Goal: Task Accomplishment & Management: Use online tool/utility

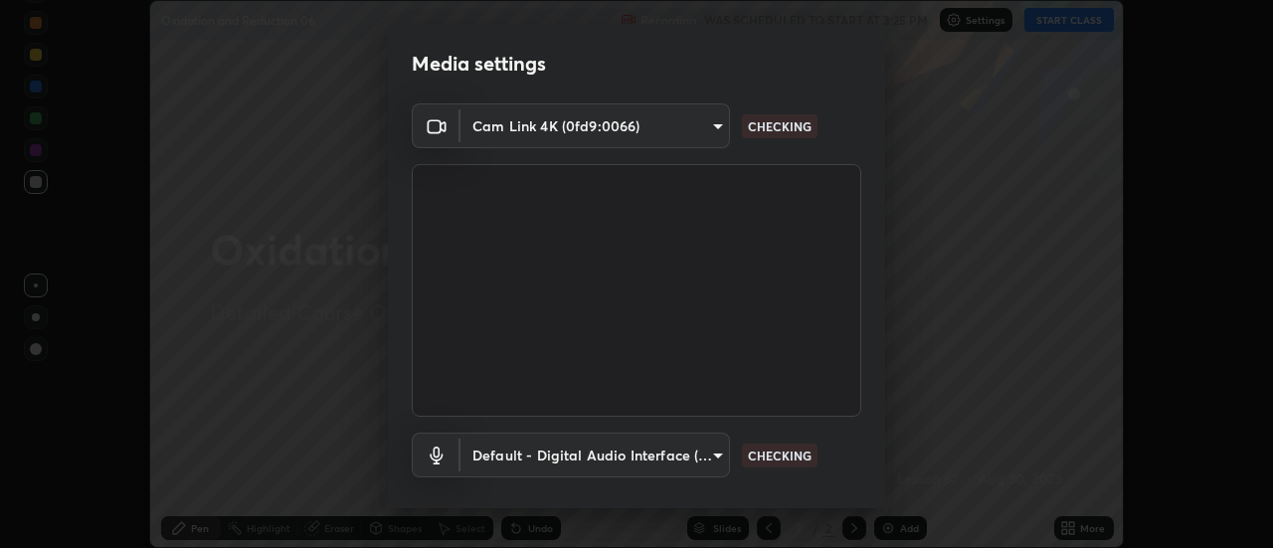
scroll to position [104, 0]
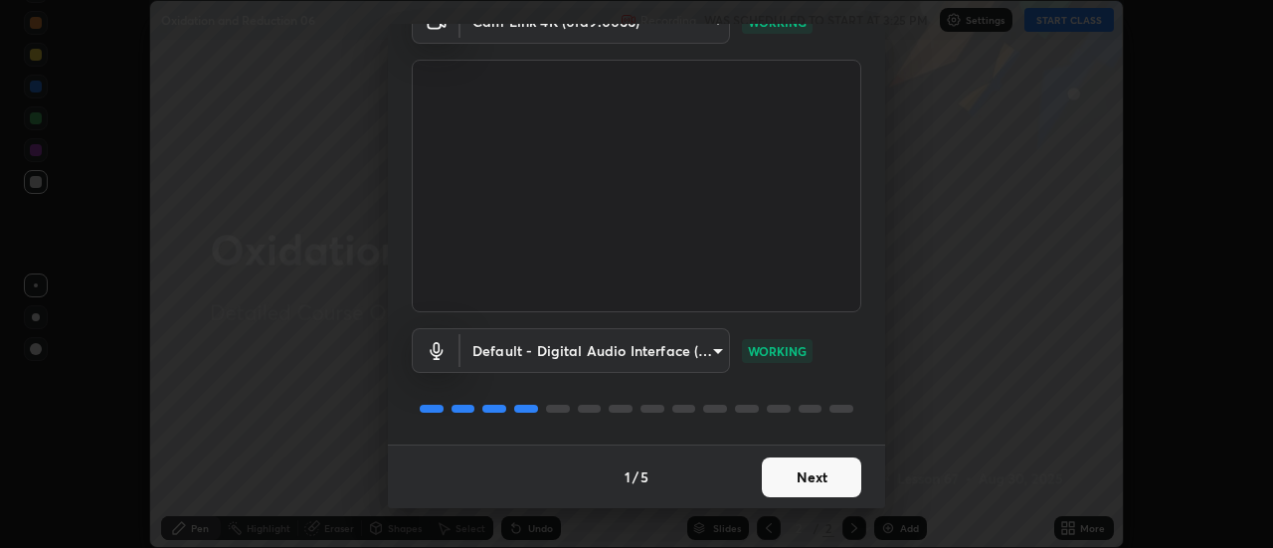
click at [827, 479] on button "Next" at bounding box center [811, 478] width 99 height 40
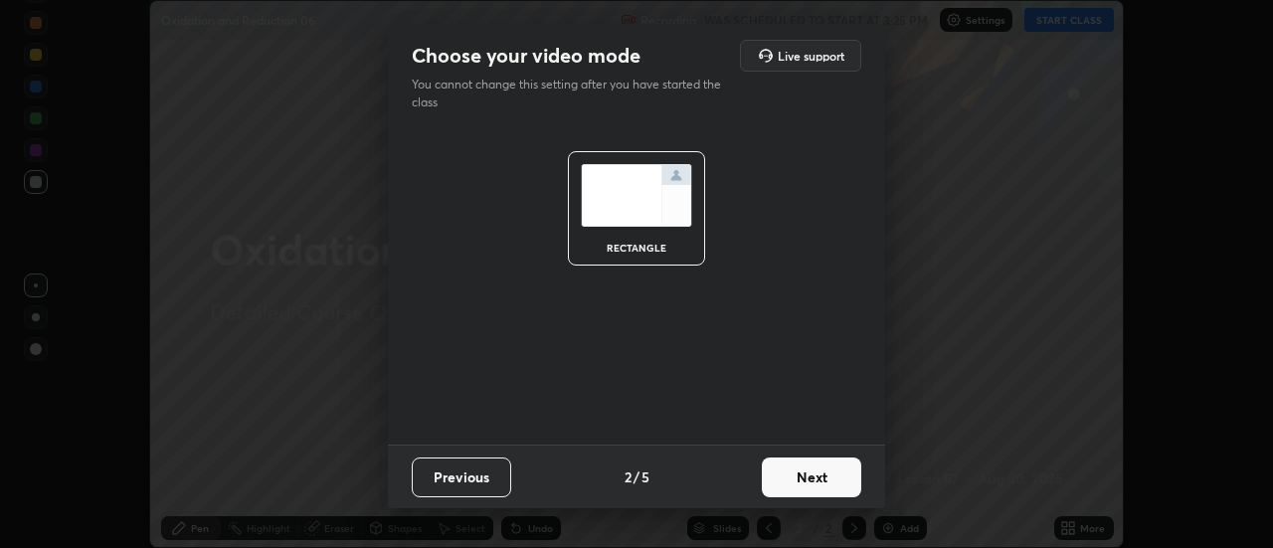
scroll to position [0, 0]
click at [829, 483] on button "Next" at bounding box center [811, 478] width 99 height 40
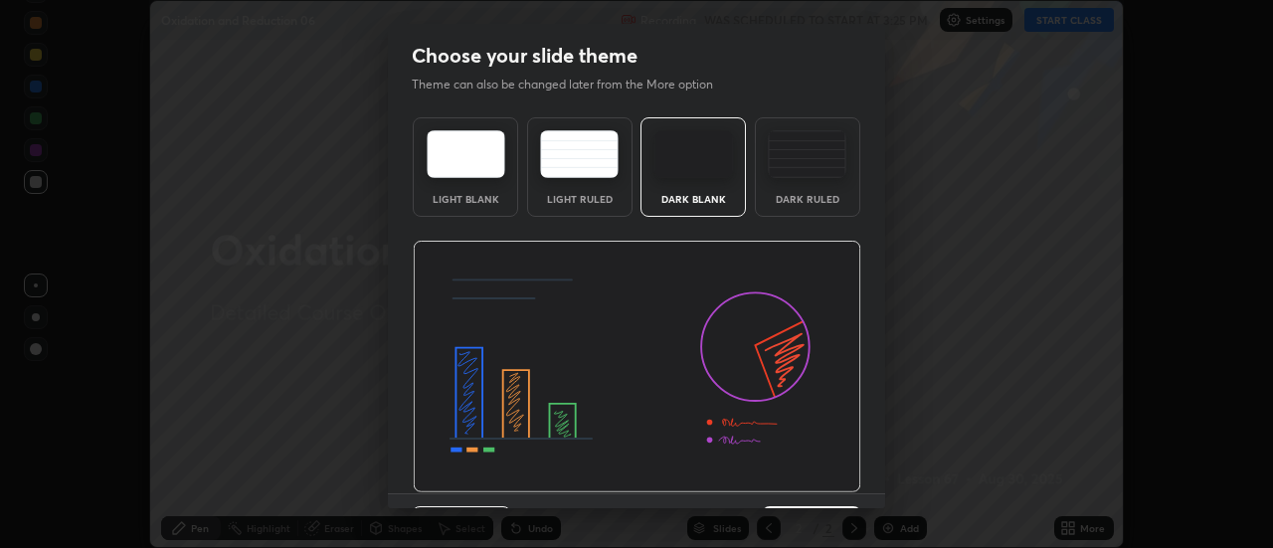
click at [830, 484] on img at bounding box center [637, 367] width 449 height 253
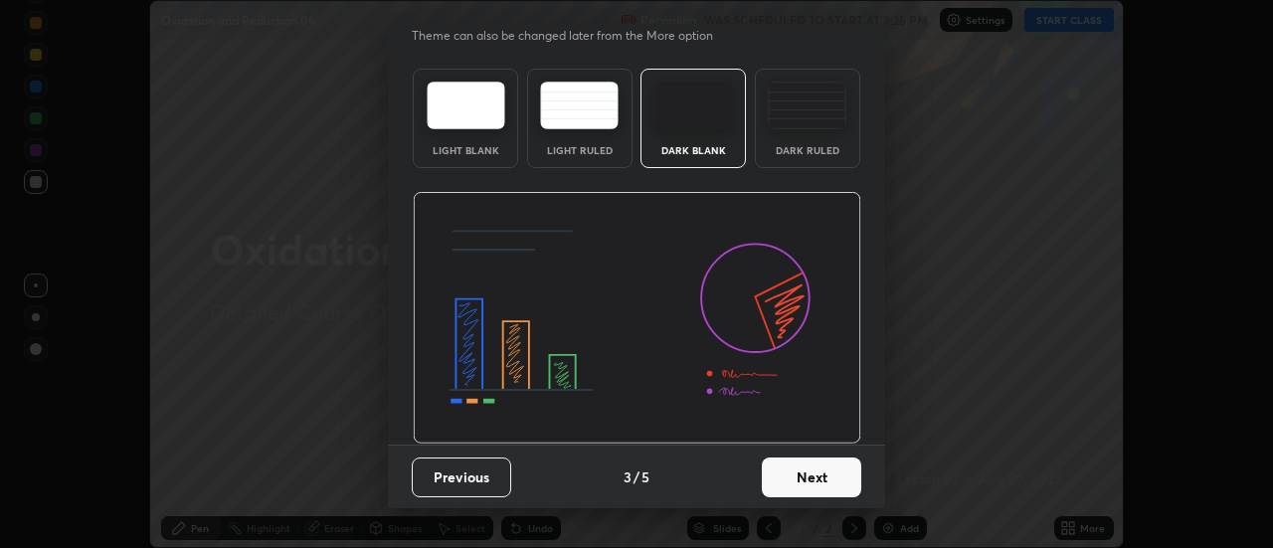
click at [826, 487] on button "Next" at bounding box center [811, 478] width 99 height 40
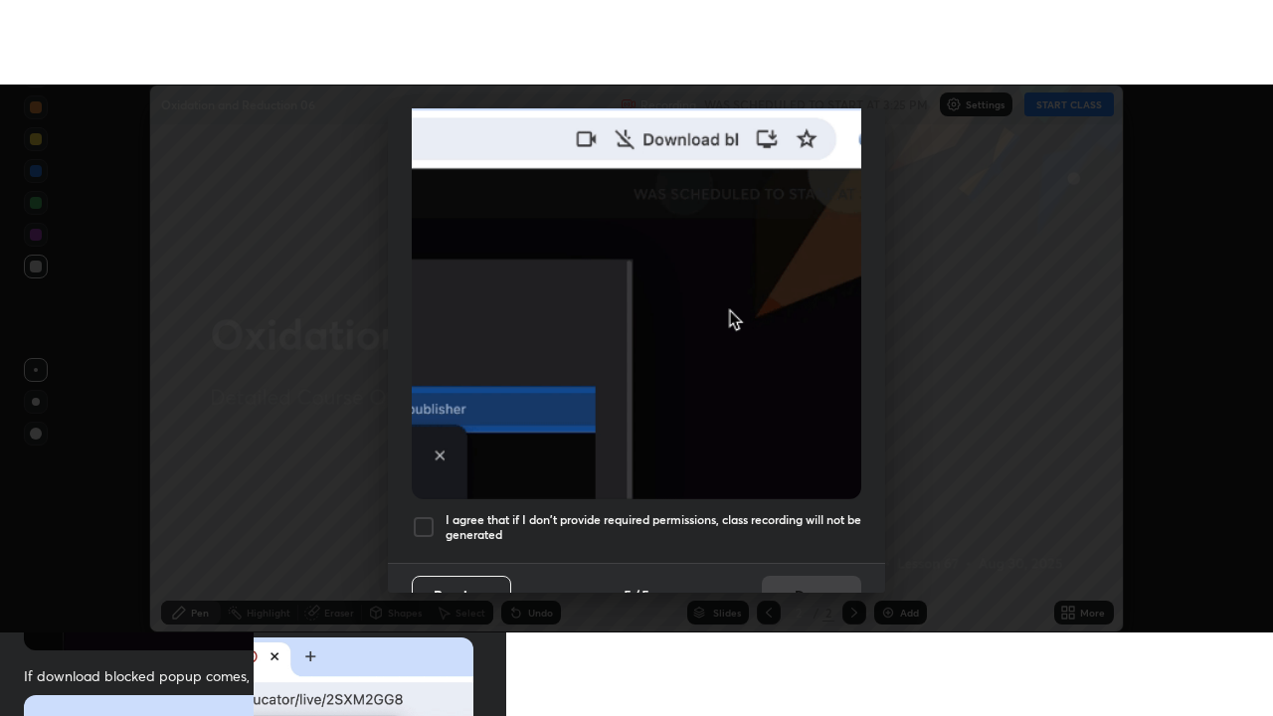
scroll to position [487, 0]
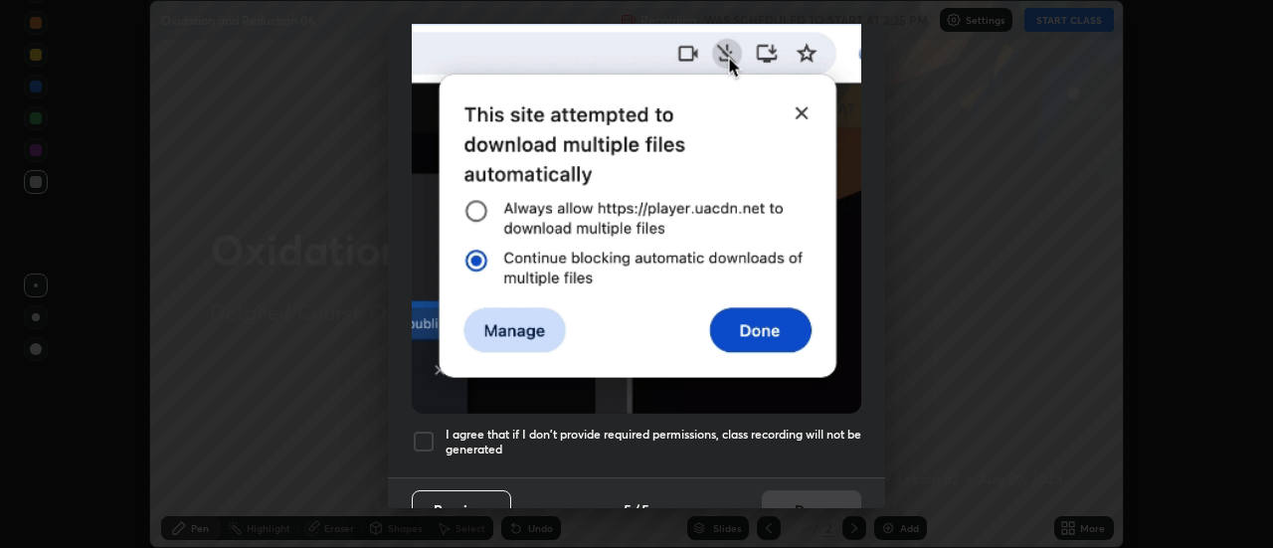
click at [799, 427] on h5 "I agree that if I don't provide required permissions, class recording will not …" at bounding box center [654, 442] width 416 height 31
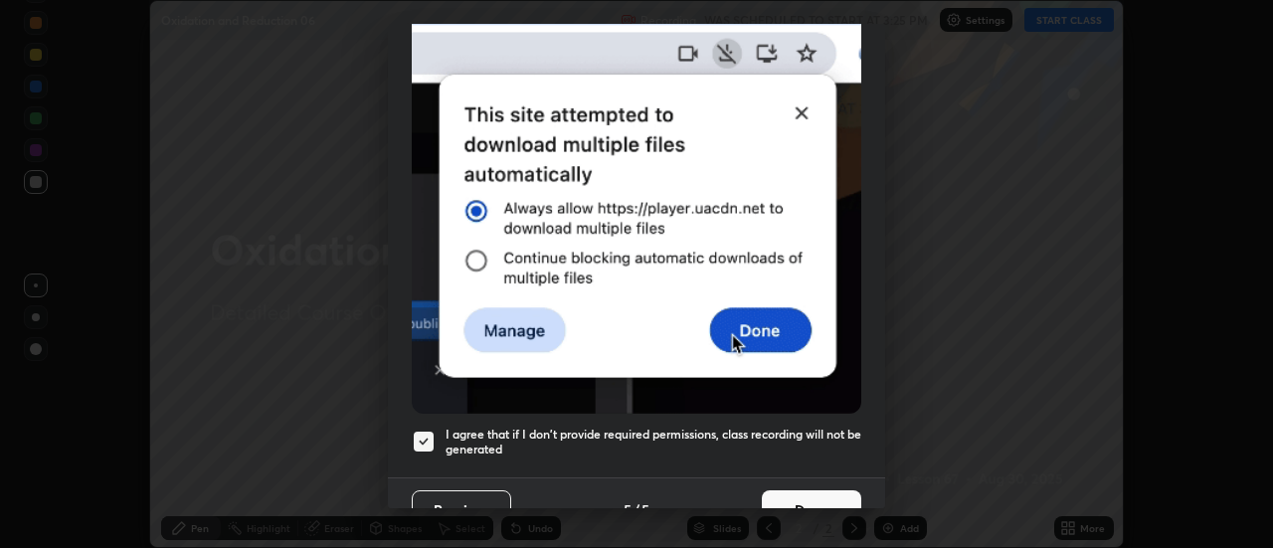
click at [827, 496] on button "Done" at bounding box center [811, 510] width 99 height 40
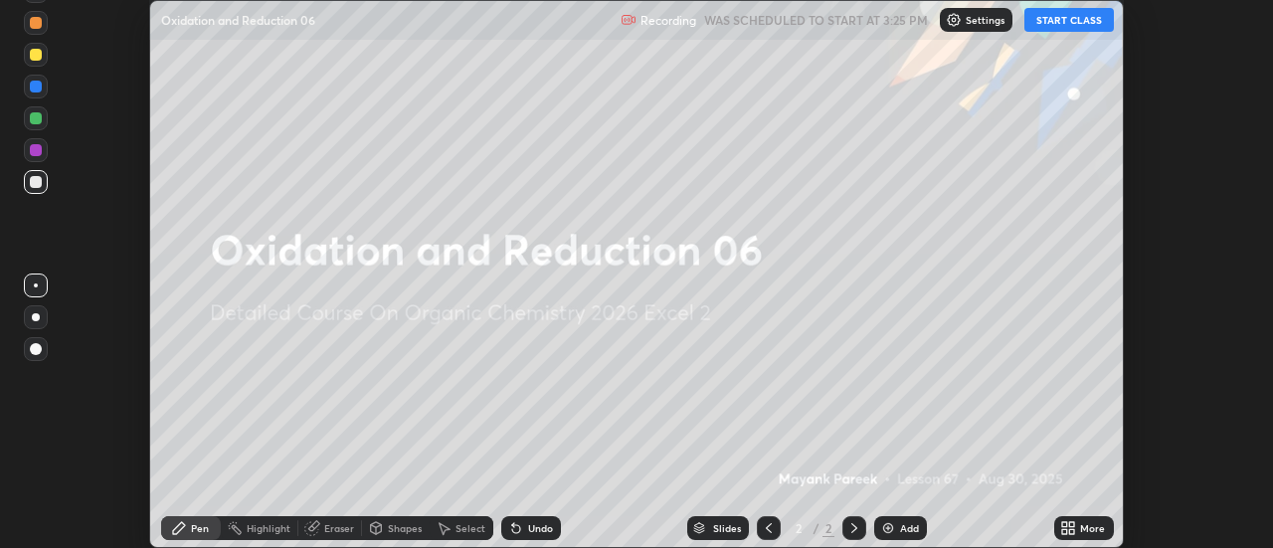
click at [906, 531] on div "Add" at bounding box center [909, 528] width 19 height 10
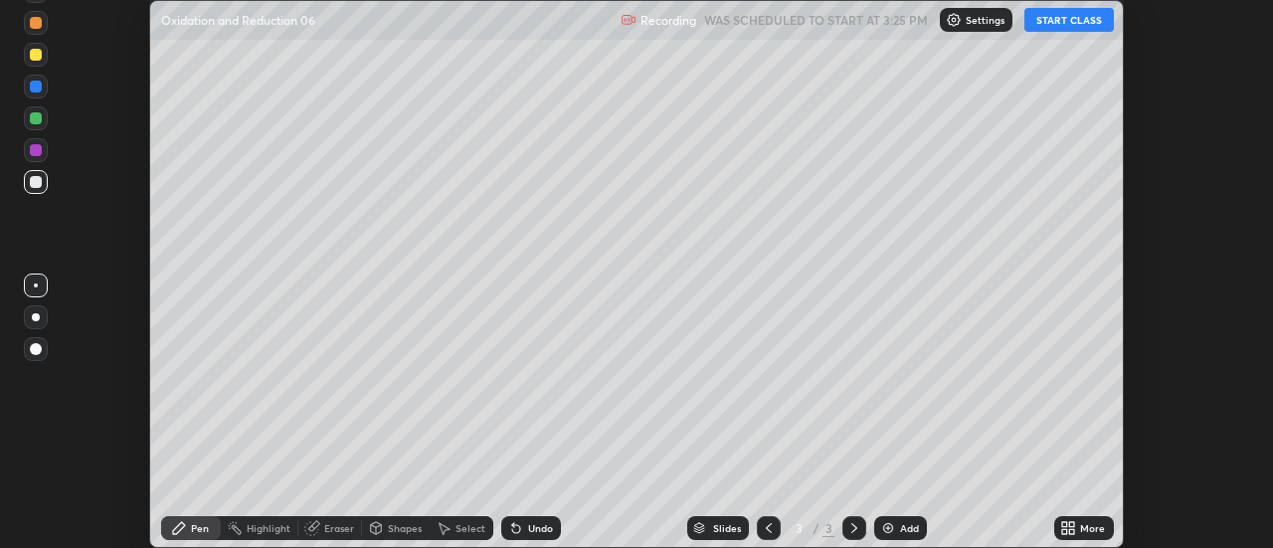
click at [1058, 526] on div "More" at bounding box center [1085, 528] width 60 height 24
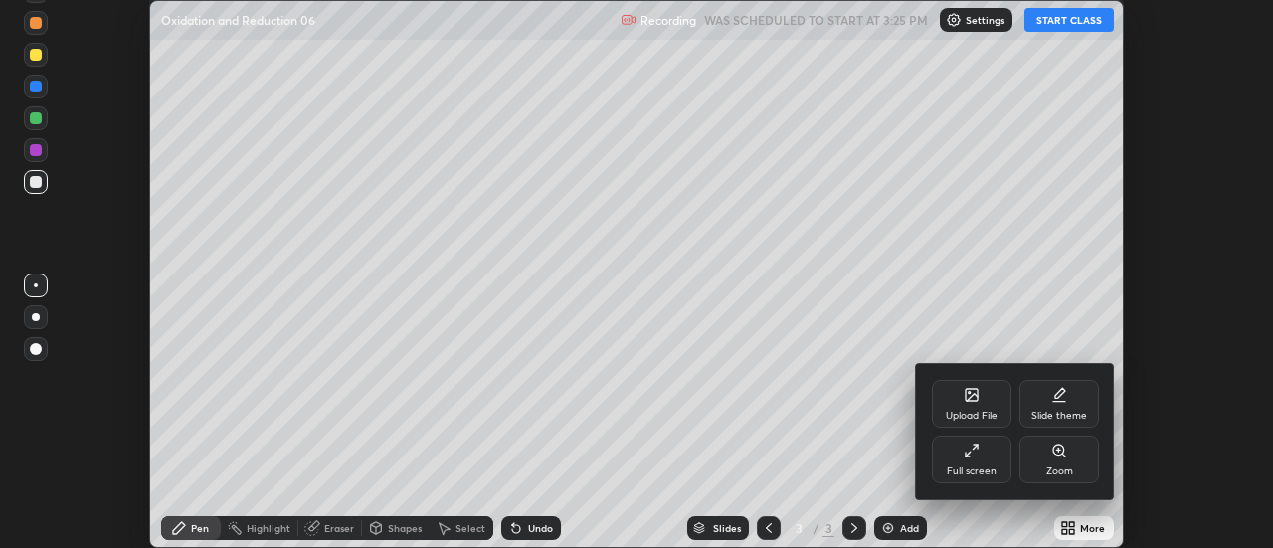
click at [997, 462] on div "Full screen" at bounding box center [972, 460] width 80 height 48
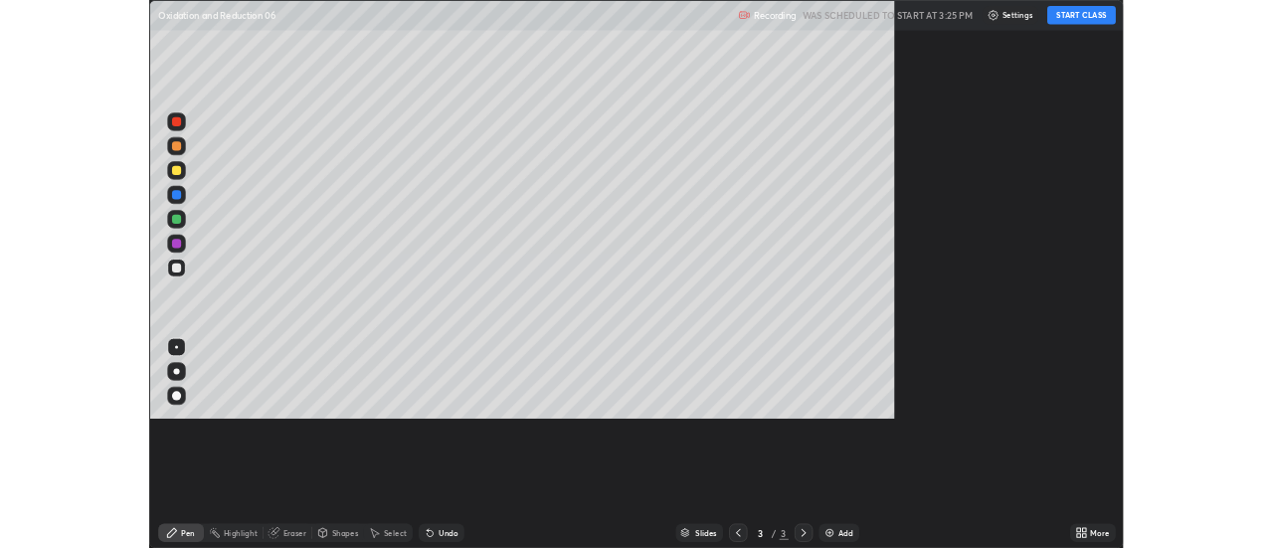
scroll to position [716, 1273]
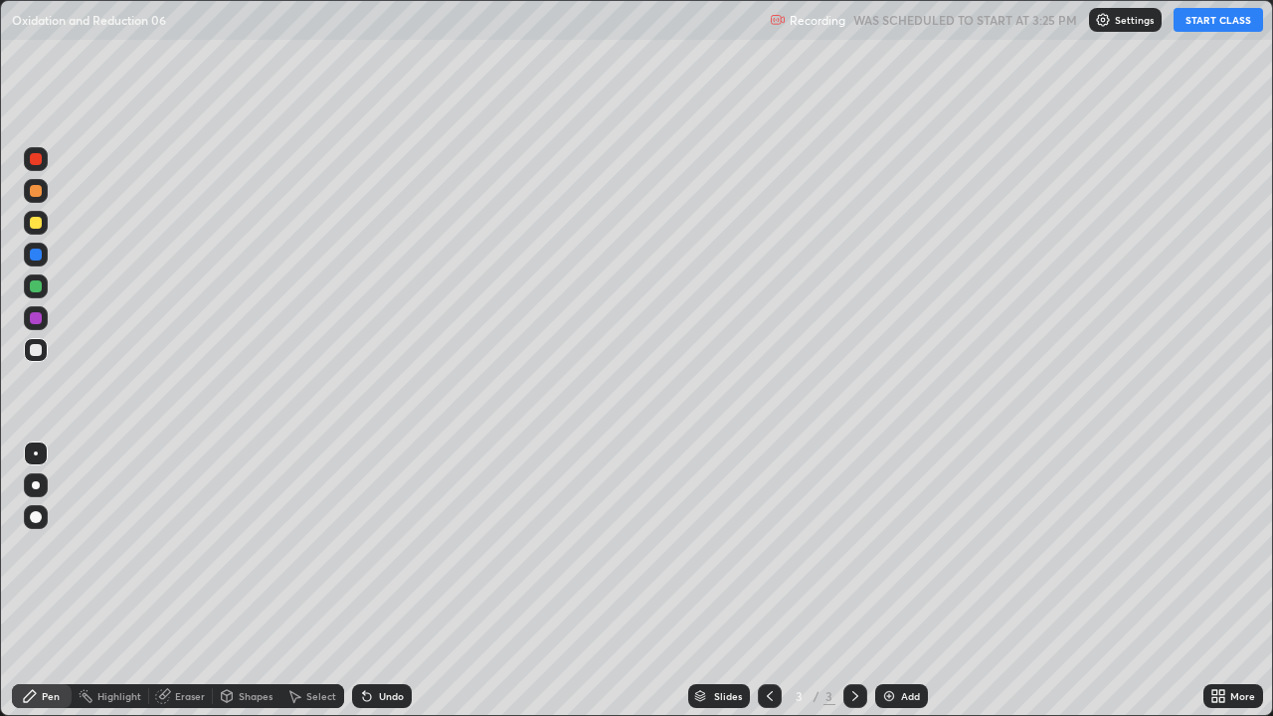
click at [1198, 28] on button "START CLASS" at bounding box center [1219, 20] width 90 height 24
click at [373, 547] on div "Undo" at bounding box center [382, 696] width 60 height 24
click at [889, 547] on img at bounding box center [889, 696] width 16 height 16
click at [183, 547] on div "Eraser" at bounding box center [181, 696] width 64 height 24
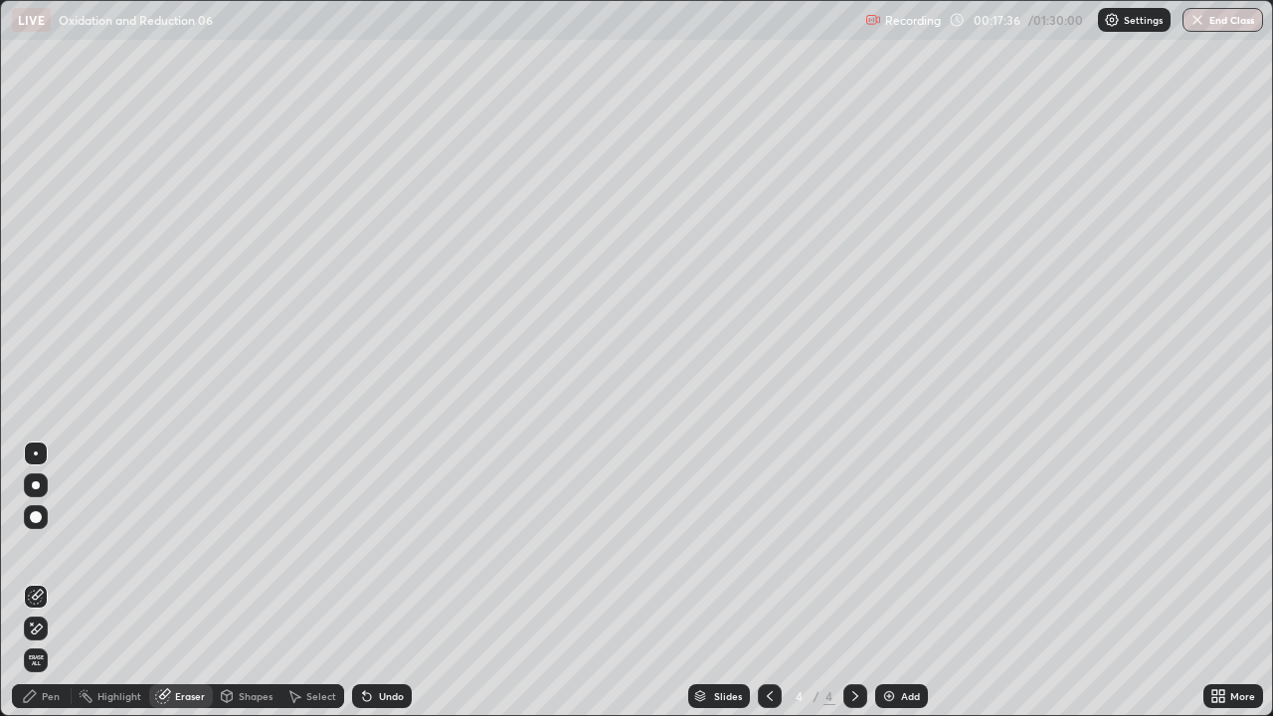
click at [60, 547] on div "Pen" at bounding box center [42, 696] width 60 height 24
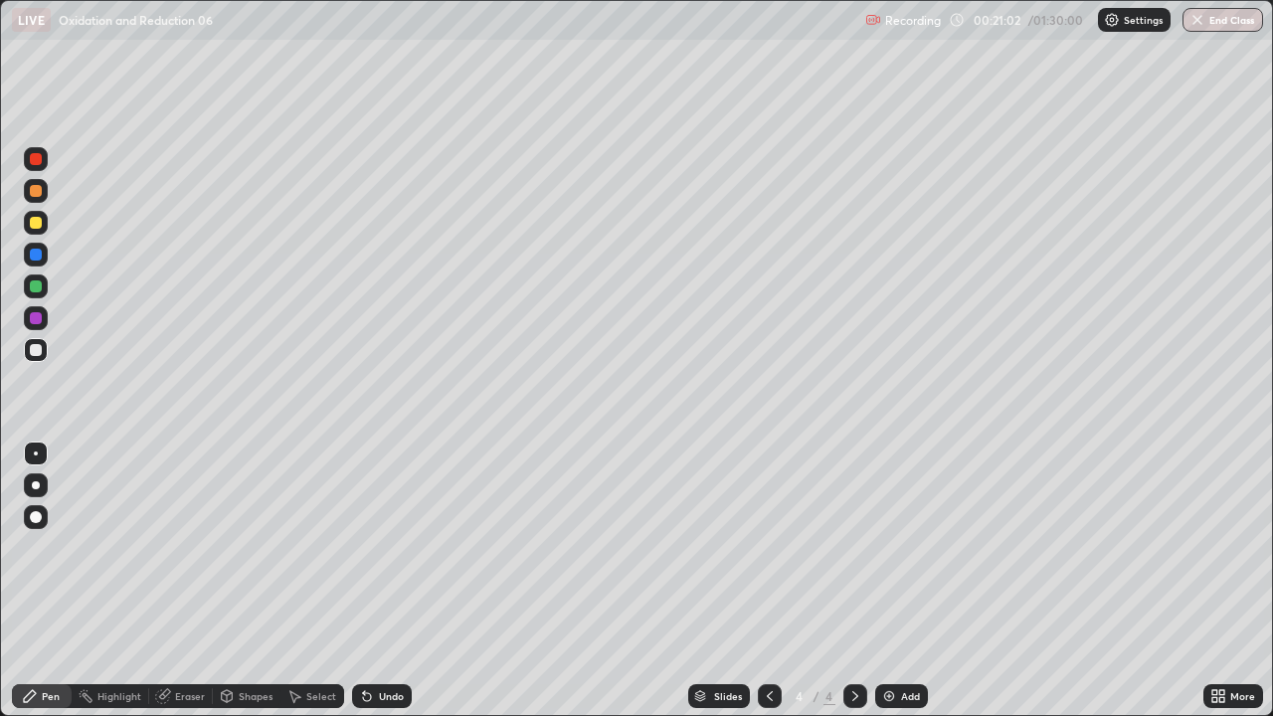
click at [895, 547] on img at bounding box center [889, 696] width 16 height 16
click at [182, 547] on div "Eraser" at bounding box center [181, 696] width 64 height 24
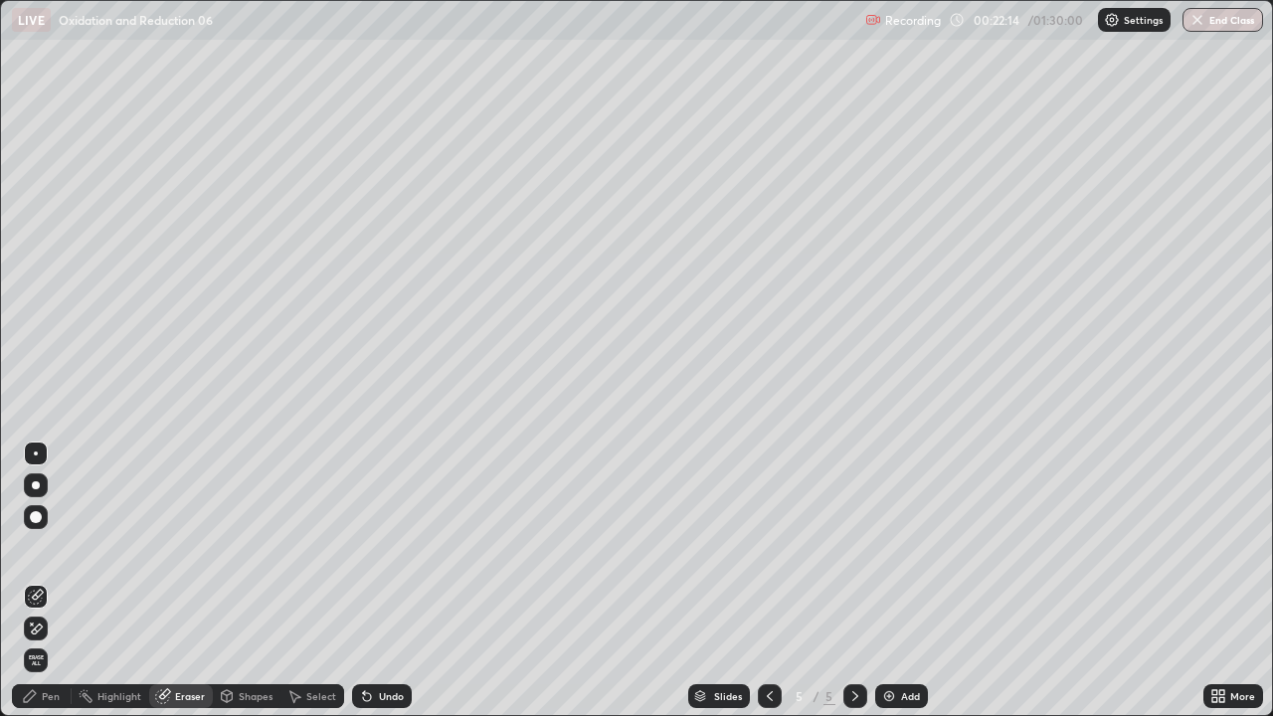
click at [57, 547] on div "Pen" at bounding box center [51, 696] width 18 height 10
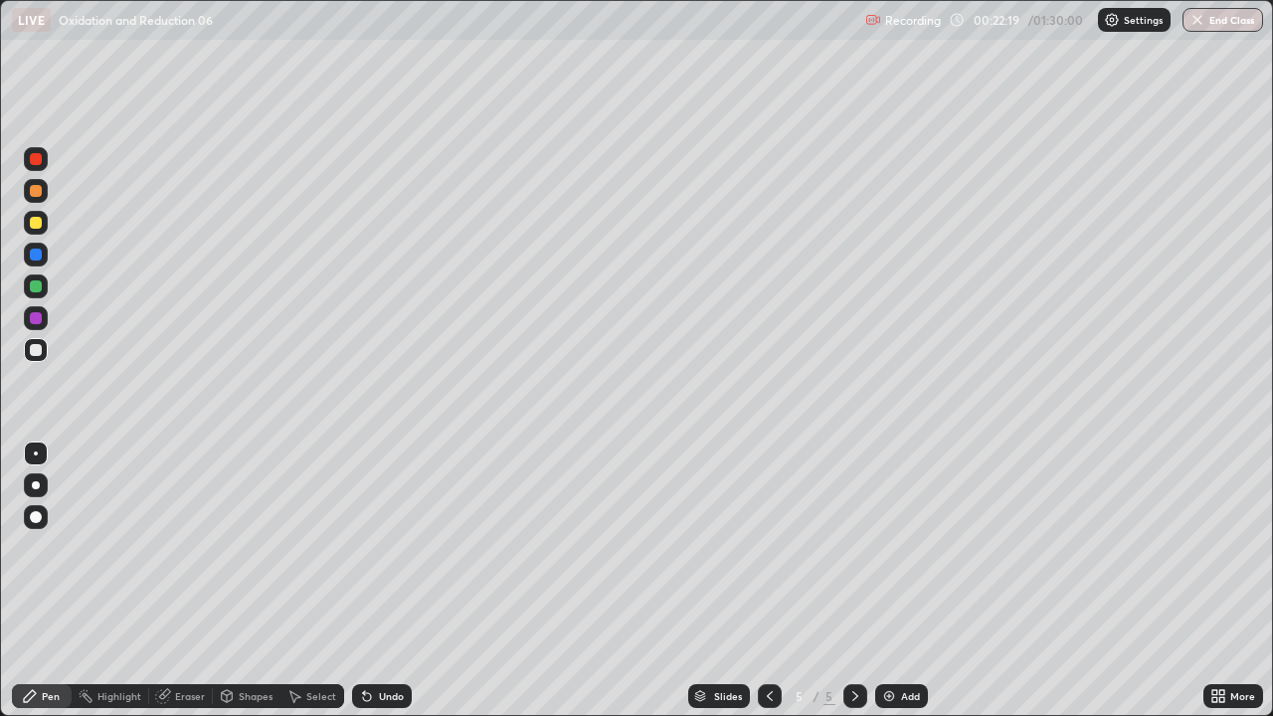
click at [185, 547] on div "Eraser" at bounding box center [190, 696] width 30 height 10
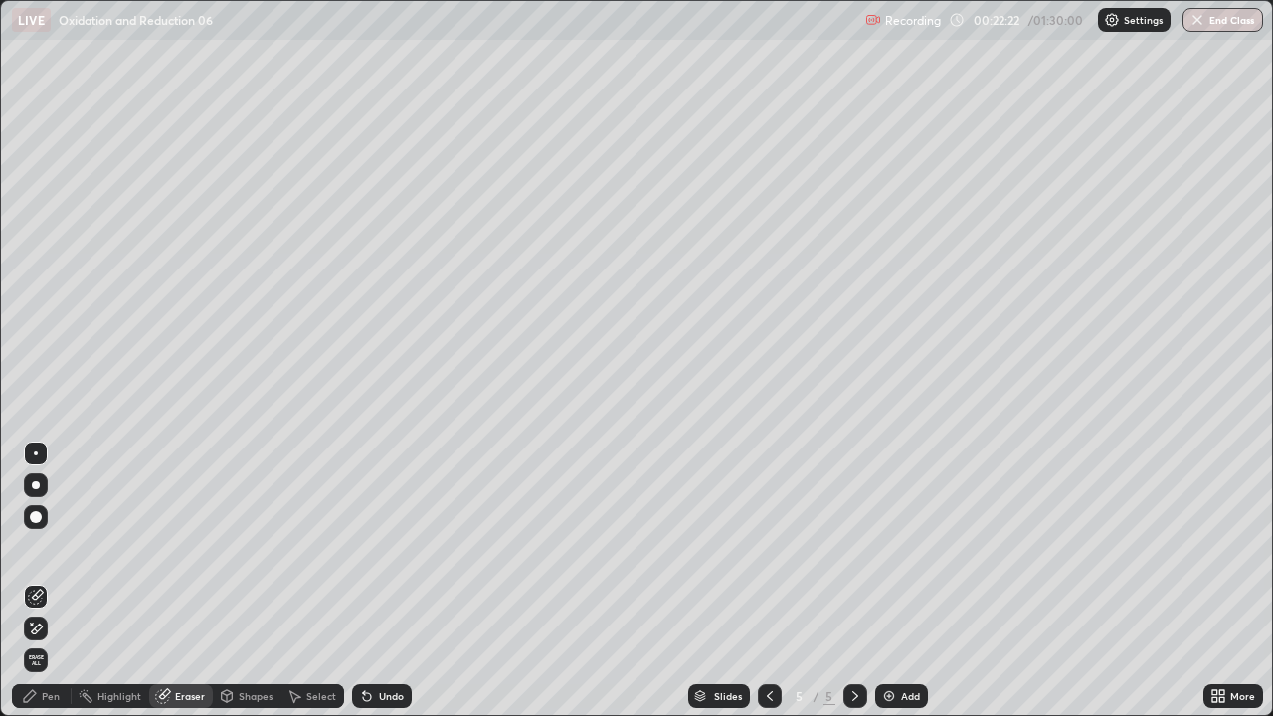
click at [60, 547] on div "Pen" at bounding box center [42, 696] width 60 height 24
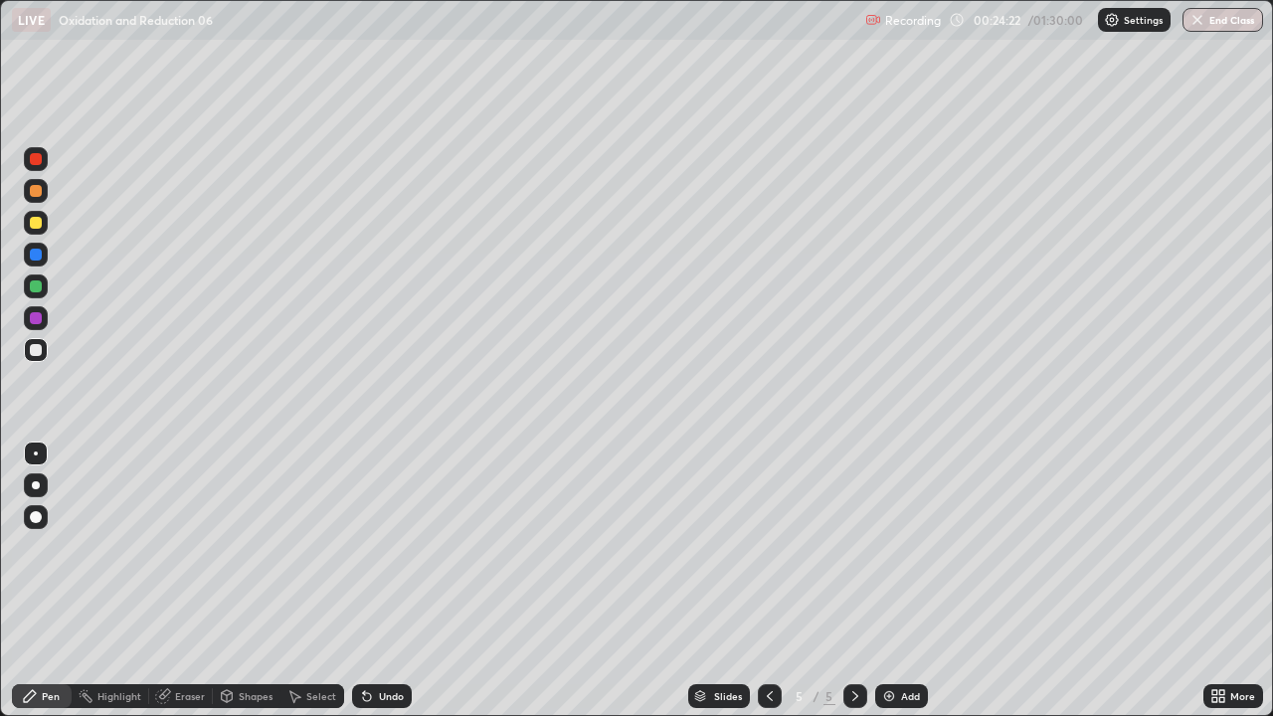
click at [398, 547] on div "Undo" at bounding box center [382, 696] width 60 height 24
click at [881, 547] on img at bounding box center [889, 696] width 16 height 16
click at [374, 547] on div "Undo" at bounding box center [382, 696] width 60 height 24
click at [371, 547] on icon at bounding box center [367, 696] width 16 height 16
click at [374, 547] on div "Undo" at bounding box center [382, 696] width 60 height 24
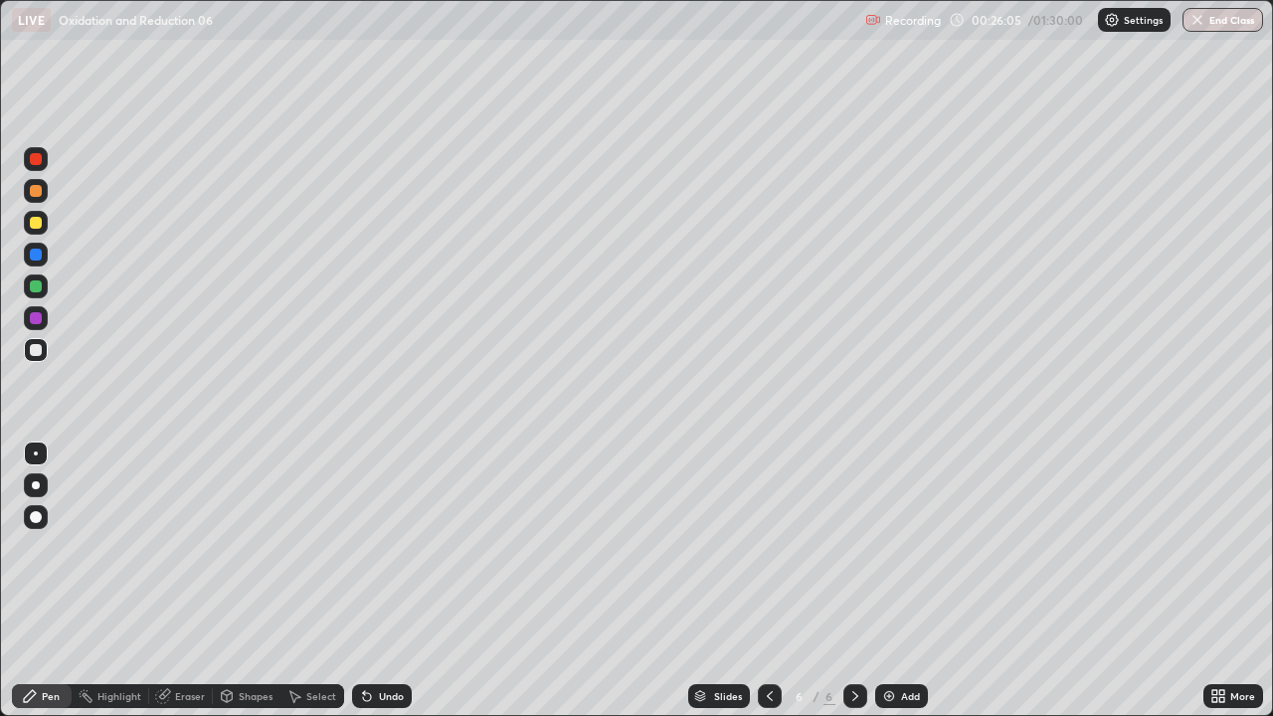
click at [379, 547] on div "Undo" at bounding box center [391, 696] width 25 height 10
click at [910, 547] on div "Add" at bounding box center [910, 696] width 19 height 10
click at [33, 227] on div at bounding box center [36, 223] width 12 height 12
click at [309, 547] on div "Select" at bounding box center [321, 696] width 30 height 10
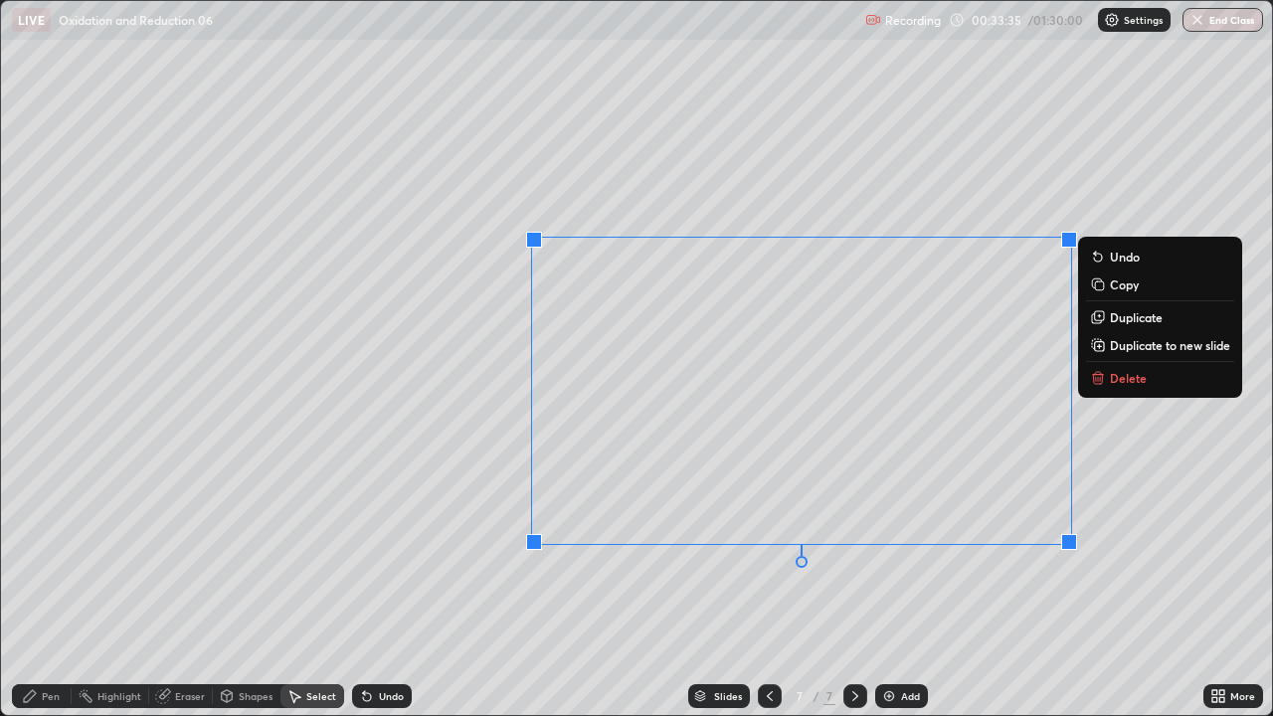
click at [1108, 379] on button "Delete" at bounding box center [1160, 378] width 148 height 24
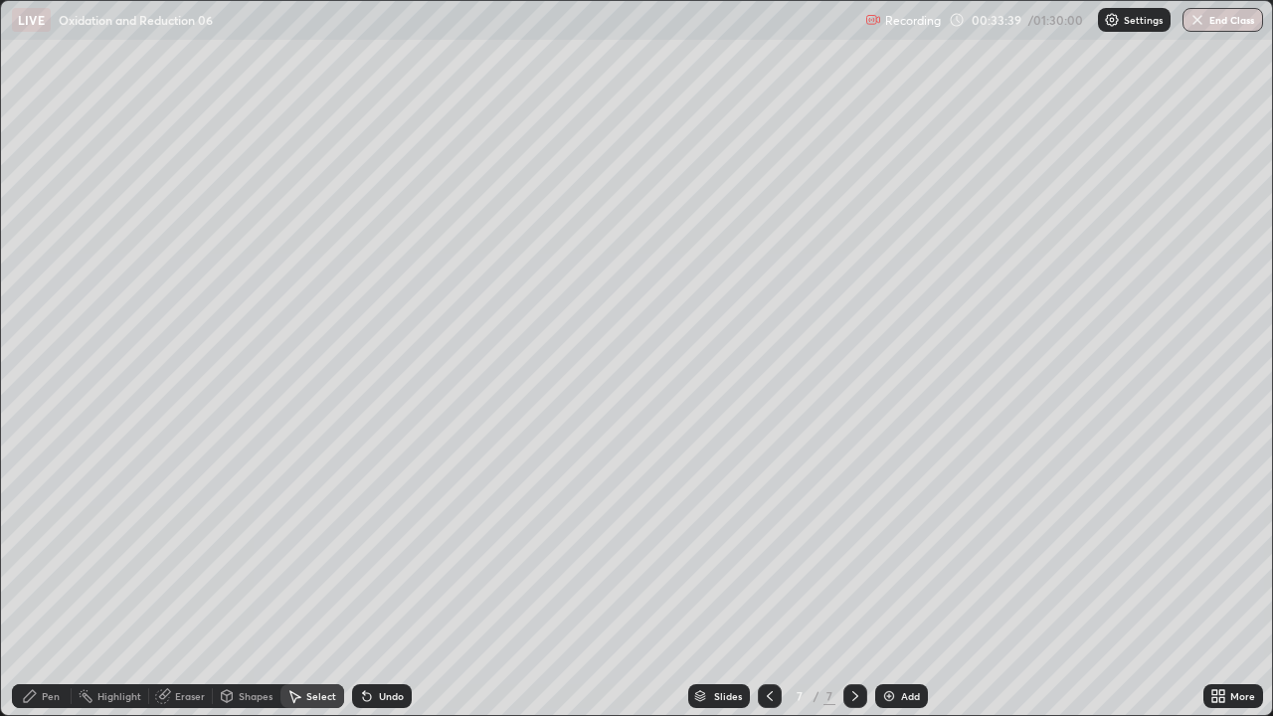
click at [59, 547] on div "Pen" at bounding box center [51, 696] width 18 height 10
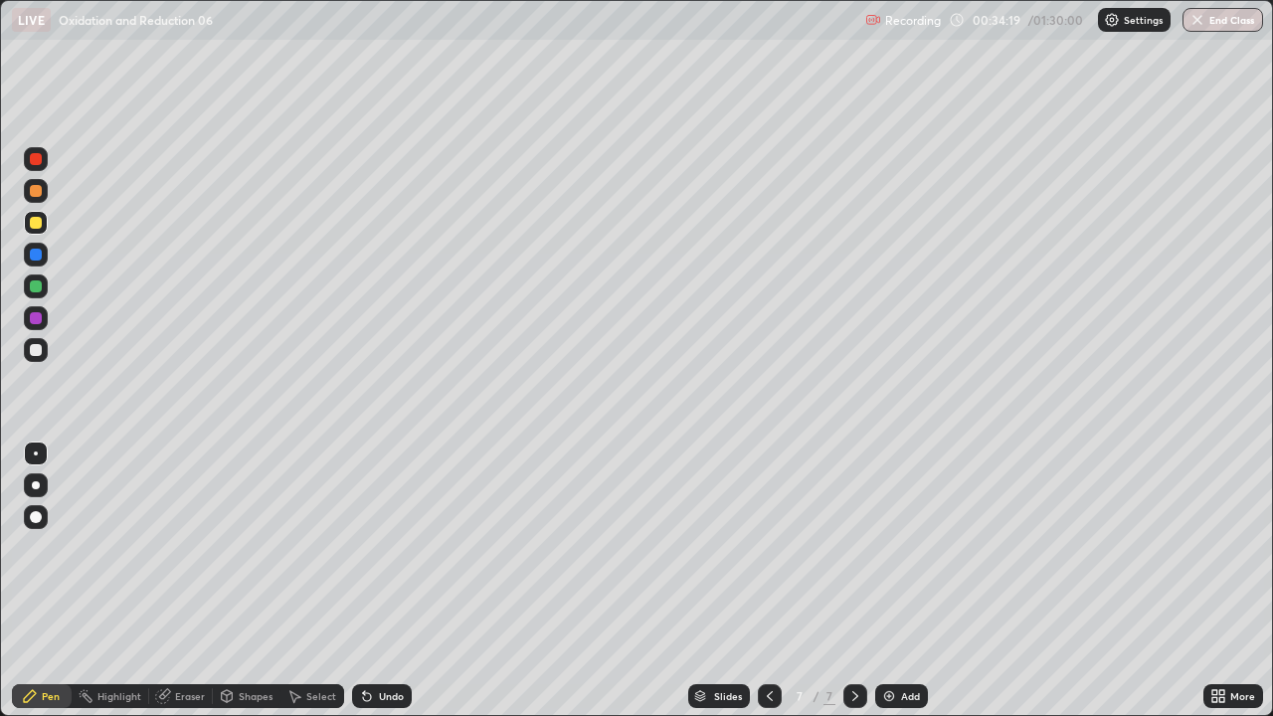
click at [381, 547] on div "Undo" at bounding box center [391, 696] width 25 height 10
click at [881, 547] on img at bounding box center [889, 696] width 16 height 16
click at [44, 356] on div at bounding box center [36, 350] width 24 height 24
click at [40, 353] on div at bounding box center [36, 350] width 12 height 12
click at [36, 225] on div at bounding box center [36, 223] width 12 height 12
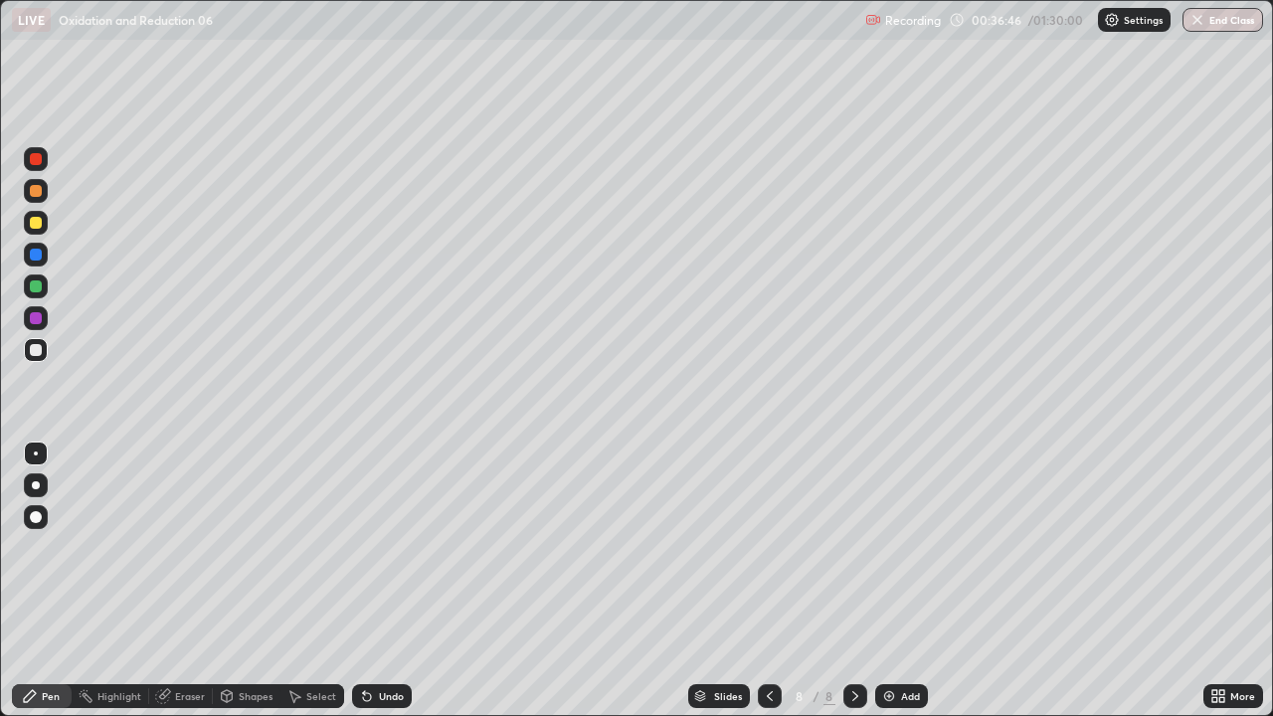
click at [37, 227] on div at bounding box center [36, 223] width 12 height 12
click at [33, 226] on div at bounding box center [36, 223] width 12 height 12
click at [31, 227] on div at bounding box center [36, 223] width 12 height 12
click at [34, 353] on div at bounding box center [36, 350] width 12 height 12
click at [40, 351] on div at bounding box center [36, 350] width 12 height 12
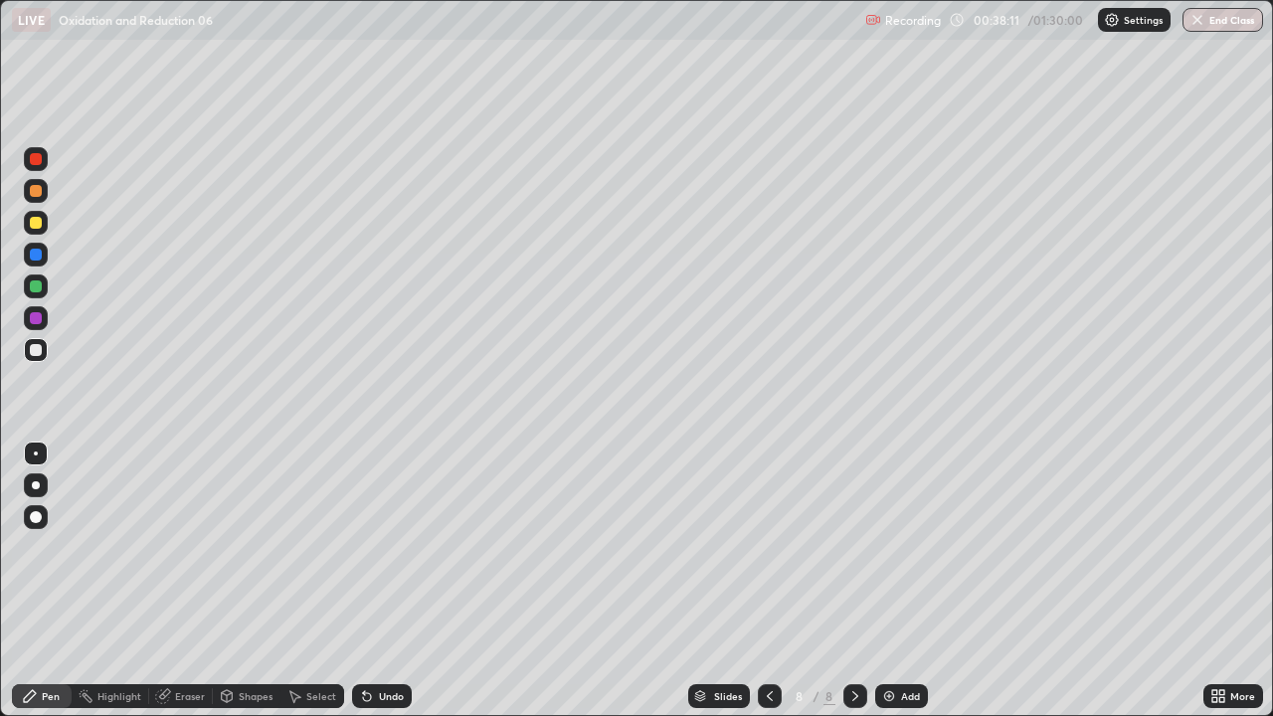
click at [37, 352] on div at bounding box center [36, 350] width 12 height 12
click at [33, 357] on div at bounding box center [36, 350] width 24 height 24
click at [227, 547] on icon at bounding box center [227, 698] width 0 height 7
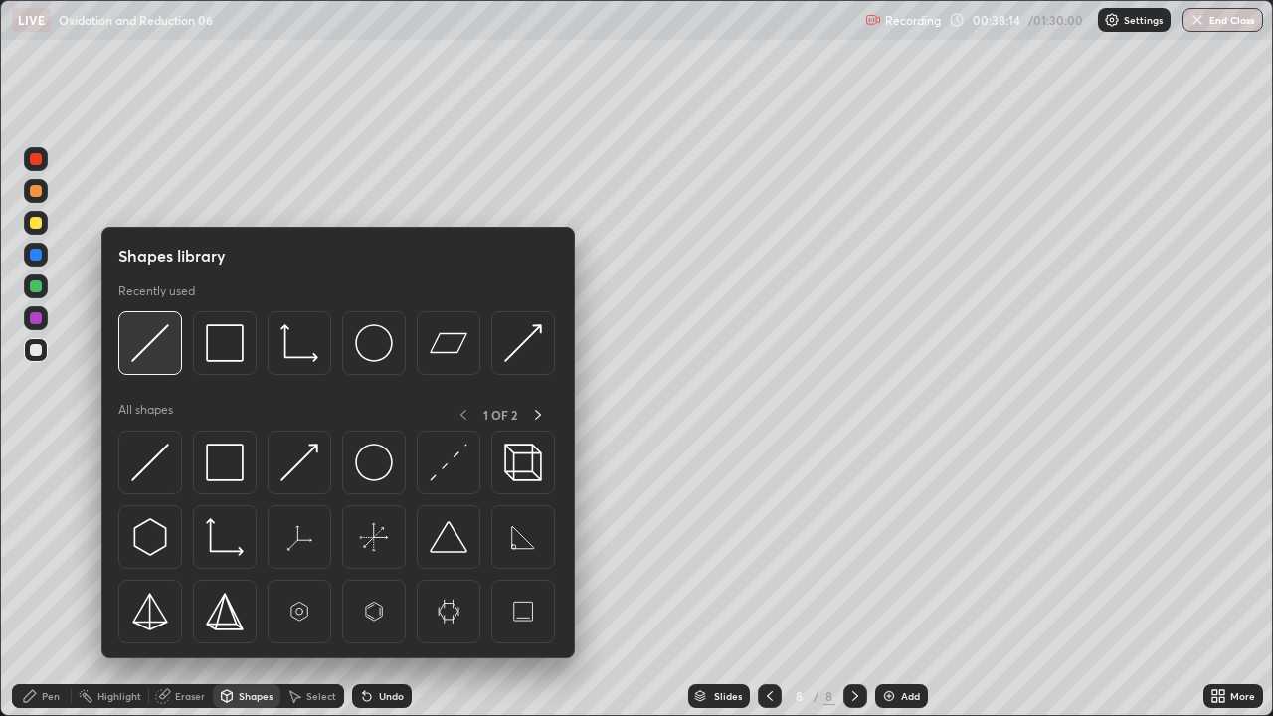
click at [147, 357] on img at bounding box center [150, 343] width 38 height 38
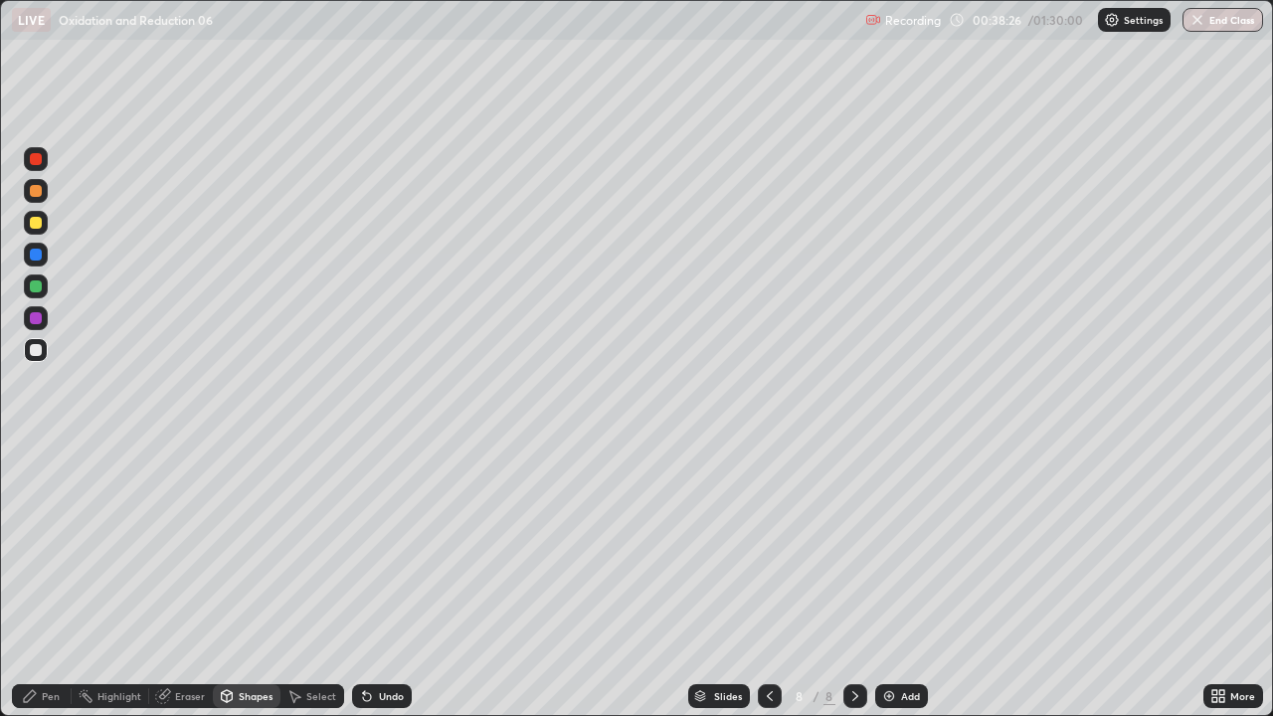
click at [32, 547] on icon at bounding box center [30, 696] width 16 height 16
click at [38, 225] on div at bounding box center [36, 223] width 12 height 12
click at [38, 226] on div at bounding box center [36, 223] width 12 height 12
click at [37, 232] on div at bounding box center [36, 223] width 24 height 24
click at [38, 232] on div at bounding box center [36, 223] width 24 height 24
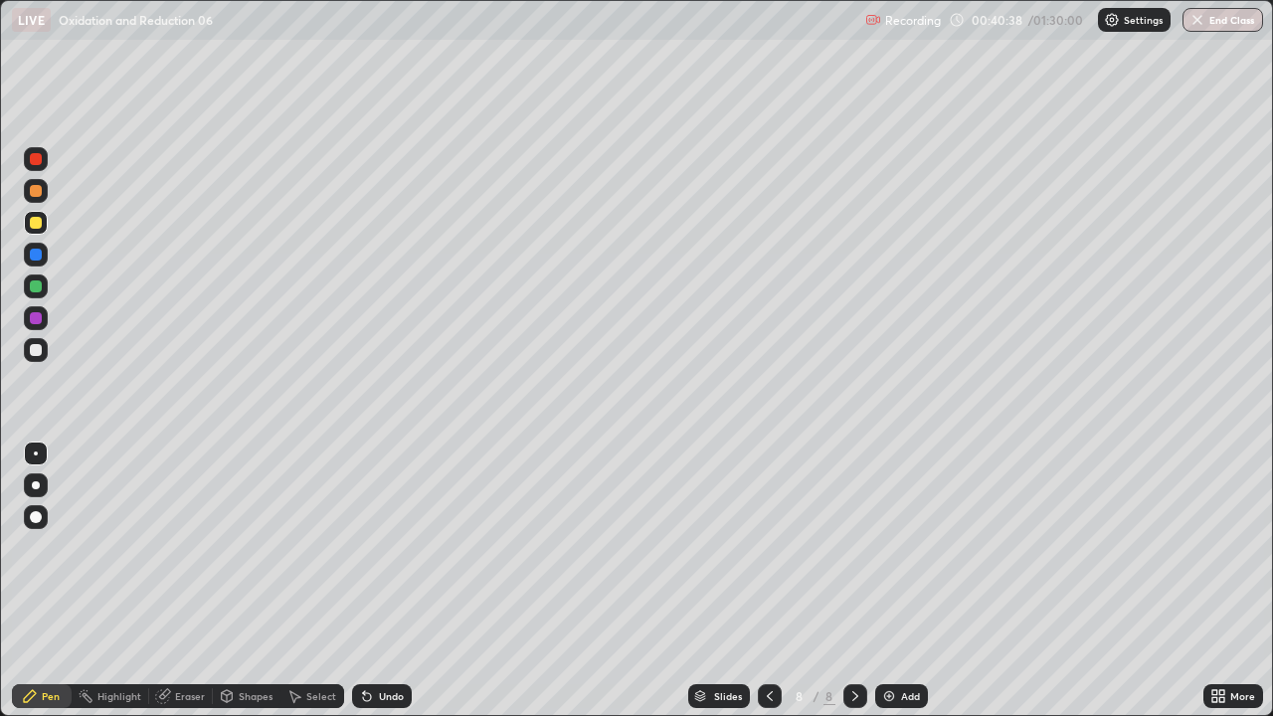
click at [39, 354] on div at bounding box center [36, 350] width 12 height 12
click at [43, 355] on div at bounding box center [36, 350] width 24 height 24
click at [37, 352] on div at bounding box center [36, 350] width 12 height 12
click at [41, 547] on div "Pen" at bounding box center [42, 696] width 60 height 24
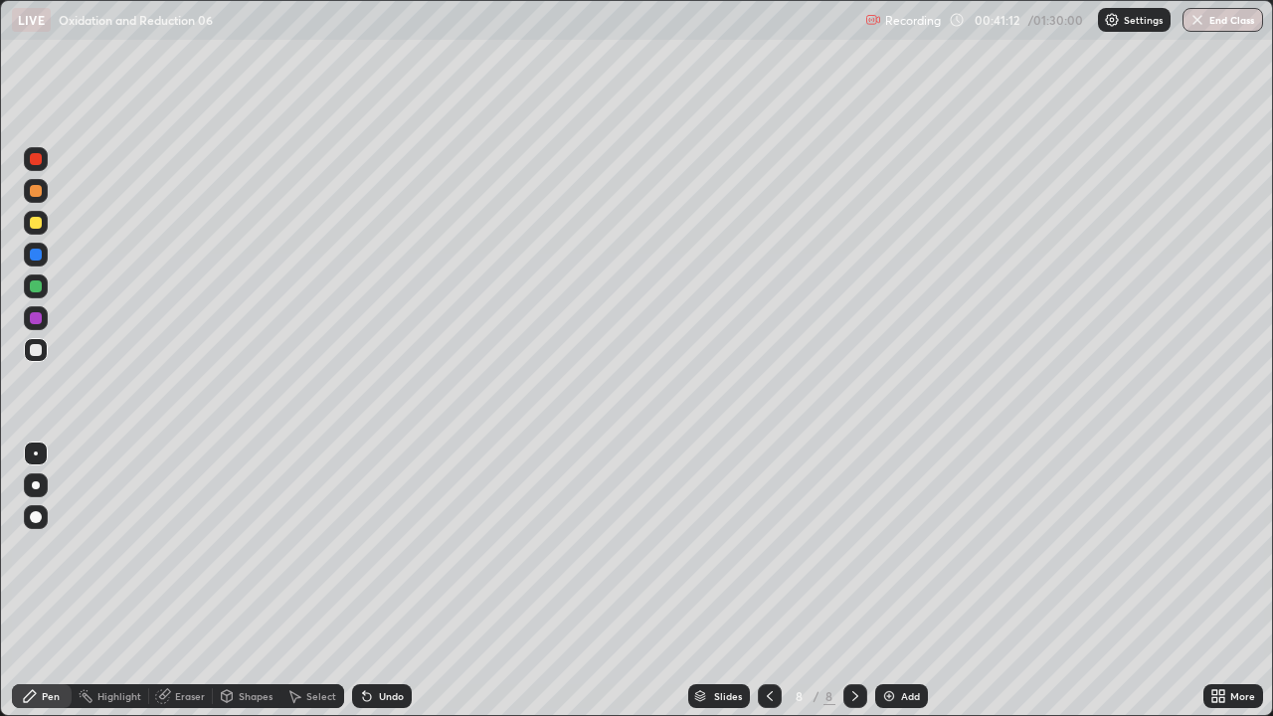
click at [34, 347] on div at bounding box center [36, 350] width 12 height 12
click at [38, 350] on div at bounding box center [36, 350] width 12 height 12
click at [35, 228] on div at bounding box center [36, 223] width 12 height 12
click at [156, 547] on icon at bounding box center [162, 696] width 13 height 13
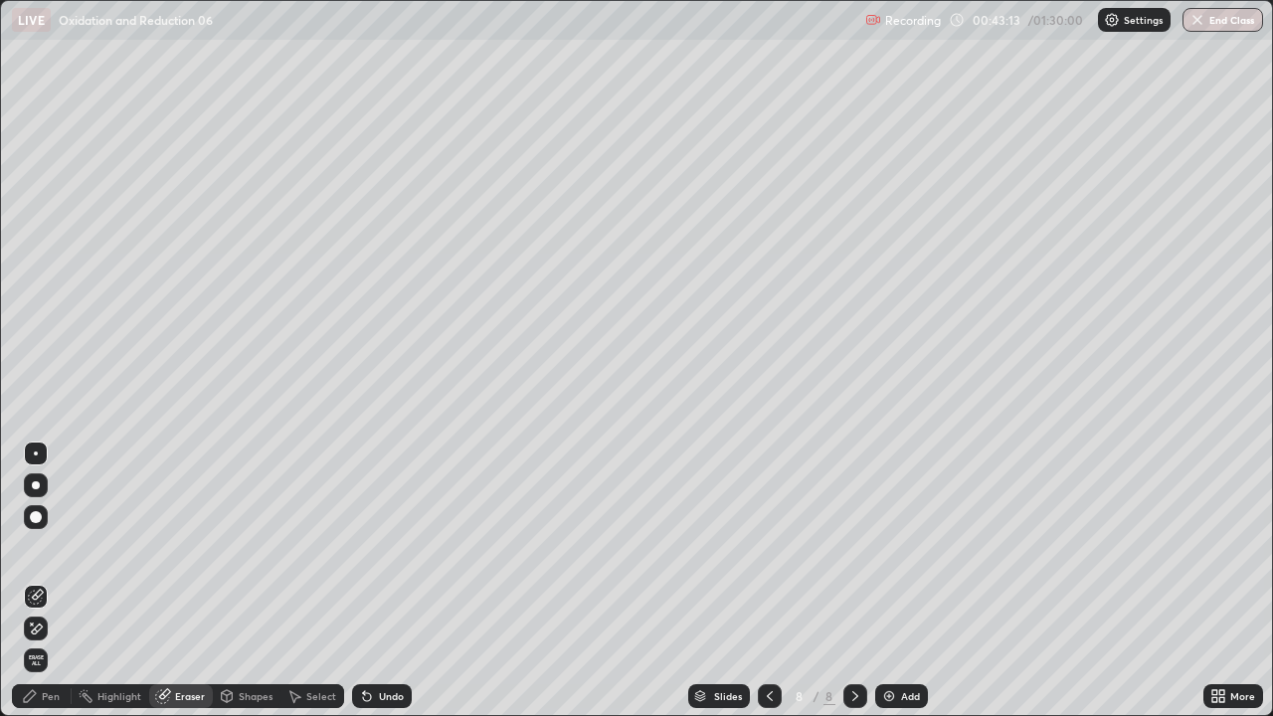
click at [46, 547] on div "Pen" at bounding box center [42, 696] width 60 height 24
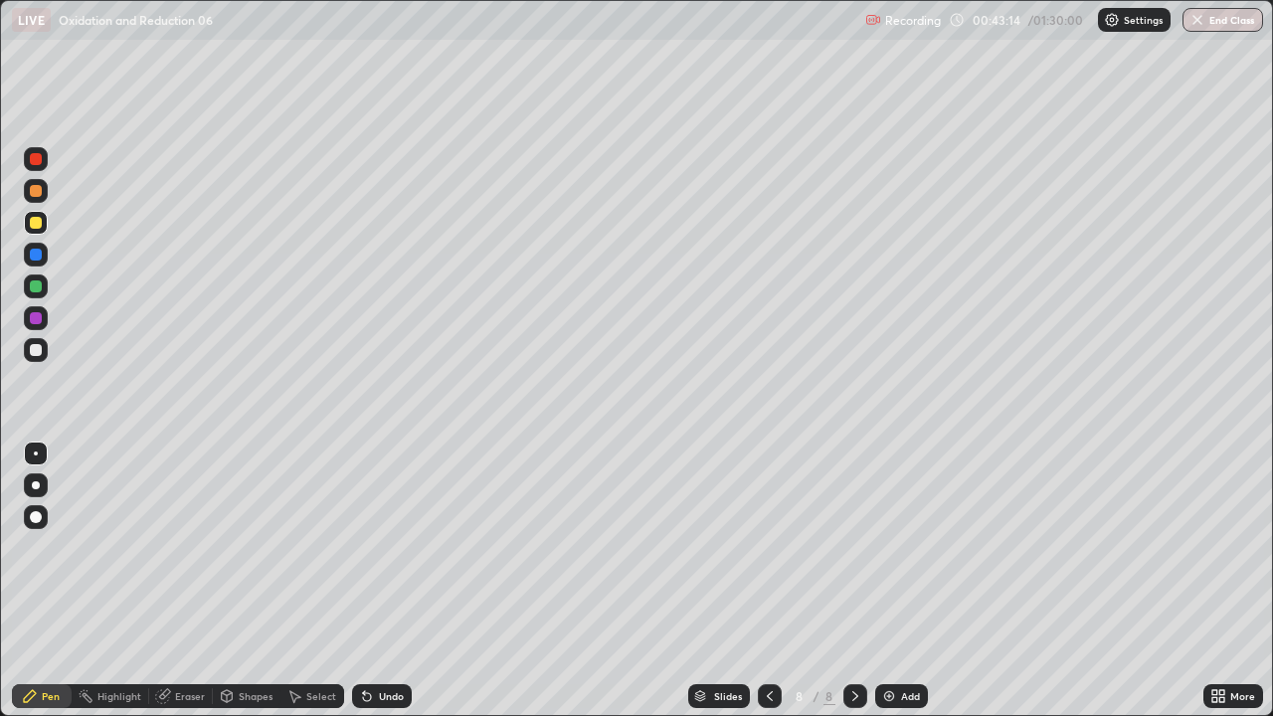
click at [39, 355] on div at bounding box center [36, 350] width 12 height 12
click at [38, 353] on div at bounding box center [36, 350] width 12 height 12
click at [37, 354] on div at bounding box center [36, 350] width 12 height 12
click at [363, 547] on icon at bounding box center [364, 692] width 2 height 2
click at [37, 351] on div at bounding box center [36, 350] width 12 height 12
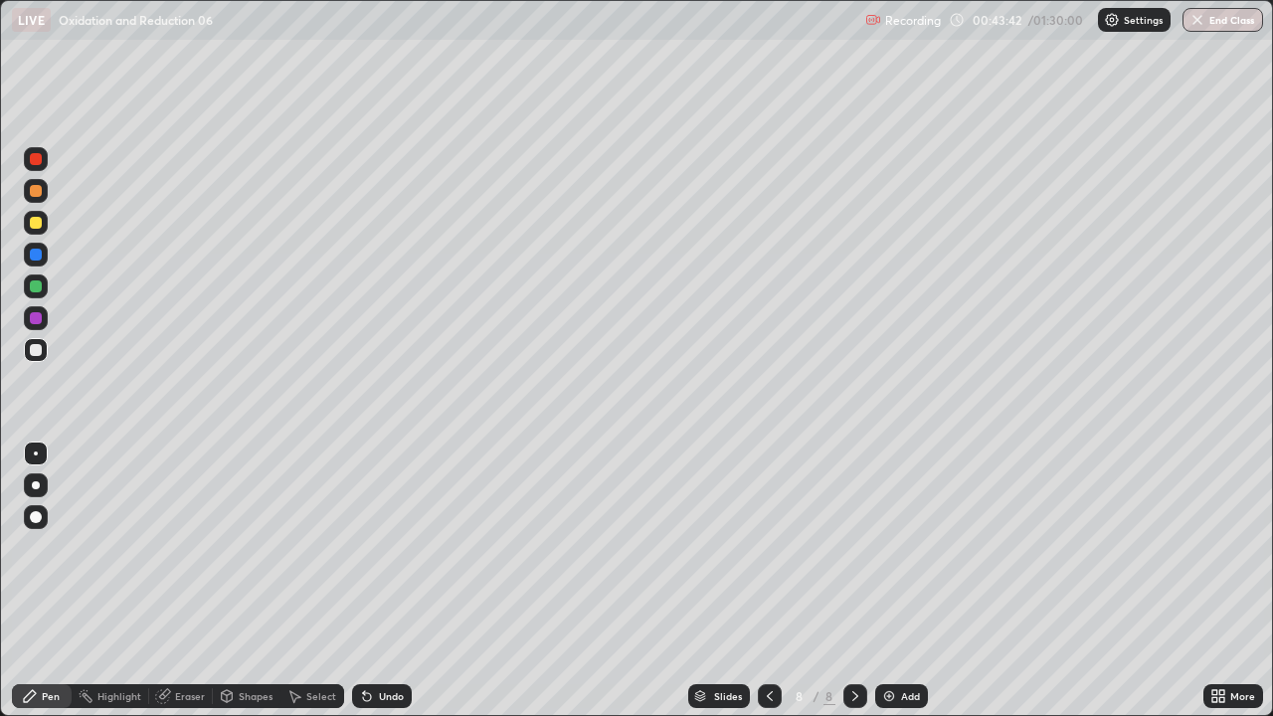
click at [371, 547] on icon at bounding box center [367, 696] width 16 height 16
click at [368, 547] on icon at bounding box center [367, 696] width 16 height 16
click at [364, 547] on icon at bounding box center [367, 697] width 8 height 8
click at [180, 547] on div "Eraser" at bounding box center [190, 696] width 30 height 10
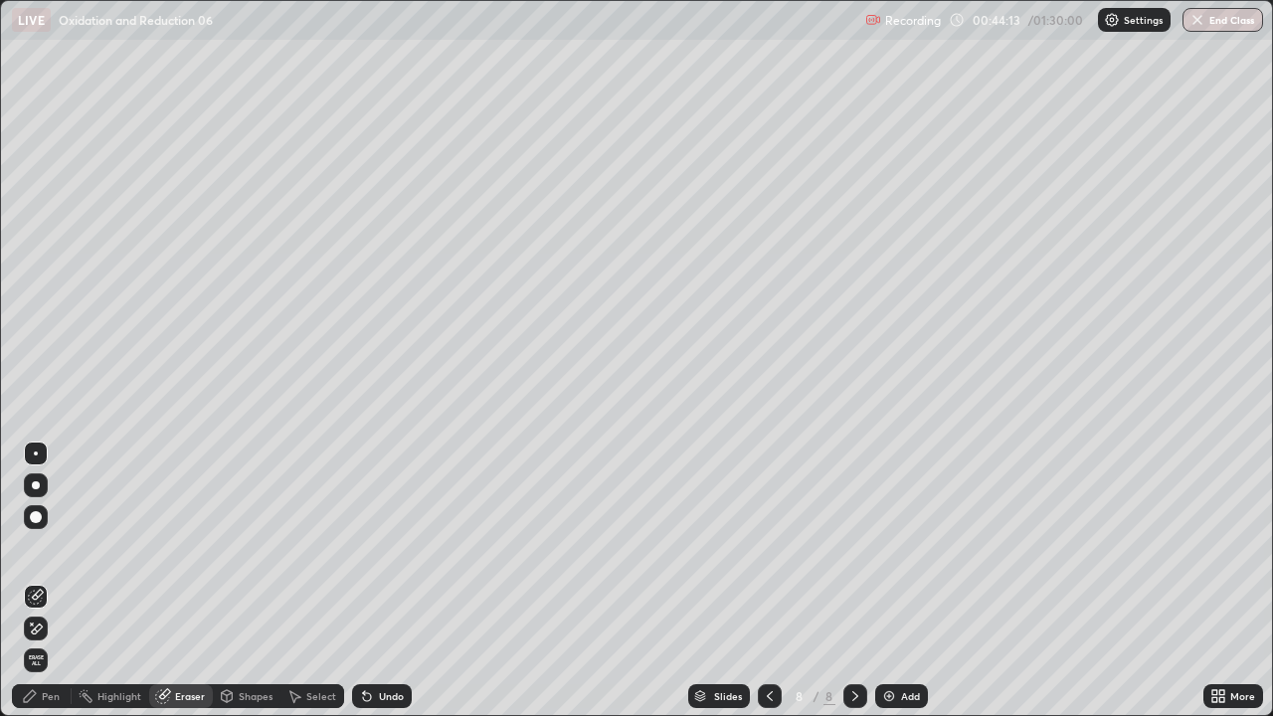
click at [51, 547] on div "Pen" at bounding box center [42, 696] width 60 height 24
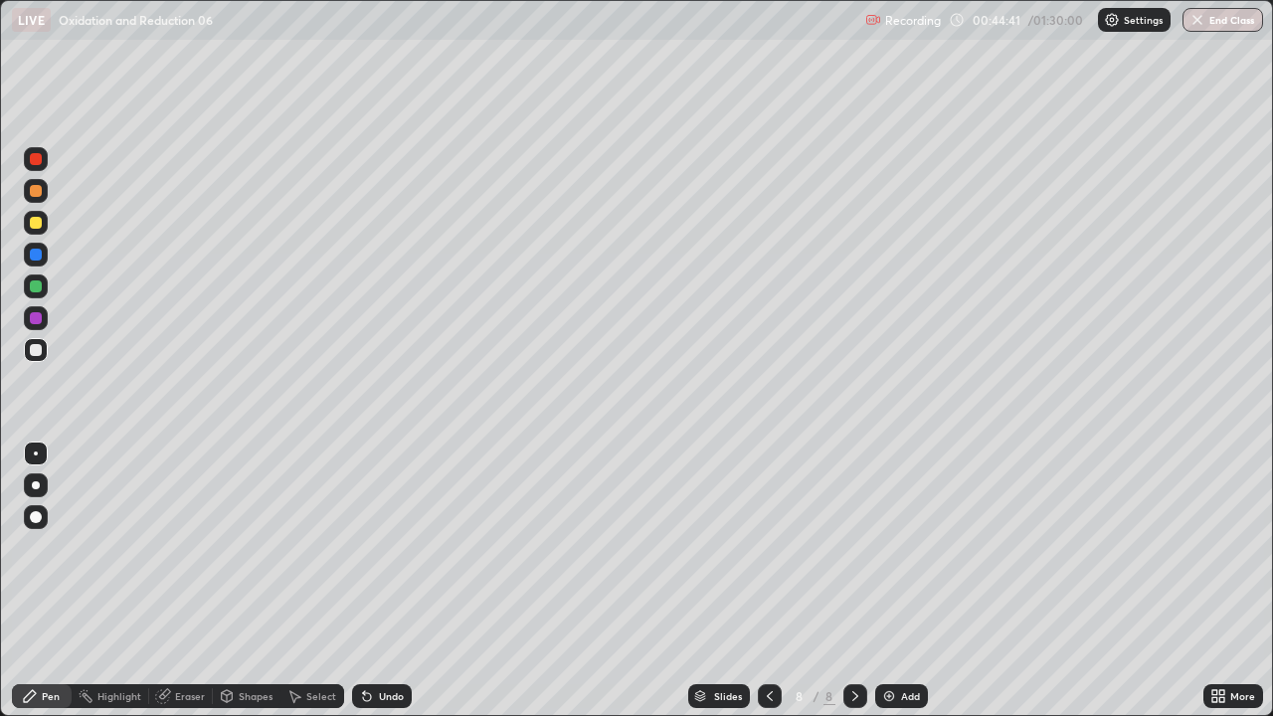
click at [303, 547] on div "Select" at bounding box center [313, 696] width 64 height 24
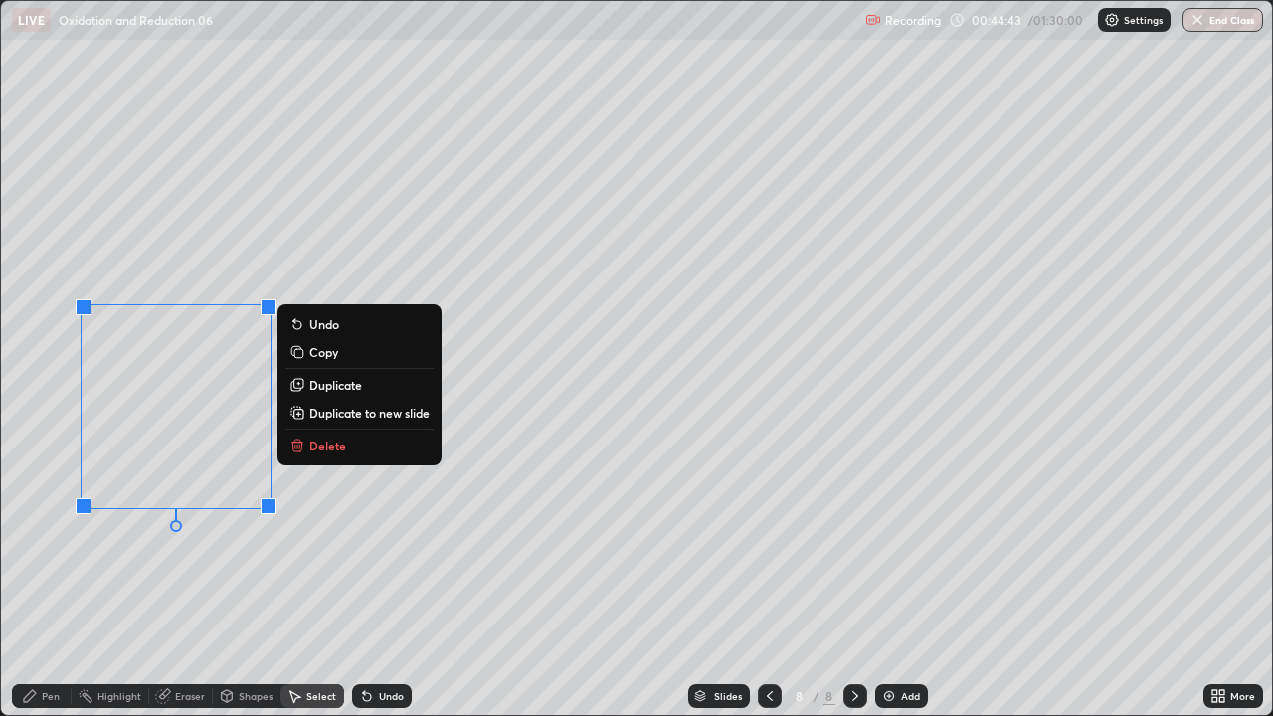
click at [299, 448] on icon at bounding box center [299, 447] width 0 height 4
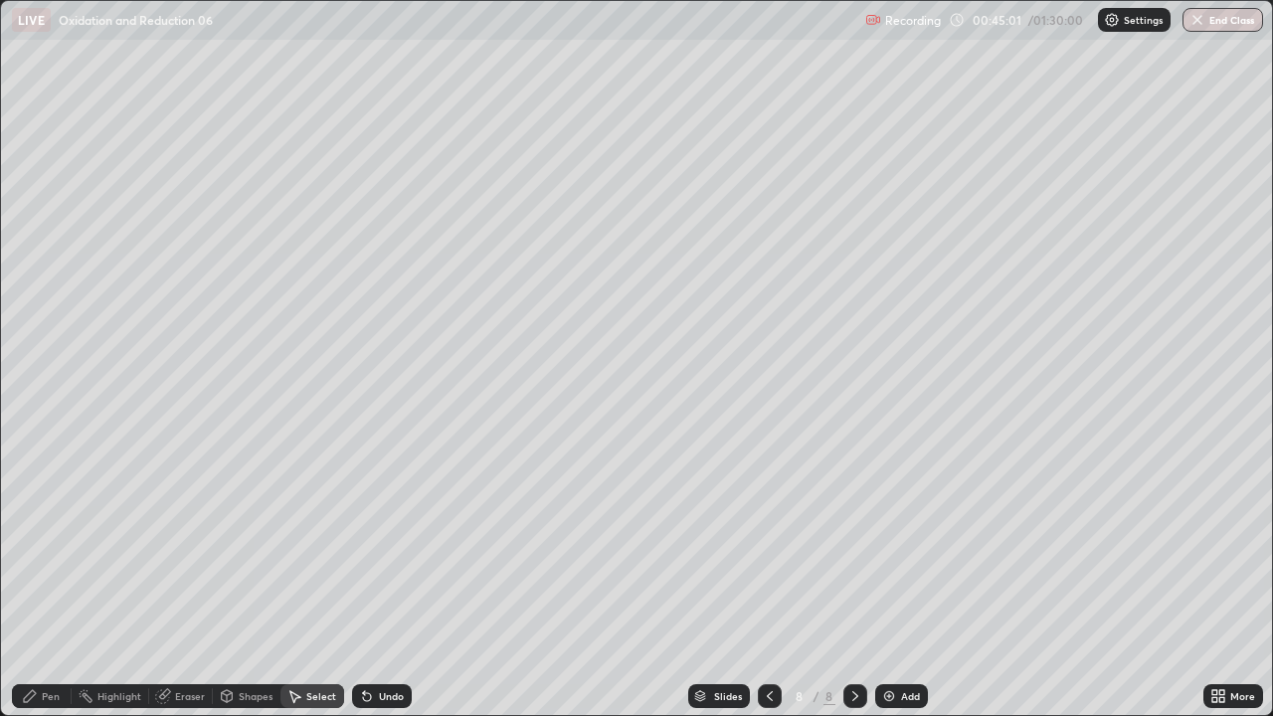
click at [46, 547] on div "Pen" at bounding box center [51, 696] width 18 height 10
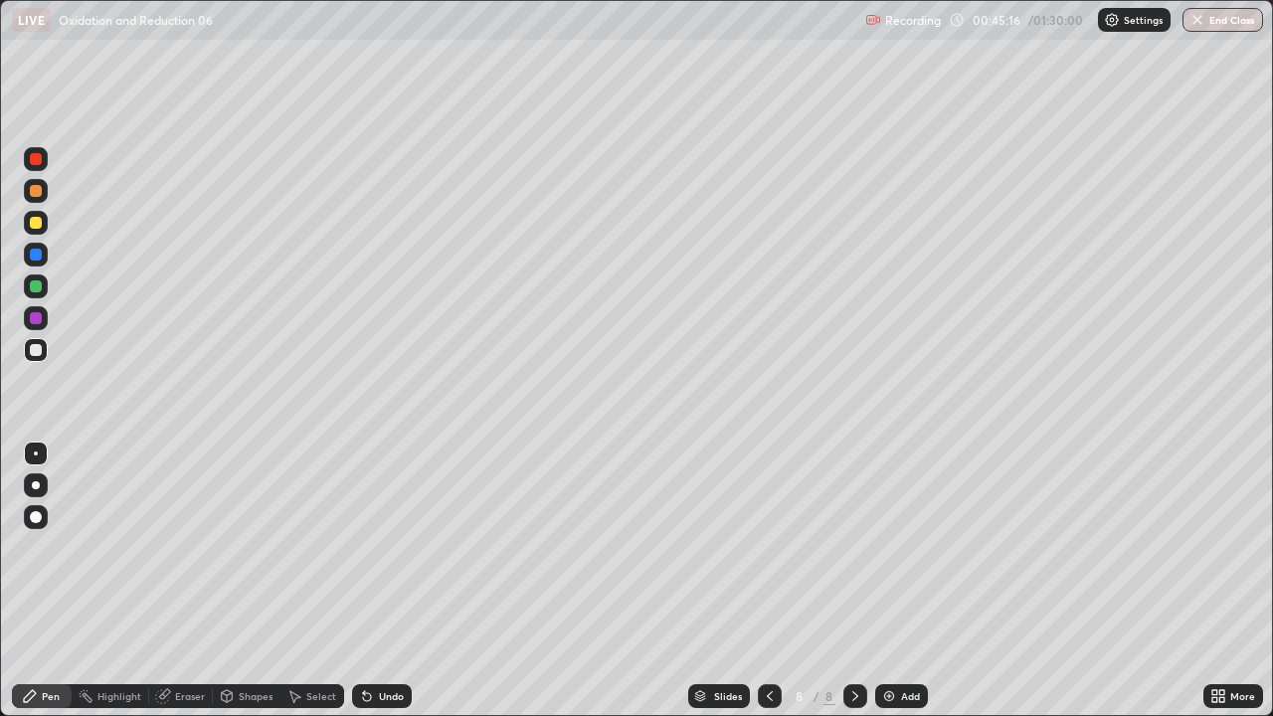
click at [176, 547] on div "Eraser" at bounding box center [190, 696] width 30 height 10
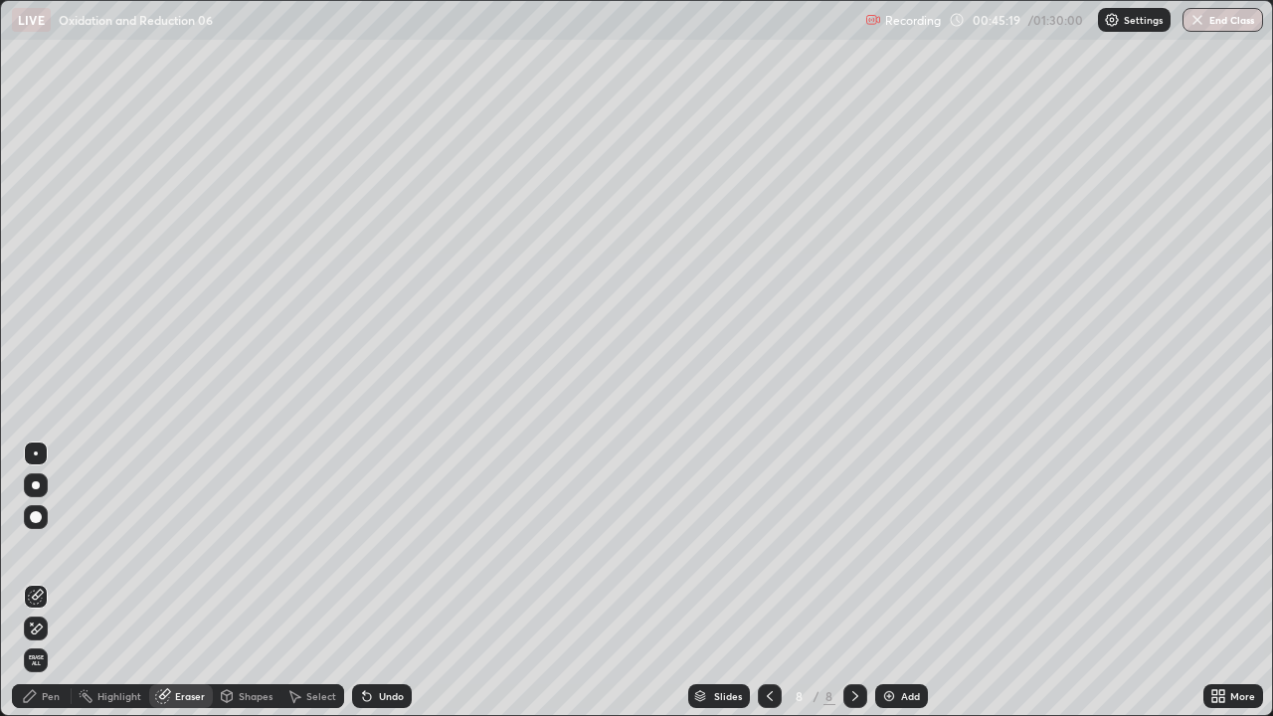
click at [54, 547] on div "Pen" at bounding box center [51, 696] width 18 height 10
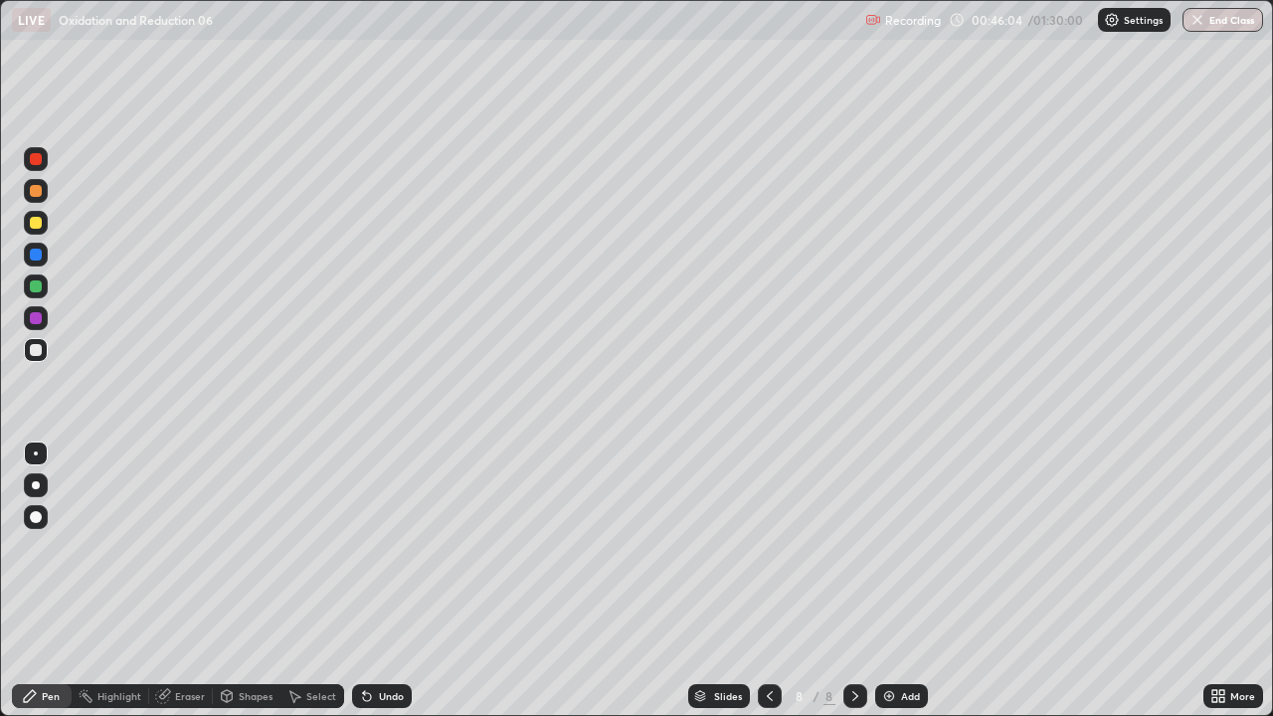
click at [302, 547] on div "Select" at bounding box center [313, 696] width 64 height 24
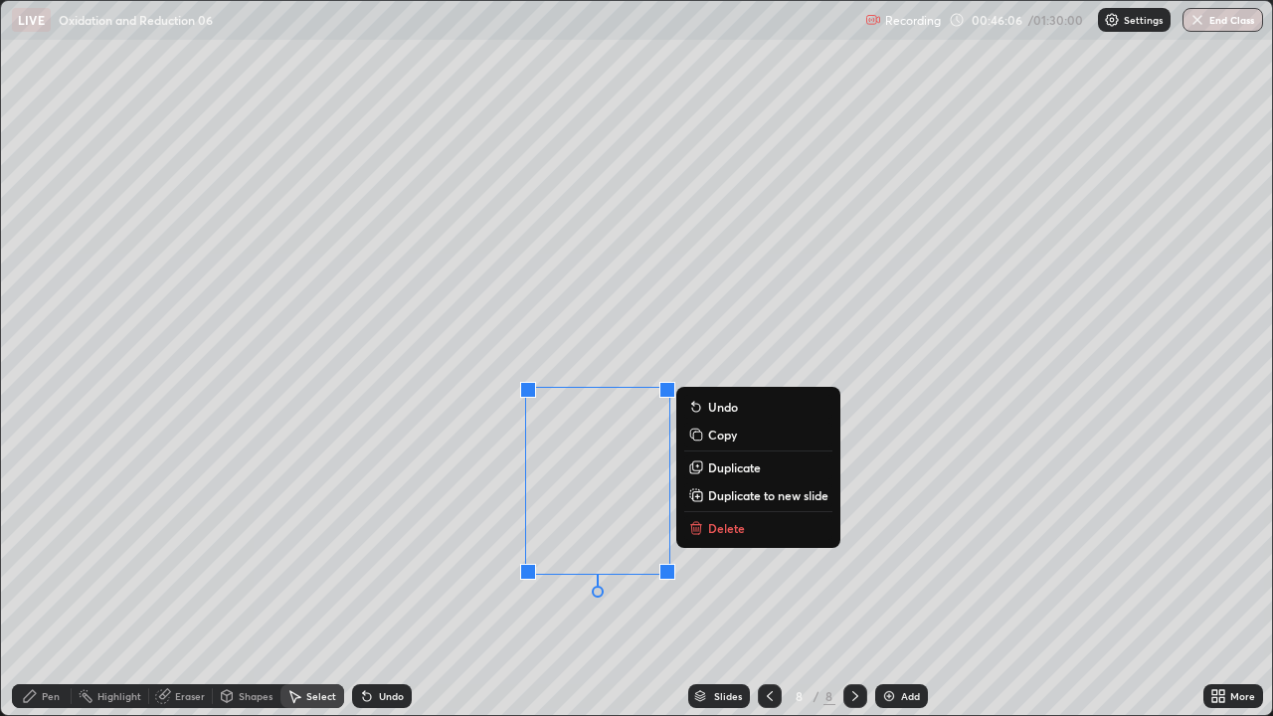
click at [710, 529] on p "Delete" at bounding box center [726, 528] width 37 height 16
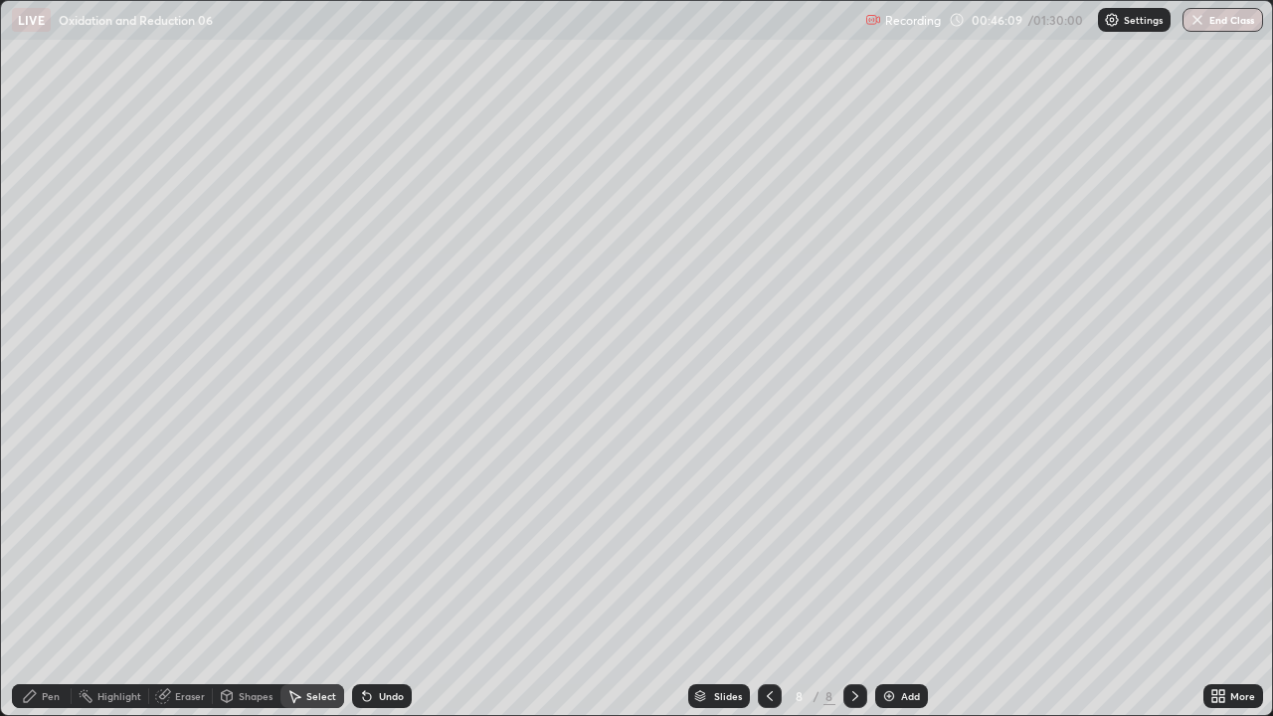
click at [61, 547] on div "Pen" at bounding box center [42, 696] width 60 height 24
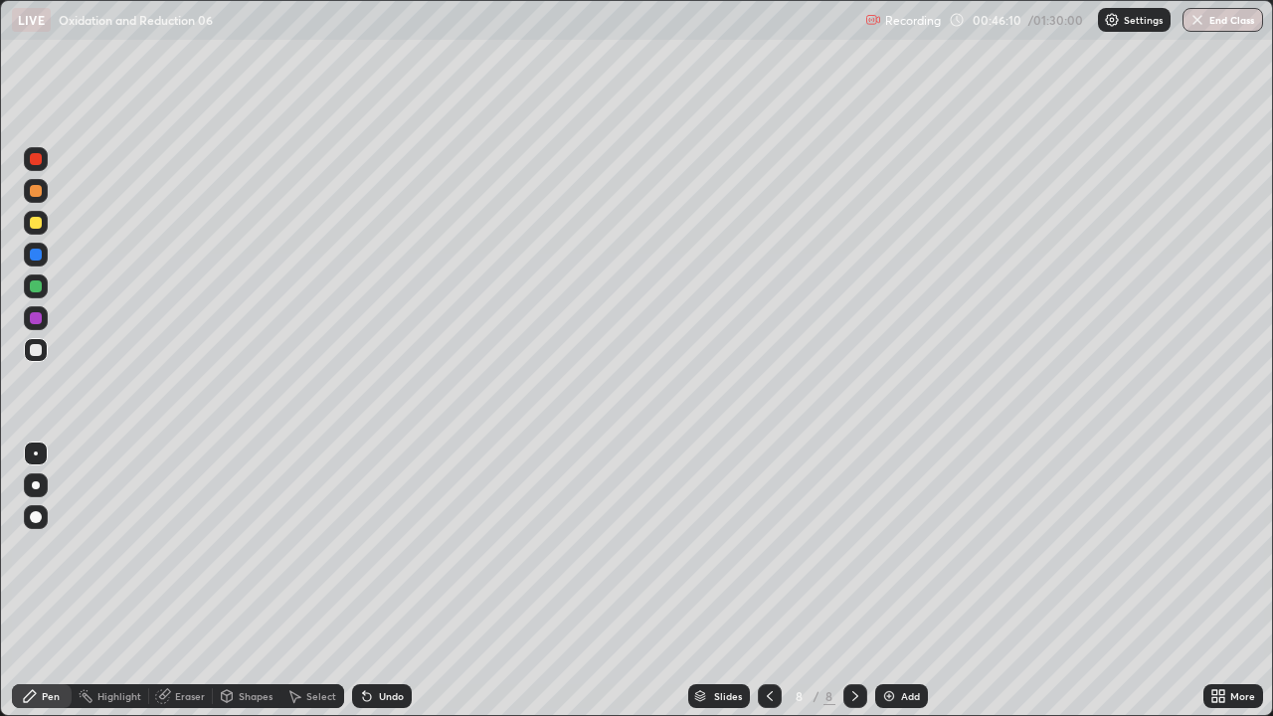
click at [40, 224] on div at bounding box center [36, 223] width 12 height 12
click at [40, 223] on div at bounding box center [36, 223] width 12 height 12
click at [370, 547] on icon at bounding box center [367, 696] width 16 height 16
click at [371, 547] on icon at bounding box center [367, 696] width 16 height 16
click at [33, 353] on div at bounding box center [36, 350] width 12 height 12
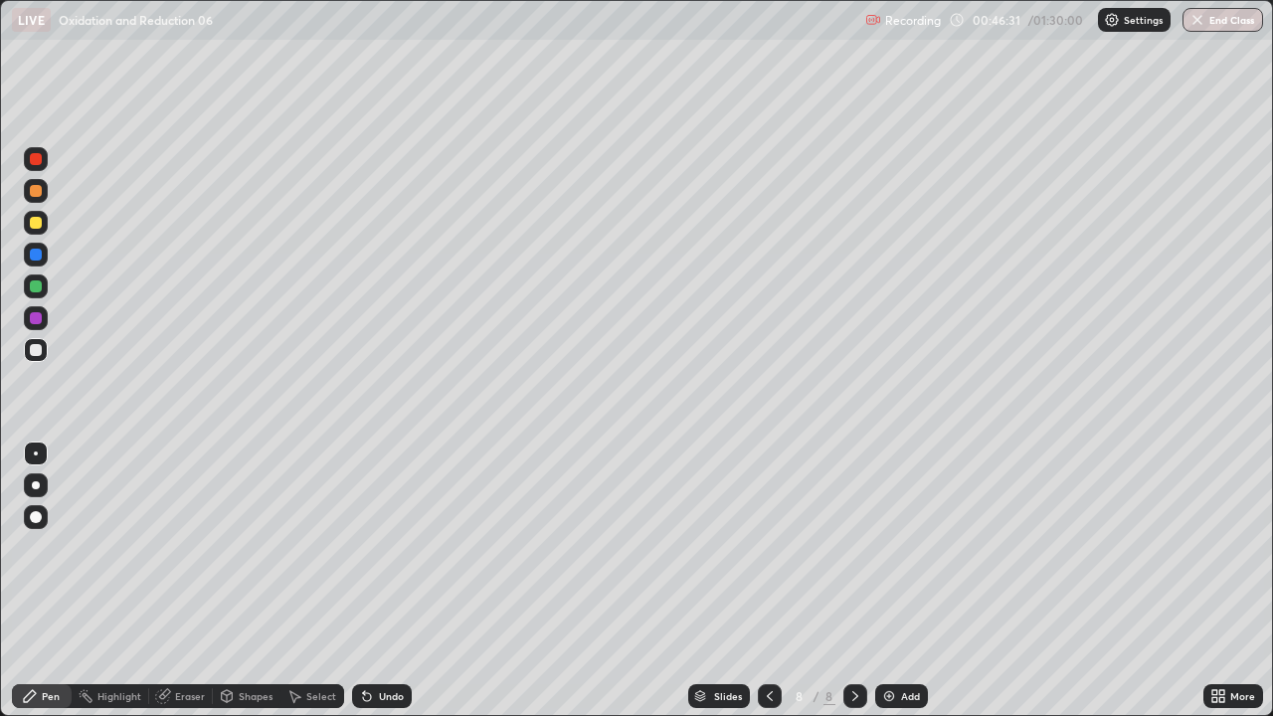
click at [33, 355] on div at bounding box center [36, 350] width 12 height 12
click at [364, 547] on icon at bounding box center [367, 697] width 8 height 8
click at [373, 547] on div "Undo" at bounding box center [382, 696] width 60 height 24
click at [40, 284] on div at bounding box center [36, 287] width 12 height 12
click at [40, 286] on div at bounding box center [36, 287] width 12 height 12
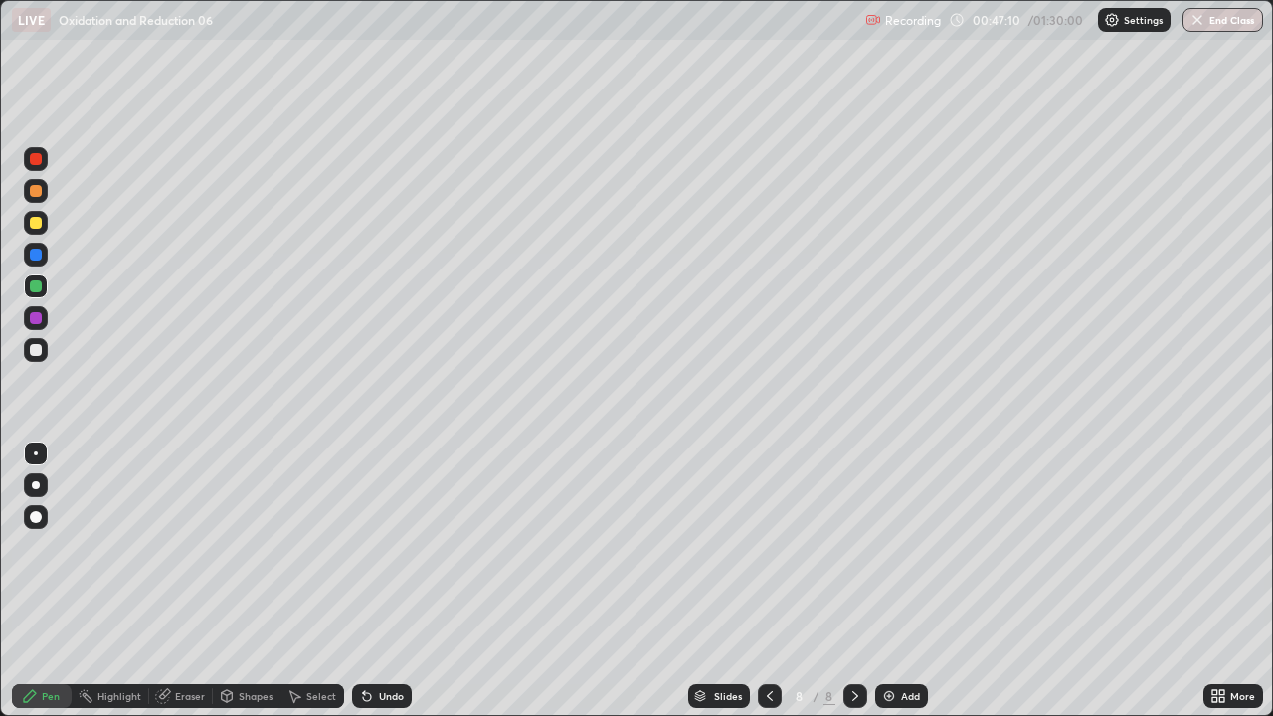
click at [364, 547] on icon at bounding box center [367, 697] width 8 height 8
click at [35, 355] on div at bounding box center [36, 350] width 12 height 12
click at [39, 351] on div at bounding box center [36, 350] width 12 height 12
click at [386, 547] on div "Undo" at bounding box center [391, 696] width 25 height 10
click at [30, 350] on div at bounding box center [36, 350] width 12 height 12
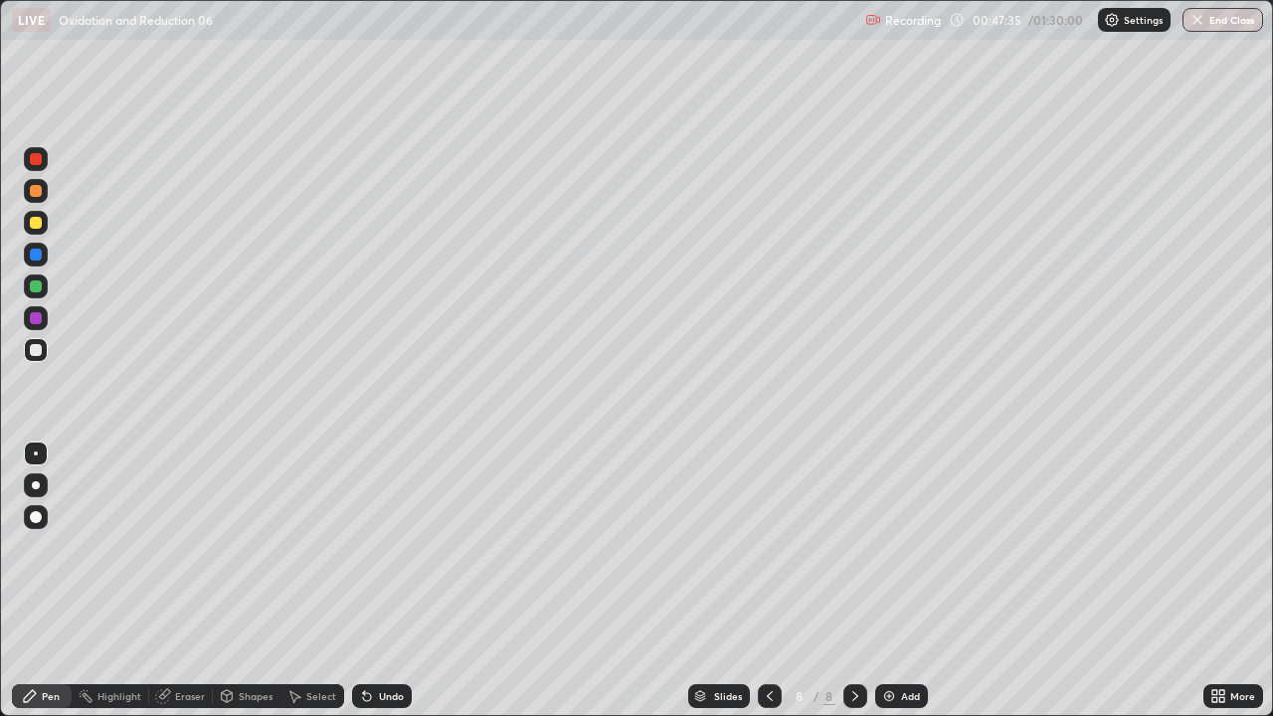
click at [32, 349] on div at bounding box center [36, 350] width 12 height 12
click at [41, 354] on div at bounding box center [36, 350] width 12 height 12
click at [44, 352] on div at bounding box center [36, 350] width 24 height 24
click at [179, 547] on div "Eraser" at bounding box center [181, 696] width 64 height 24
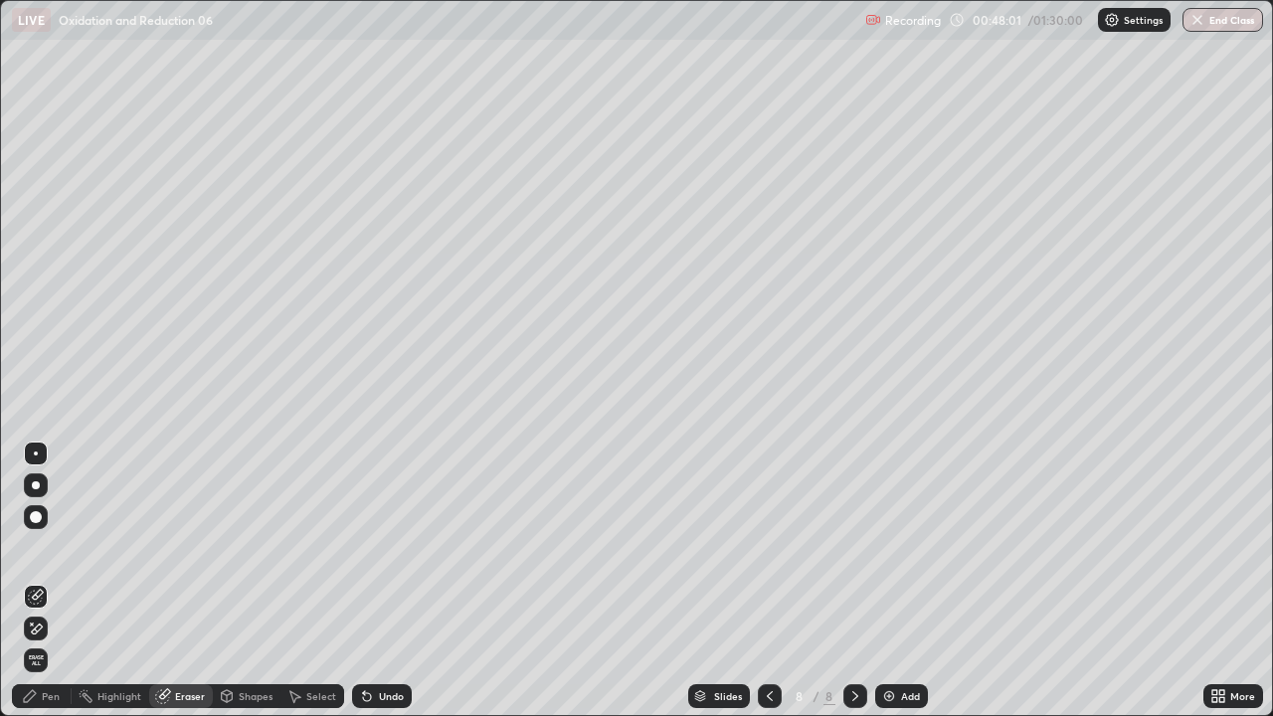
click at [55, 547] on div "Pen" at bounding box center [51, 696] width 18 height 10
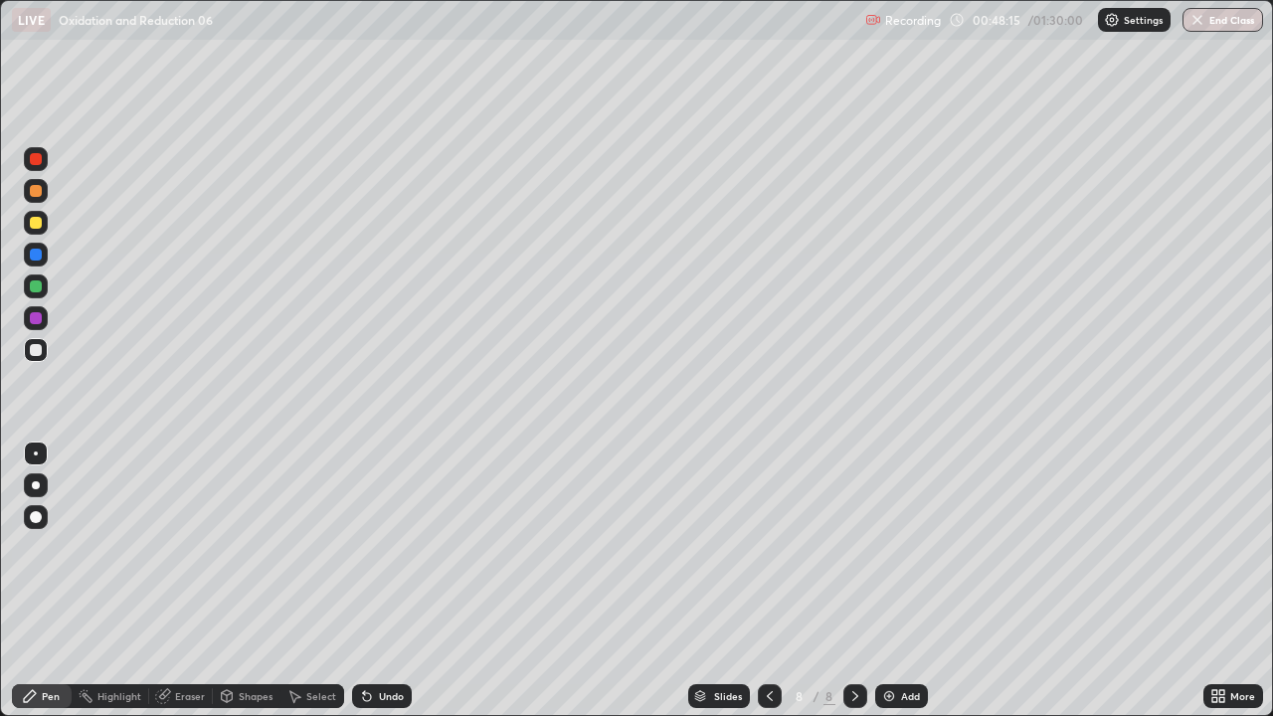
click at [37, 223] on div at bounding box center [36, 223] width 12 height 12
click at [35, 250] on div at bounding box center [36, 255] width 12 height 12
click at [38, 253] on div at bounding box center [36, 255] width 12 height 12
click at [39, 217] on div at bounding box center [36, 223] width 12 height 12
click at [34, 295] on div at bounding box center [36, 287] width 24 height 24
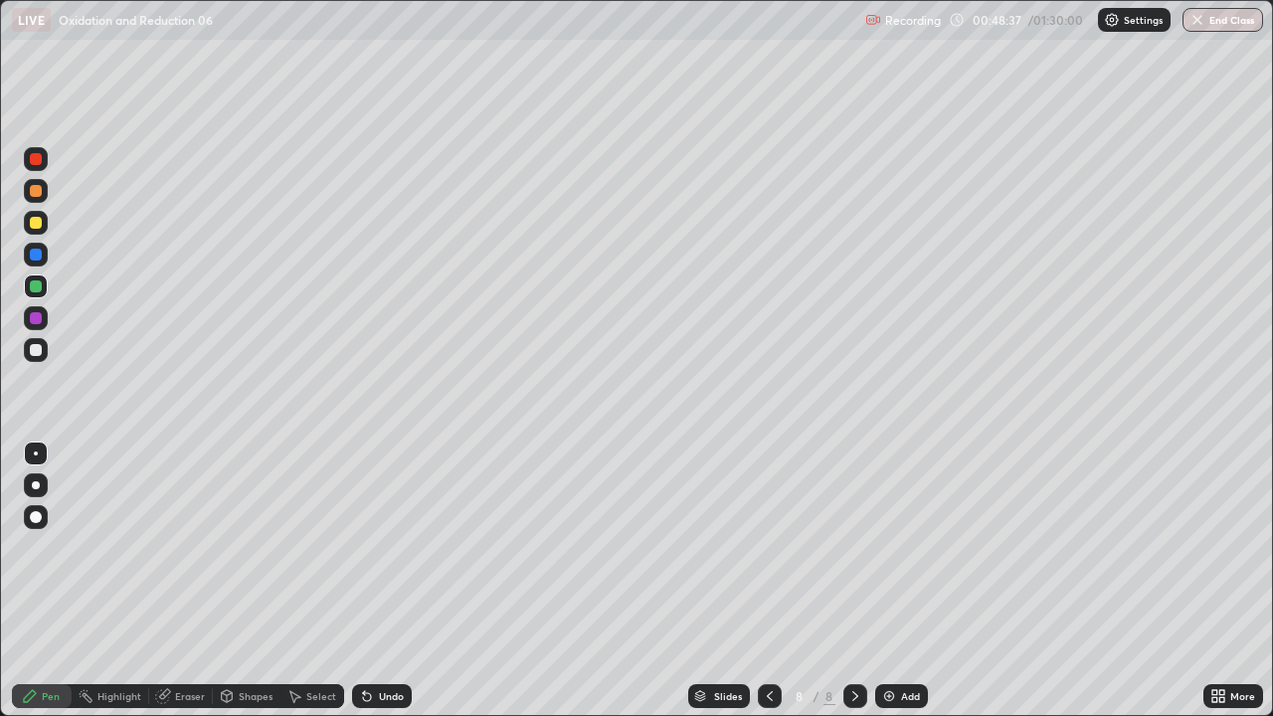
click at [33, 296] on div at bounding box center [36, 287] width 24 height 24
click at [41, 352] on div at bounding box center [36, 350] width 12 height 12
click at [45, 353] on div at bounding box center [36, 350] width 24 height 24
click at [397, 547] on div "Undo" at bounding box center [382, 696] width 60 height 24
click at [175, 547] on div "Eraser" at bounding box center [181, 696] width 64 height 24
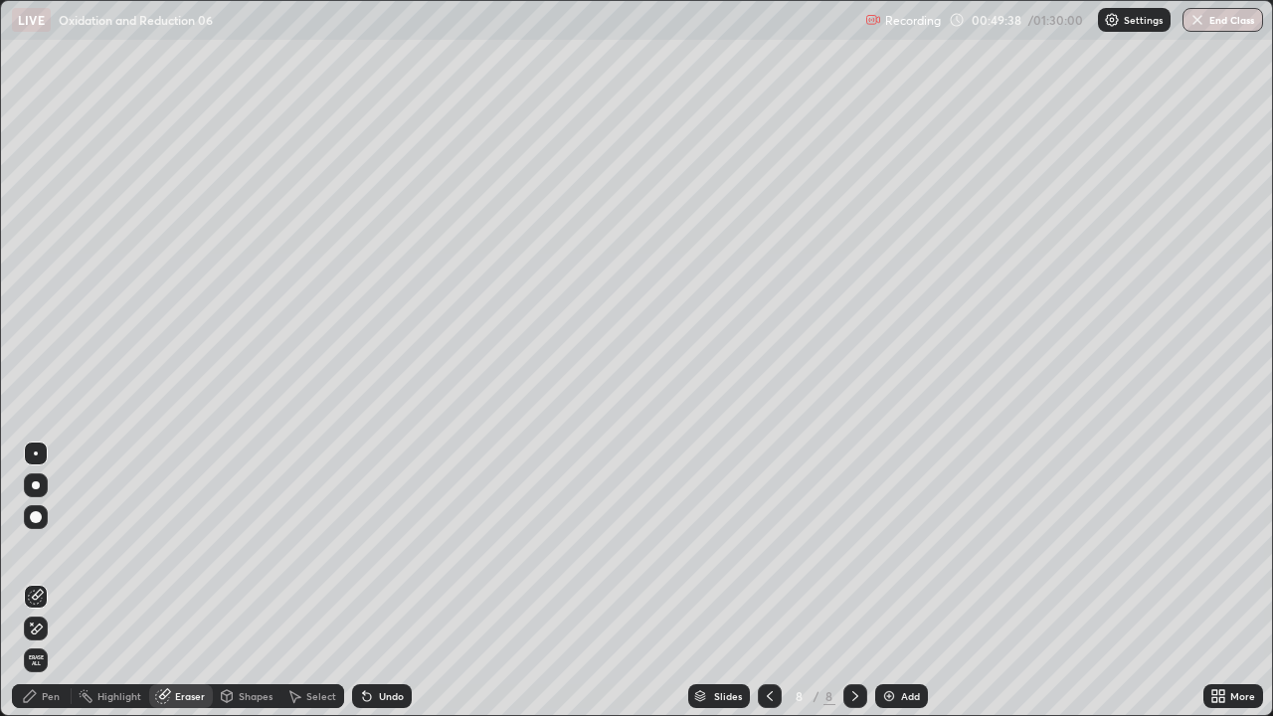
click at [46, 547] on div "Pen" at bounding box center [51, 696] width 18 height 10
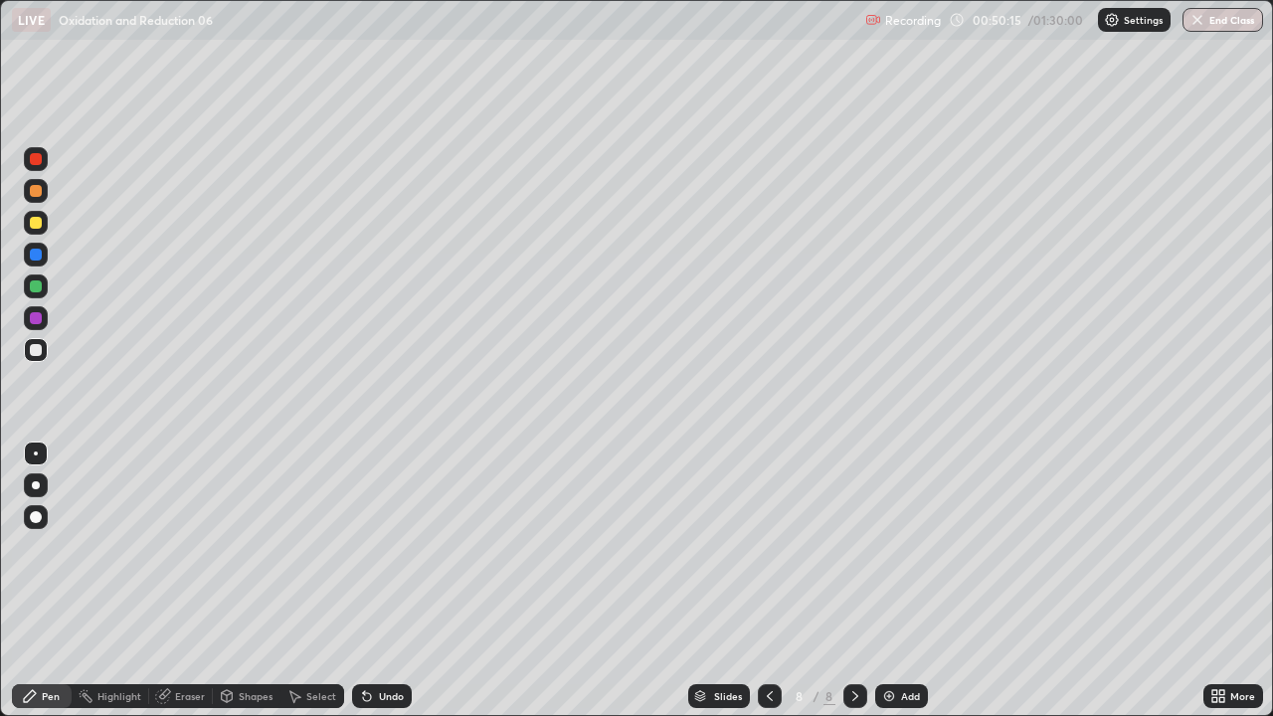
click at [200, 547] on div "Eraser" at bounding box center [181, 696] width 64 height 24
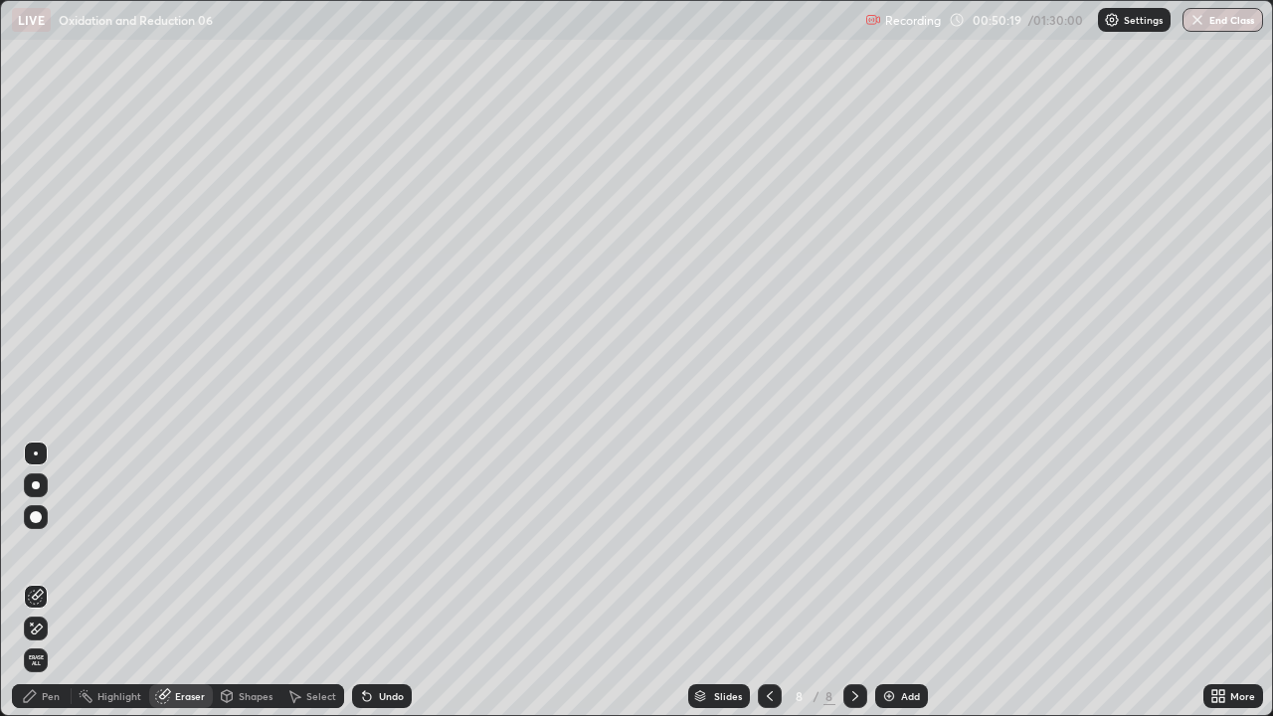
click at [59, 547] on div "Pen" at bounding box center [51, 696] width 18 height 10
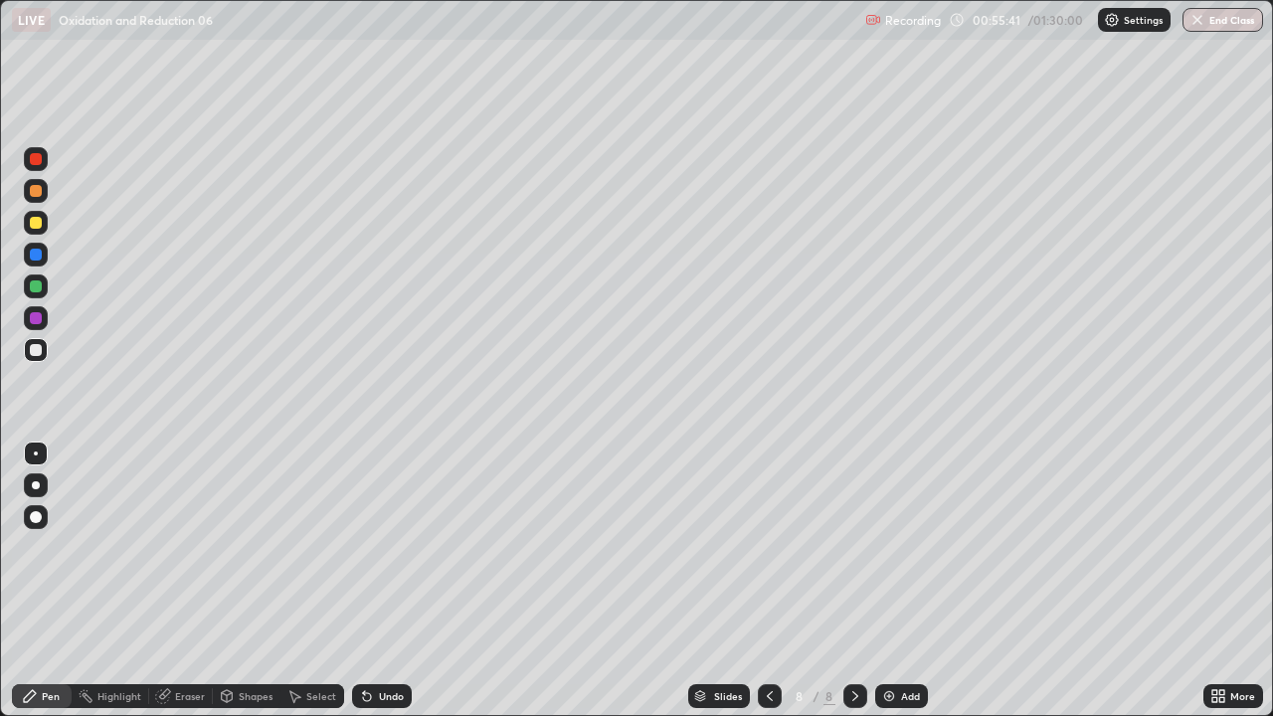
click at [305, 547] on div "Select" at bounding box center [313, 696] width 64 height 24
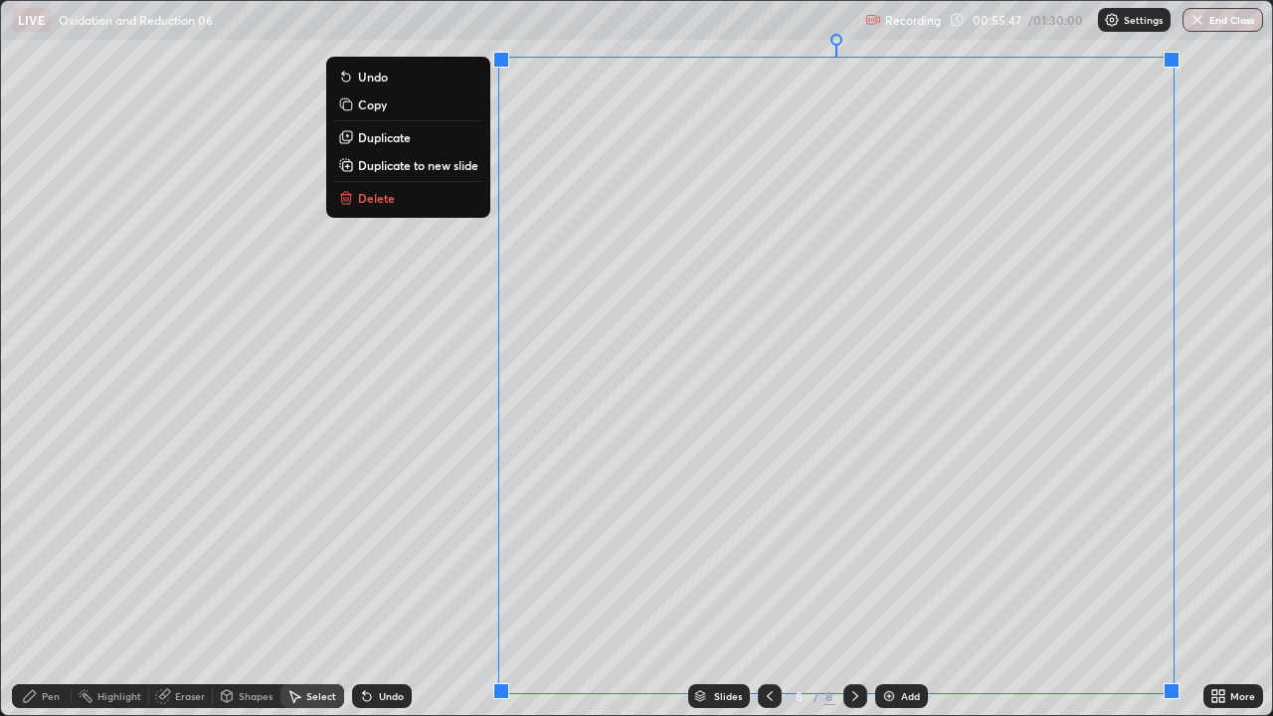
click at [419, 167] on p "Duplicate to new slide" at bounding box center [418, 165] width 120 height 16
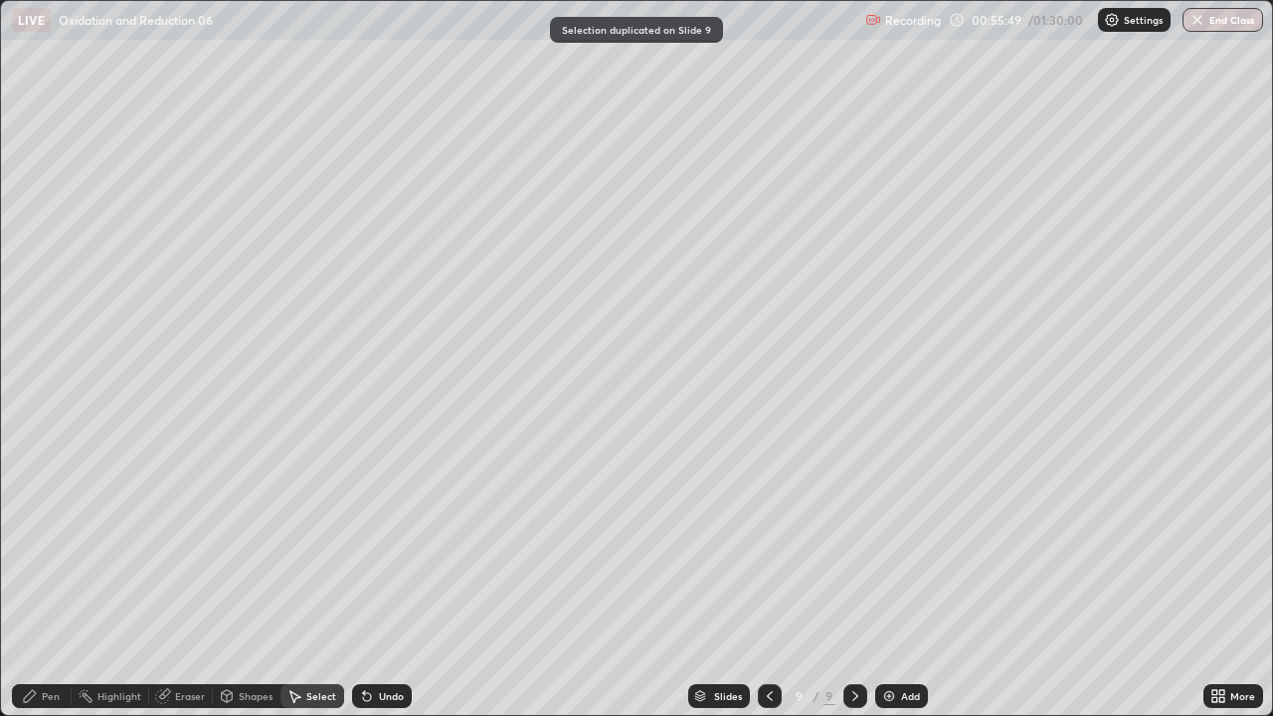
click at [226, 547] on icon at bounding box center [227, 694] width 11 height 3
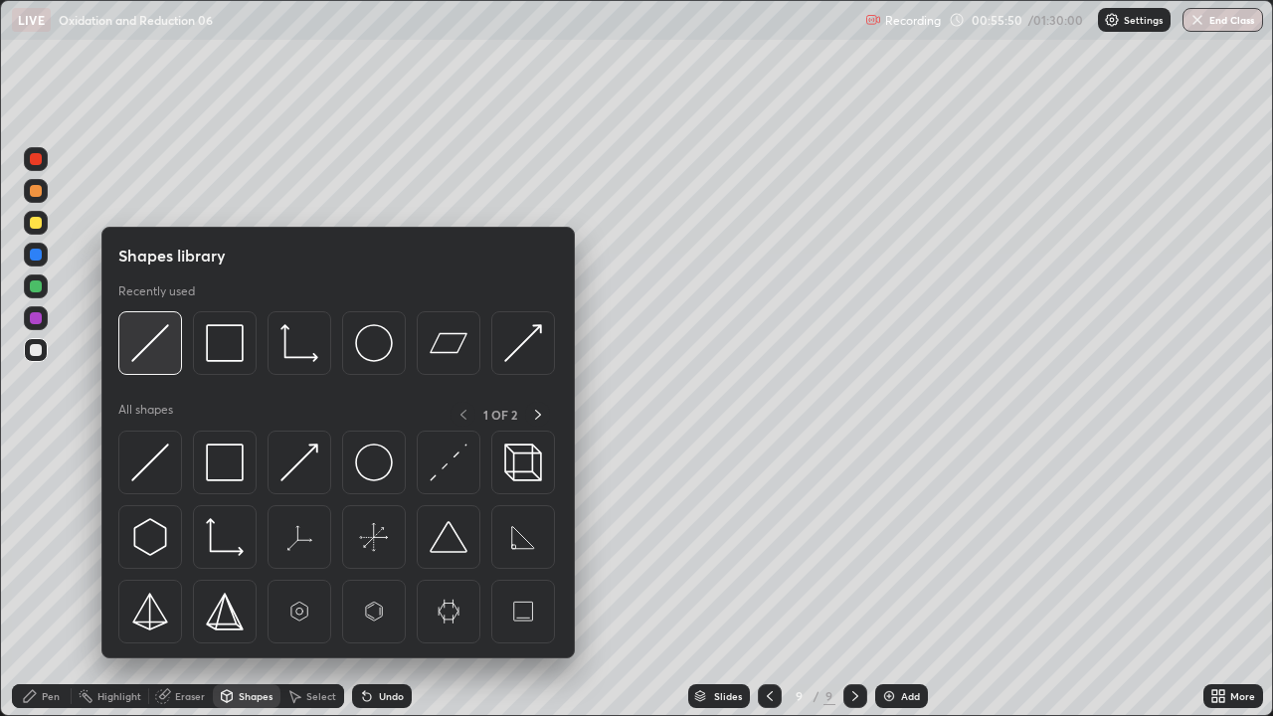
click at [165, 364] on div at bounding box center [150, 343] width 64 height 64
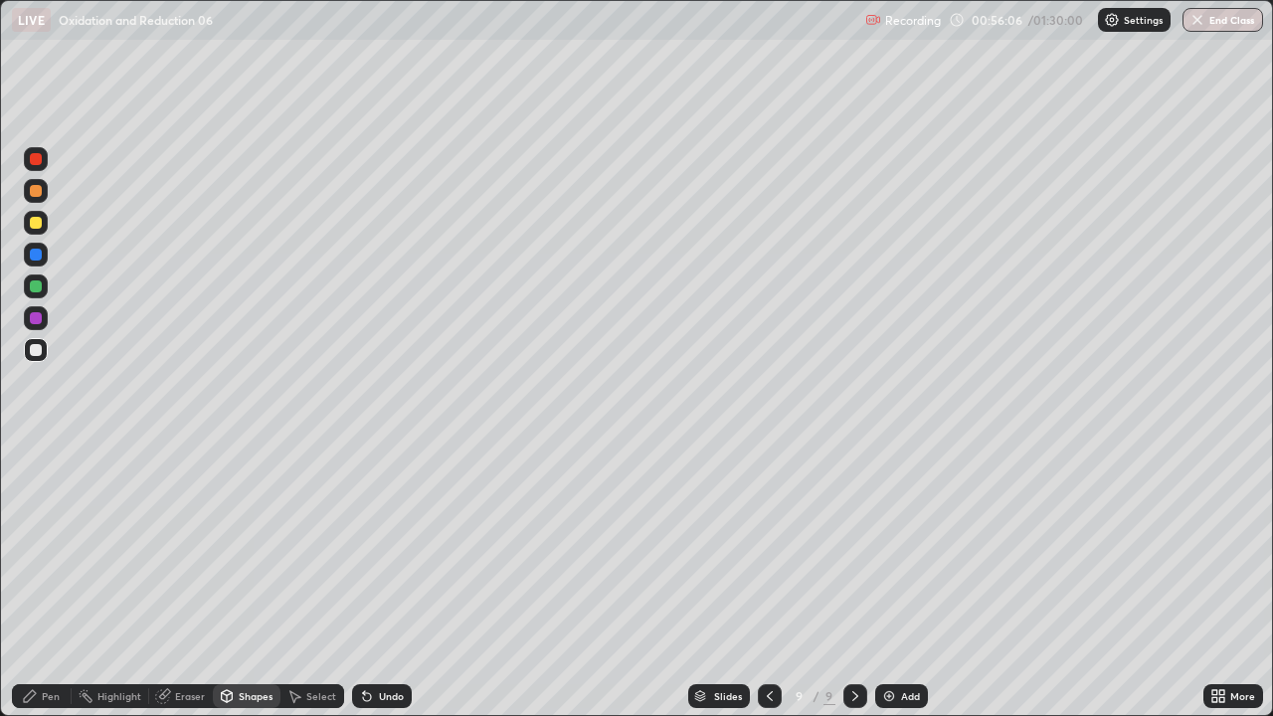
click at [46, 547] on div "Pen" at bounding box center [51, 696] width 18 height 10
click at [768, 547] on icon at bounding box center [770, 696] width 16 height 16
click at [854, 547] on icon at bounding box center [856, 696] width 6 height 10
click at [379, 547] on div "Undo" at bounding box center [391, 696] width 25 height 10
click at [370, 547] on div "Undo" at bounding box center [382, 696] width 60 height 24
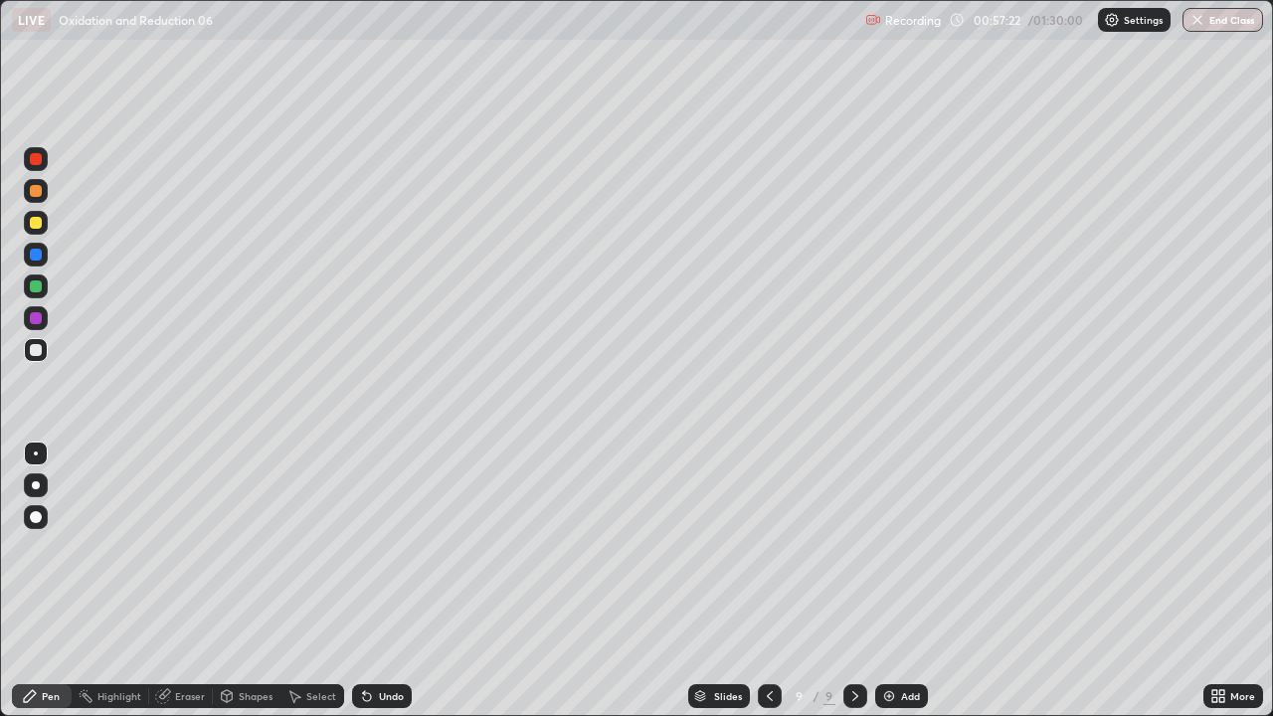
click at [363, 547] on icon at bounding box center [364, 692] width 2 height 2
click at [371, 547] on icon at bounding box center [367, 696] width 16 height 16
click at [36, 351] on div at bounding box center [36, 350] width 12 height 12
click at [41, 221] on div at bounding box center [36, 223] width 12 height 12
click at [41, 223] on div at bounding box center [36, 223] width 12 height 12
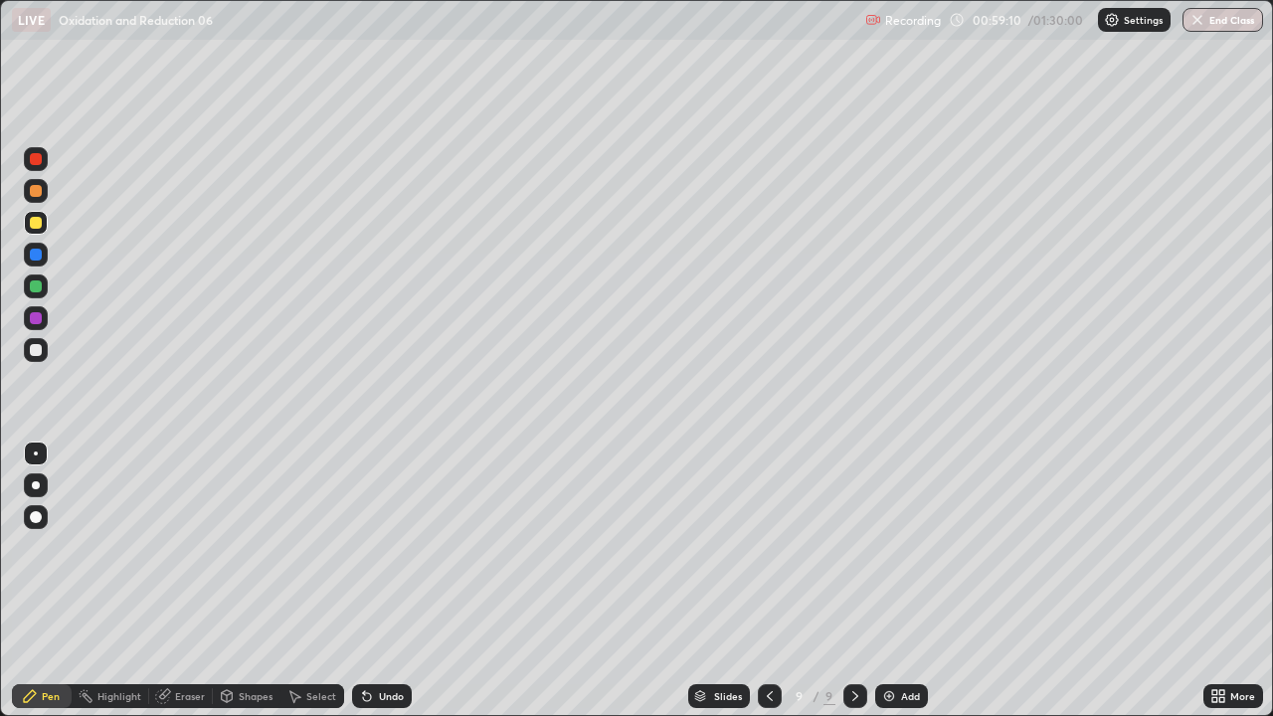
click at [308, 547] on div "Select" at bounding box center [313, 696] width 64 height 24
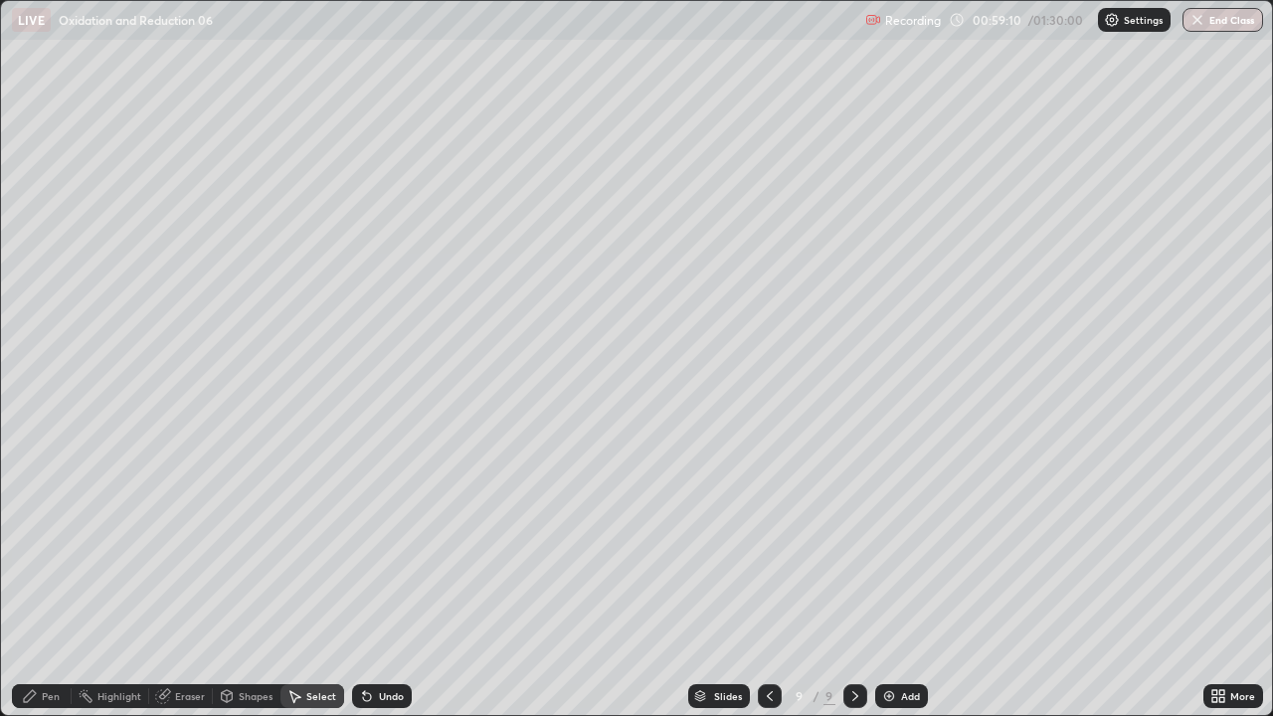
click at [304, 547] on div "Select" at bounding box center [313, 696] width 64 height 24
click at [57, 58] on div "Erase all" at bounding box center [36, 358] width 48 height 637
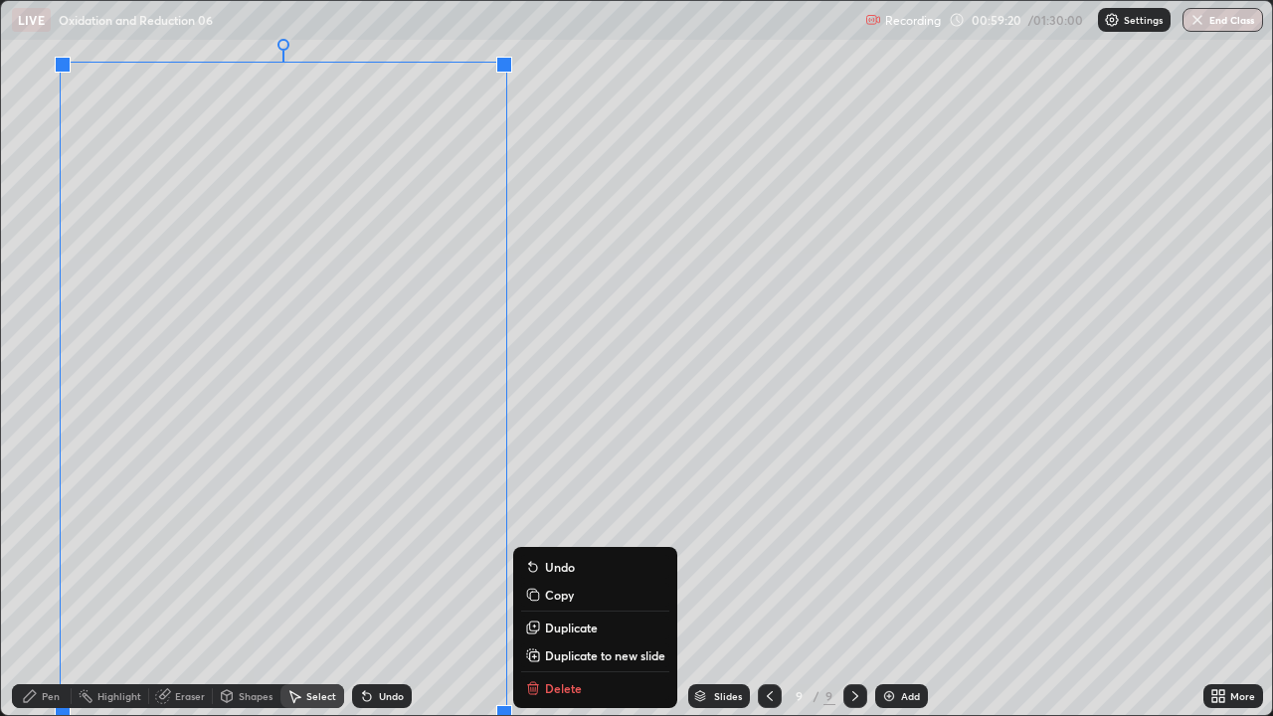
click at [572, 547] on p "Duplicate to new slide" at bounding box center [605, 656] width 120 height 16
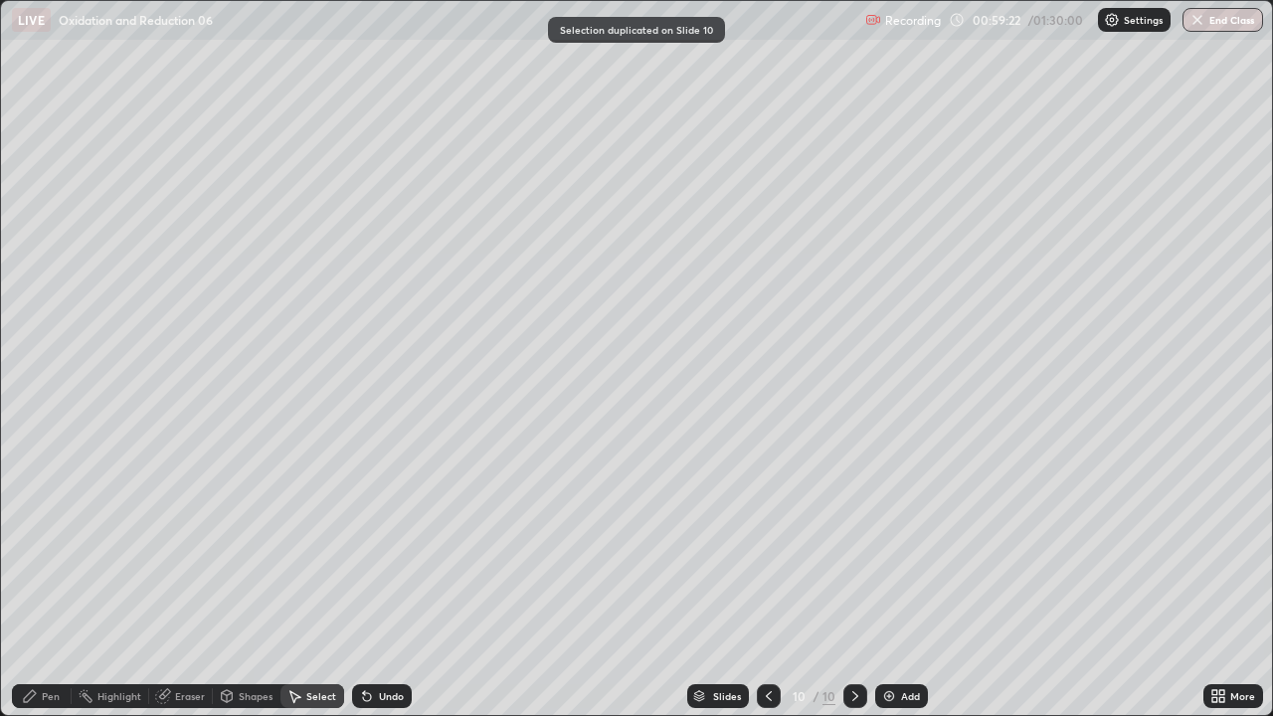
click at [46, 547] on div "Pen" at bounding box center [51, 696] width 18 height 10
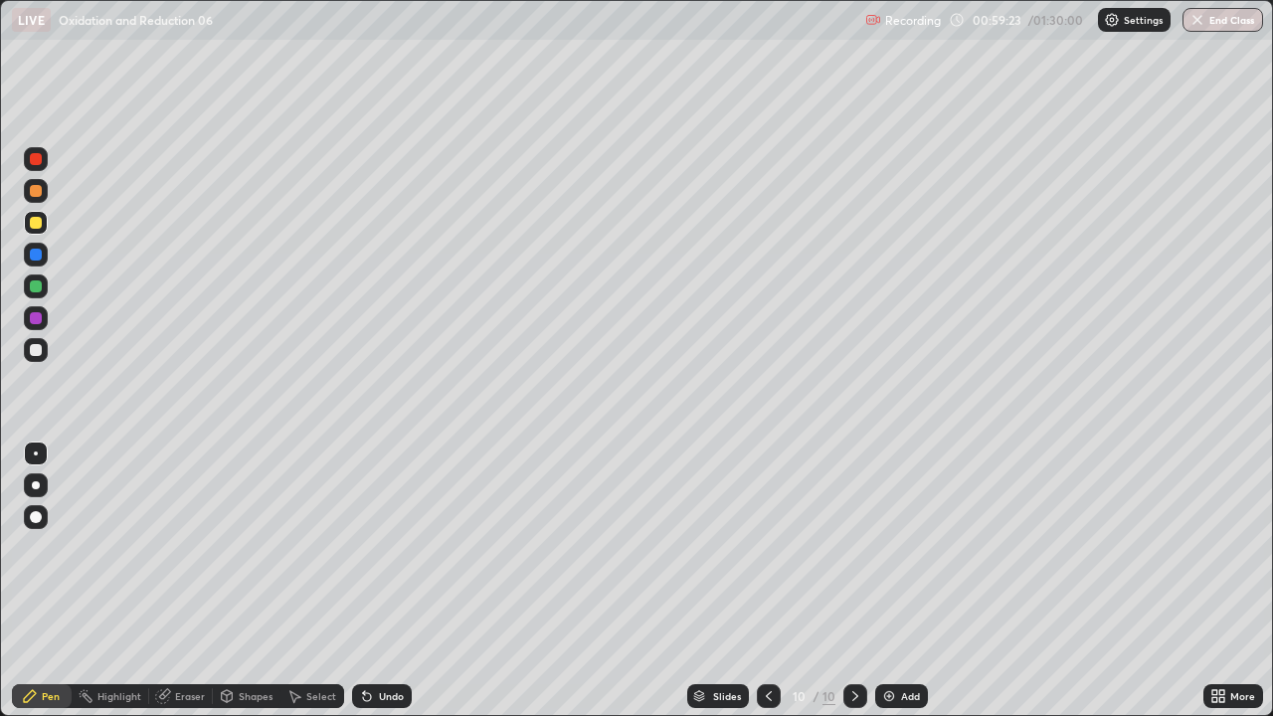
click at [33, 358] on div at bounding box center [36, 350] width 24 height 24
click at [36, 361] on div at bounding box center [36, 350] width 24 height 24
click at [387, 547] on div "Undo" at bounding box center [391, 696] width 25 height 10
click at [33, 227] on div at bounding box center [36, 223] width 12 height 12
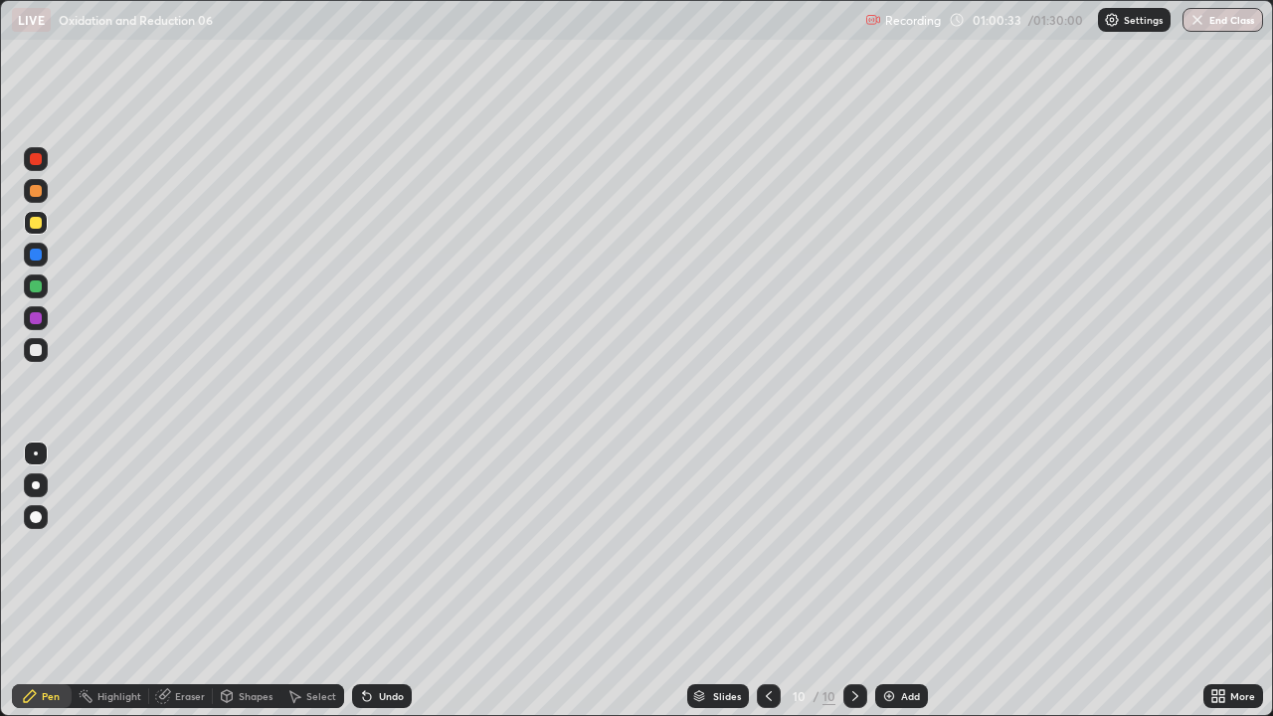
click at [364, 547] on icon at bounding box center [367, 697] width 8 height 8
click at [379, 547] on div "Undo" at bounding box center [391, 696] width 25 height 10
click at [36, 351] on div at bounding box center [36, 350] width 12 height 12
click at [35, 354] on div at bounding box center [36, 350] width 12 height 12
click at [36, 288] on div at bounding box center [36, 287] width 12 height 12
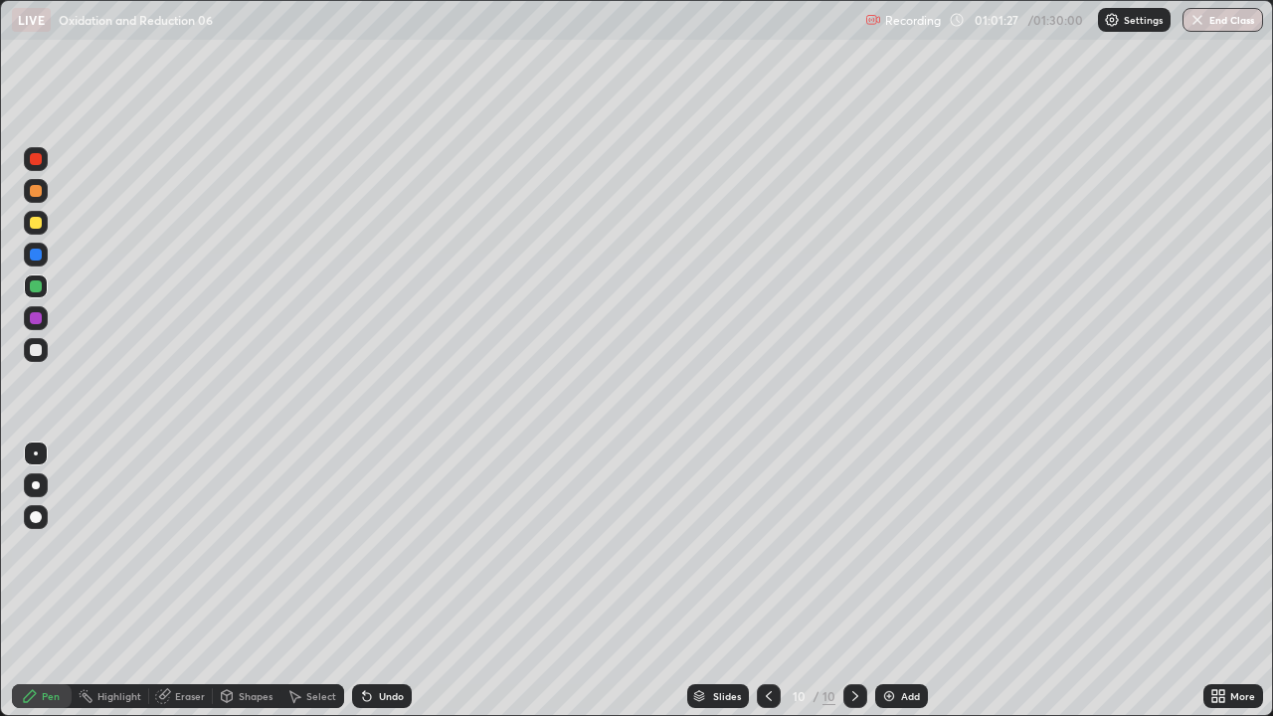
click at [374, 547] on div "Undo" at bounding box center [382, 696] width 60 height 24
click at [363, 547] on icon at bounding box center [364, 692] width 2 height 2
click at [40, 289] on div at bounding box center [36, 287] width 12 height 12
click at [364, 547] on icon at bounding box center [367, 697] width 8 height 8
click at [363, 547] on icon at bounding box center [367, 697] width 8 height 8
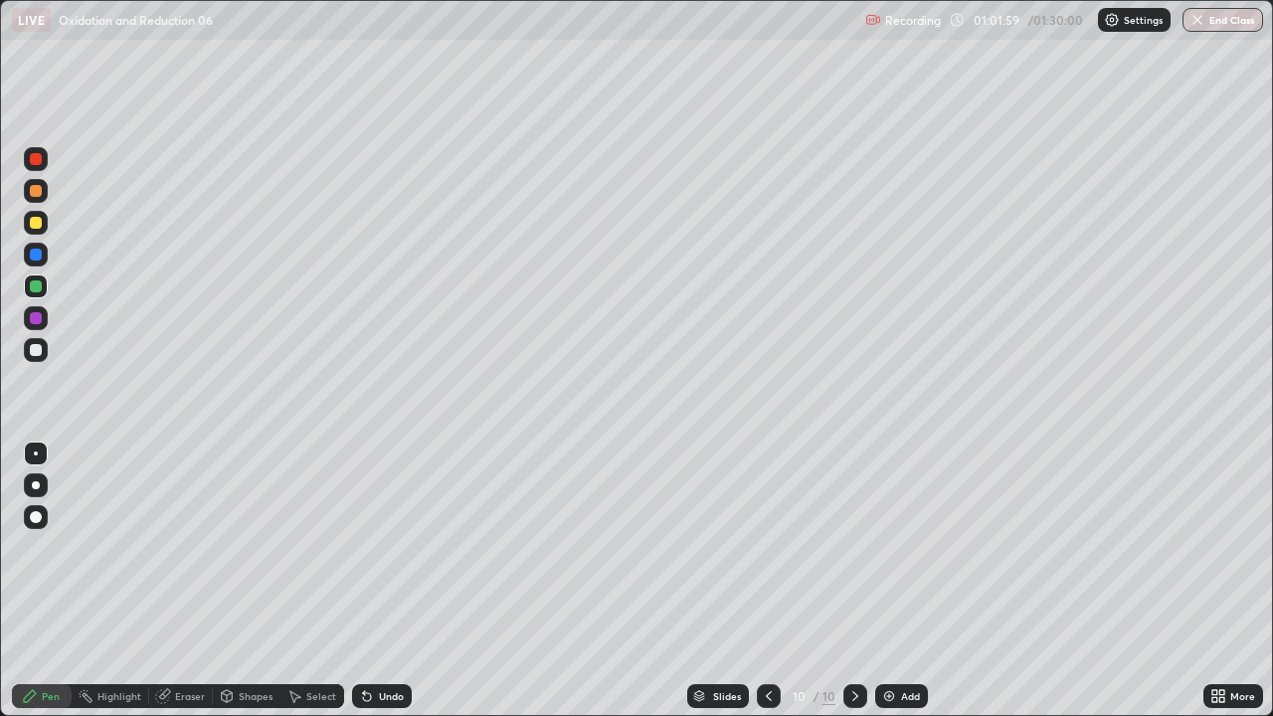
click at [38, 283] on div at bounding box center [36, 287] width 12 height 12
click at [365, 547] on icon at bounding box center [367, 697] width 8 height 8
click at [354, 547] on div "Undo" at bounding box center [382, 696] width 60 height 24
click at [373, 547] on div "Undo" at bounding box center [382, 696] width 60 height 24
click at [367, 547] on icon at bounding box center [367, 697] width 8 height 8
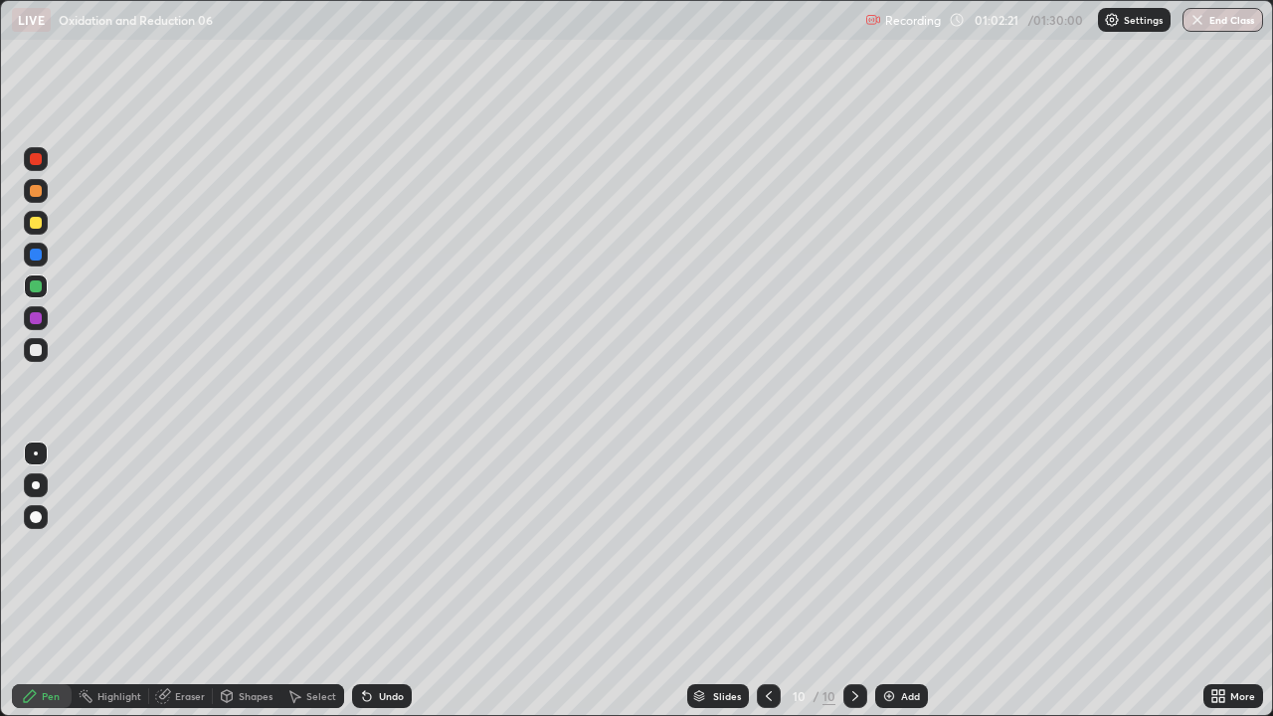
click at [365, 547] on icon at bounding box center [367, 697] width 8 height 8
click at [363, 547] on icon at bounding box center [367, 697] width 8 height 8
click at [368, 547] on icon at bounding box center [367, 696] width 16 height 16
click at [364, 547] on icon at bounding box center [367, 697] width 8 height 8
click at [37, 357] on div at bounding box center [36, 350] width 24 height 24
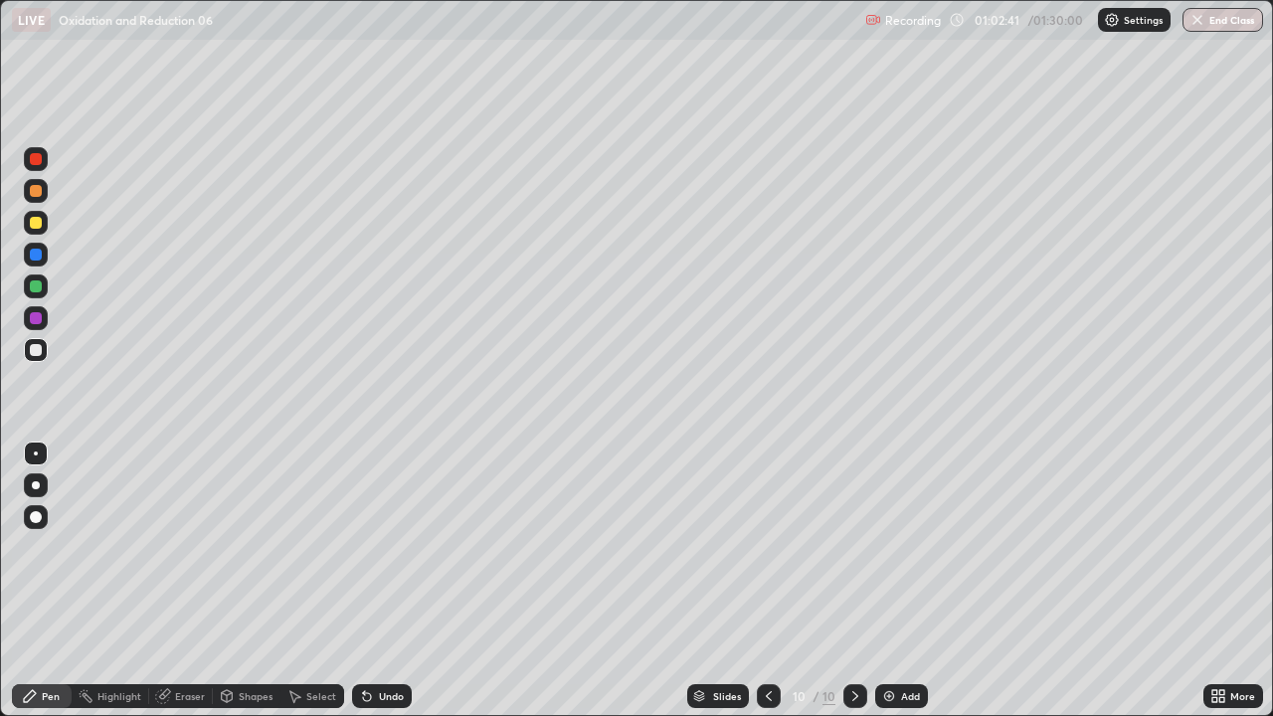
click at [39, 355] on div at bounding box center [36, 350] width 12 height 12
click at [36, 351] on div at bounding box center [36, 350] width 12 height 12
click at [37, 355] on div at bounding box center [36, 350] width 12 height 12
click at [398, 547] on div "Undo" at bounding box center [382, 696] width 60 height 24
click at [396, 547] on div "Undo" at bounding box center [382, 696] width 60 height 24
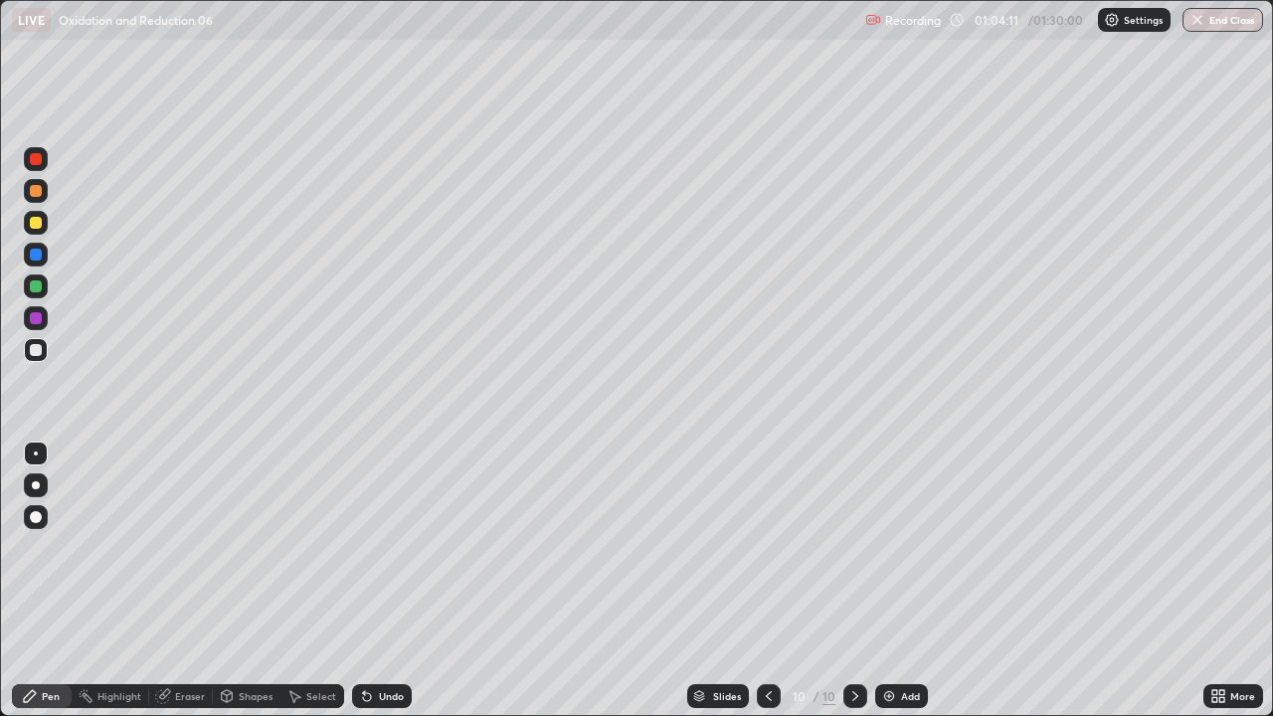
click at [396, 547] on div "Undo" at bounding box center [382, 696] width 60 height 24
click at [330, 547] on div "Select" at bounding box center [321, 696] width 30 height 10
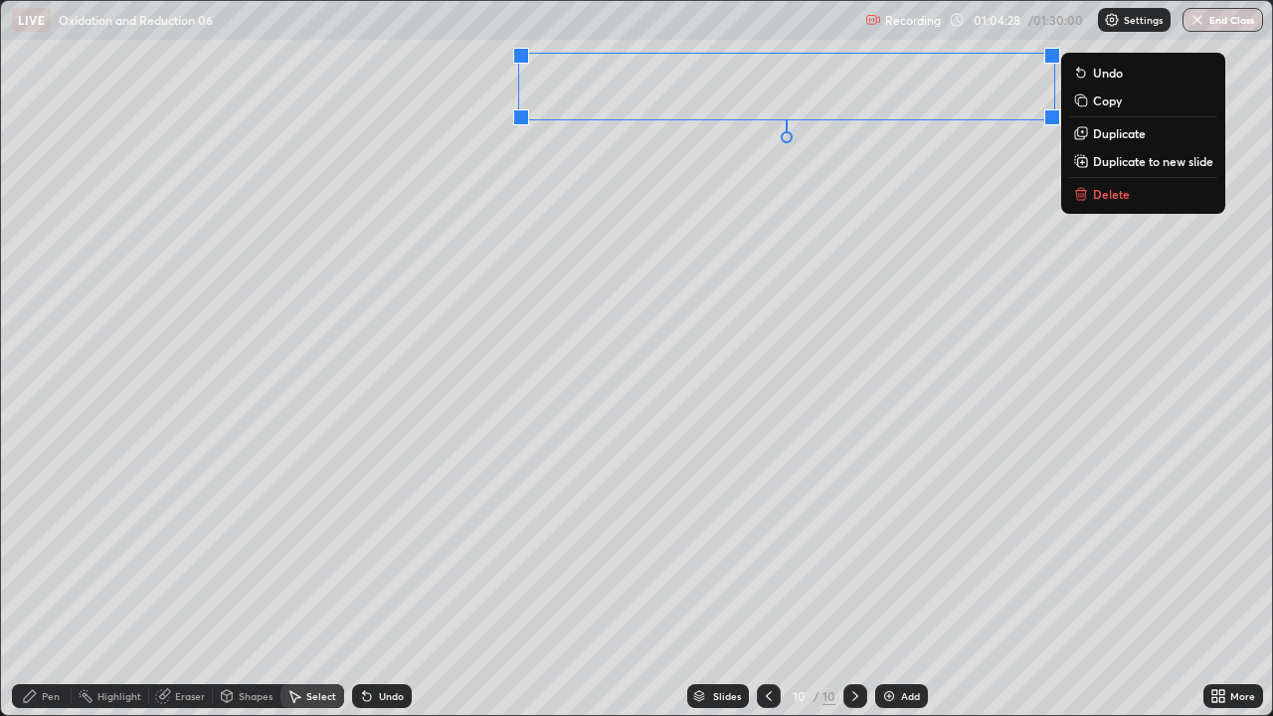
click at [820, 236] on div "0 ° Undo Copy Duplicate Duplicate to new slide Delete" at bounding box center [636, 358] width 1271 height 714
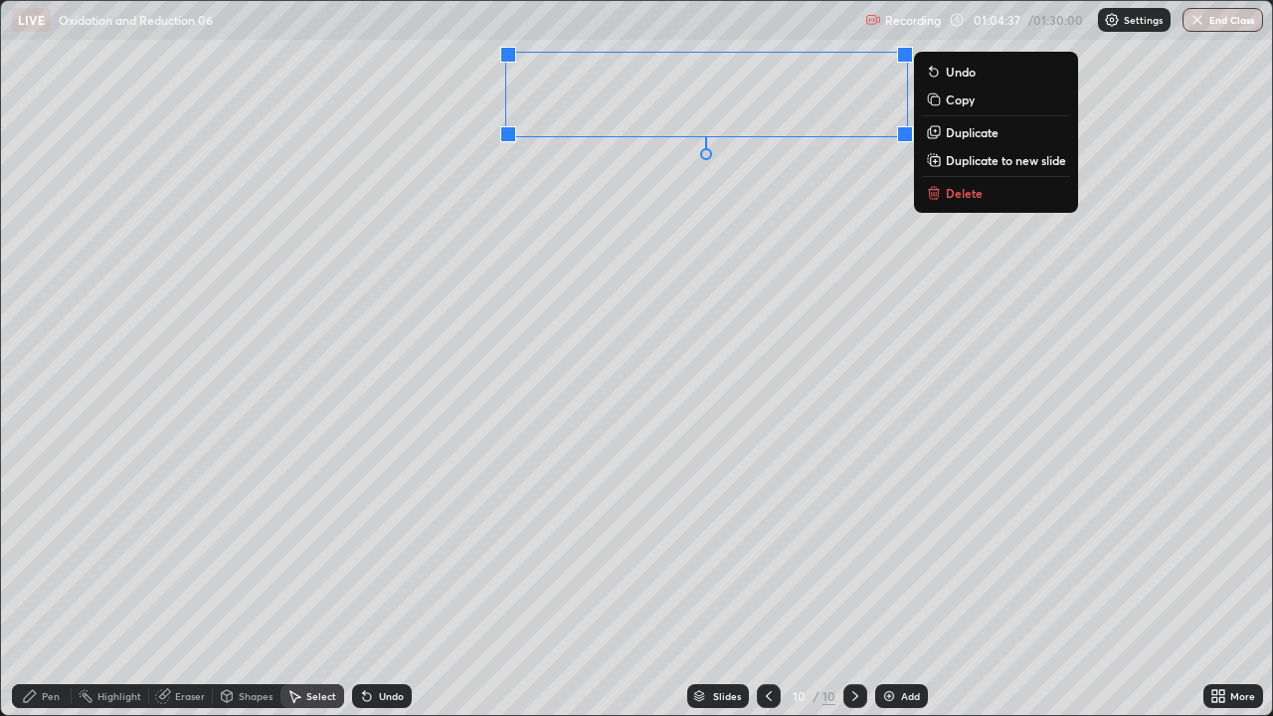
click at [783, 214] on div "0 ° Undo Copy Duplicate Duplicate to new slide Delete" at bounding box center [636, 358] width 1271 height 714
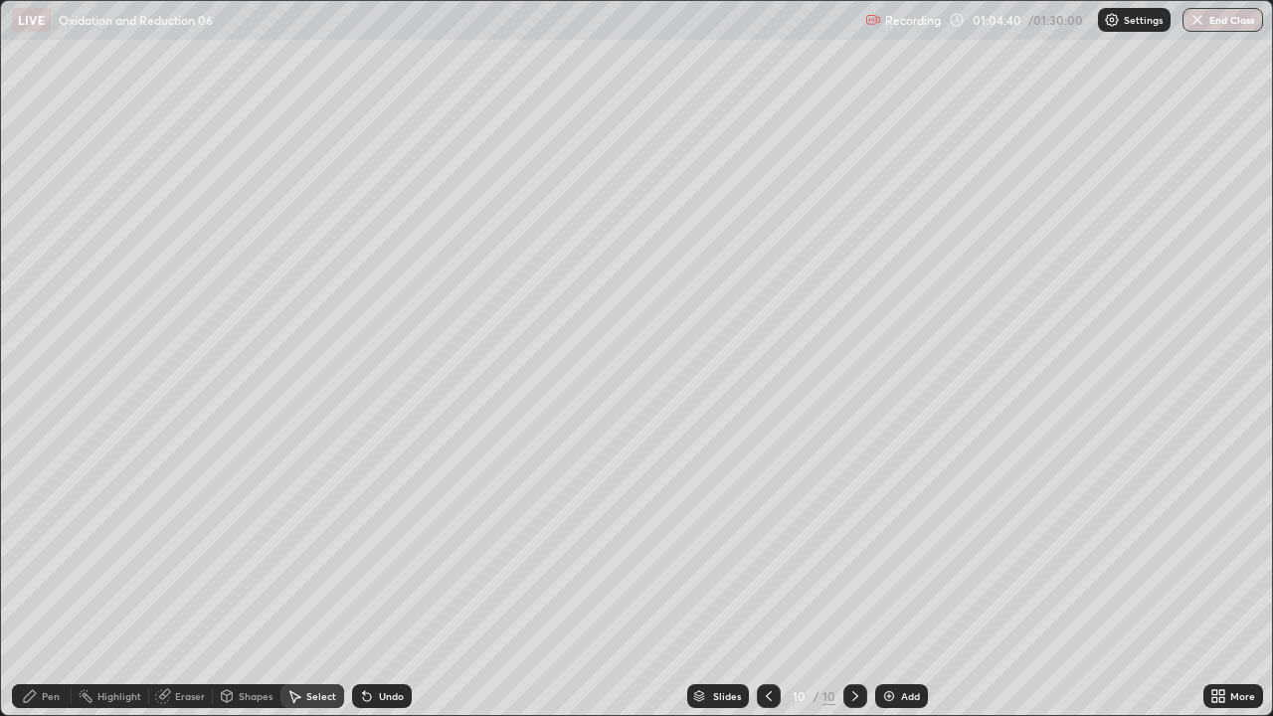
click at [48, 547] on div "Pen" at bounding box center [42, 696] width 60 height 24
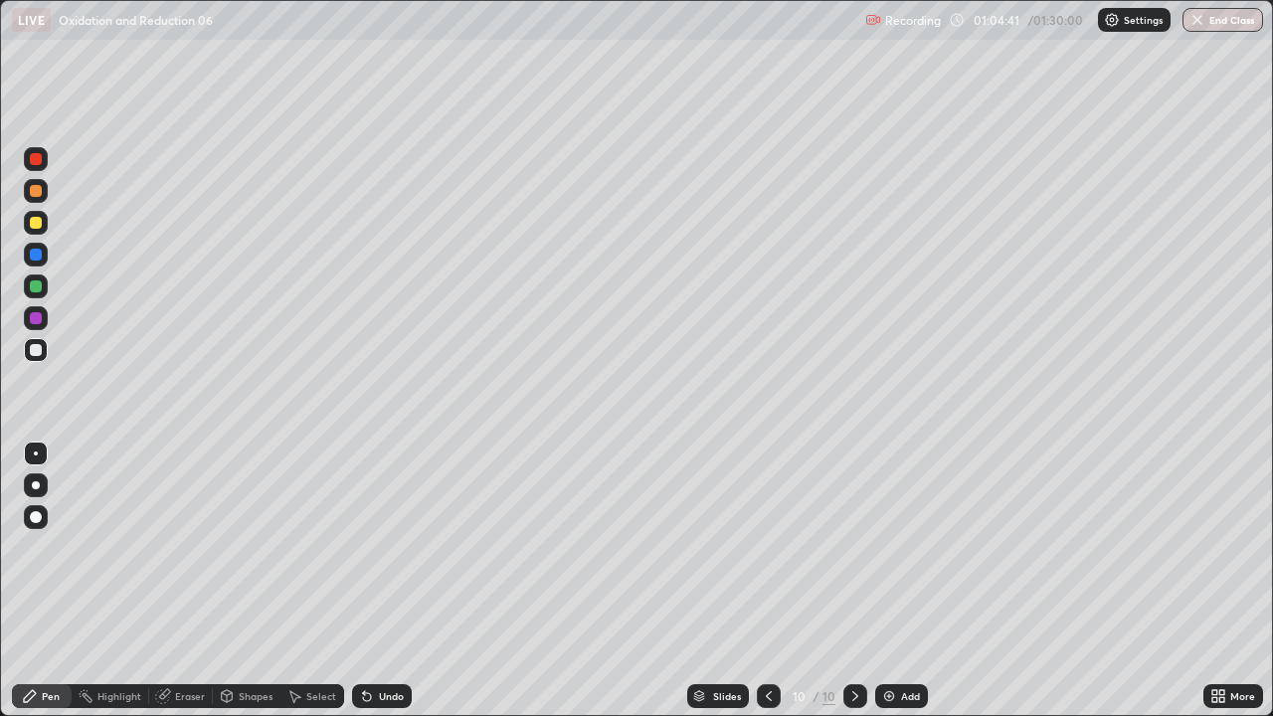
click at [37, 223] on div at bounding box center [36, 223] width 12 height 12
click at [46, 225] on div at bounding box center [36, 223] width 24 height 24
click at [37, 352] on div at bounding box center [36, 350] width 12 height 12
click at [364, 547] on icon at bounding box center [367, 697] width 8 height 8
click at [366, 547] on div "Undo" at bounding box center [382, 696] width 60 height 24
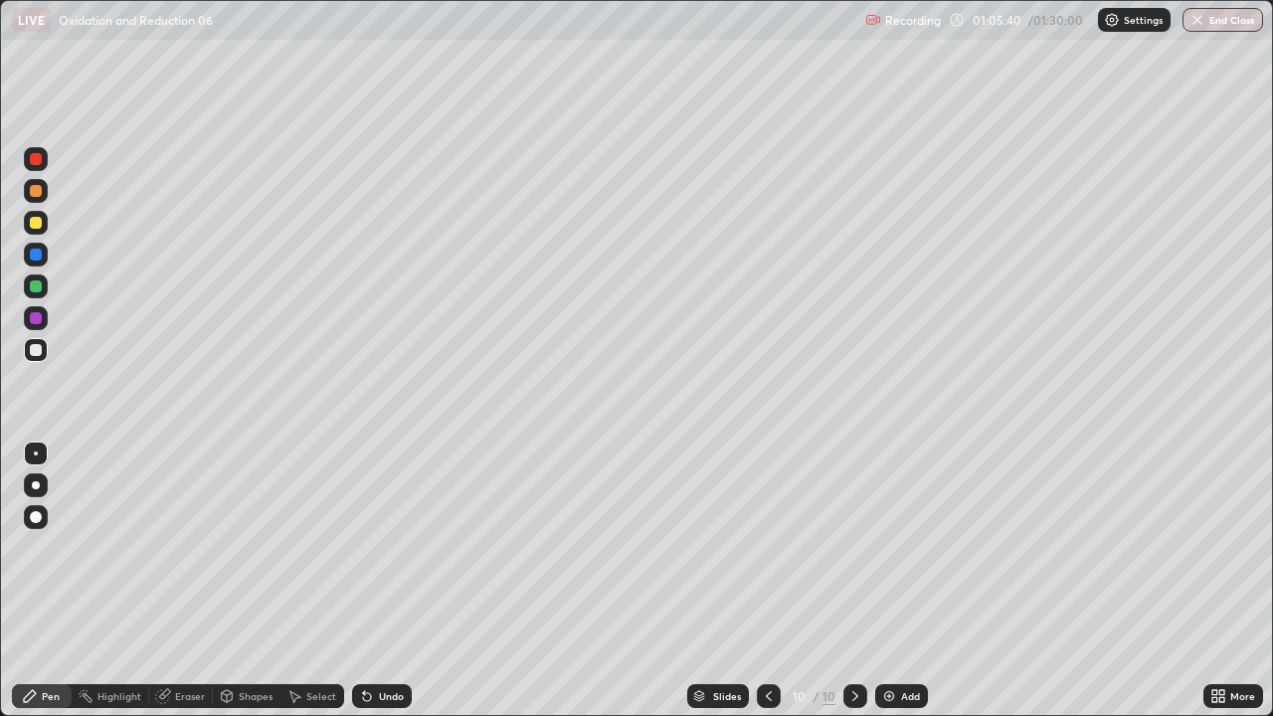
click at [364, 547] on icon at bounding box center [367, 697] width 8 height 8
click at [373, 547] on div "Undo" at bounding box center [382, 696] width 60 height 24
click at [374, 547] on div "Undo" at bounding box center [382, 696] width 60 height 24
click at [375, 547] on div "Undo" at bounding box center [382, 696] width 60 height 24
click at [376, 547] on div "Undo" at bounding box center [382, 696] width 60 height 24
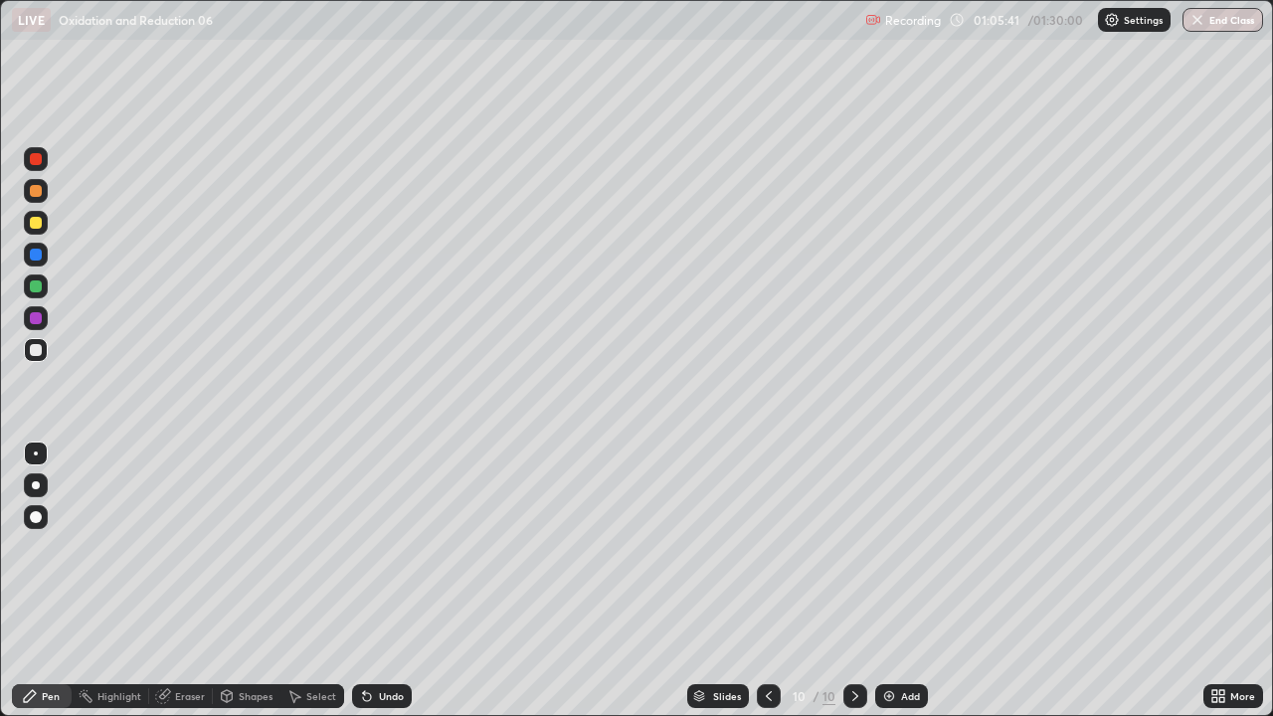
click at [373, 547] on div "Undo" at bounding box center [382, 696] width 60 height 24
click at [371, 547] on icon at bounding box center [367, 696] width 16 height 16
click at [368, 547] on icon at bounding box center [367, 696] width 16 height 16
click at [366, 547] on icon at bounding box center [367, 697] width 8 height 8
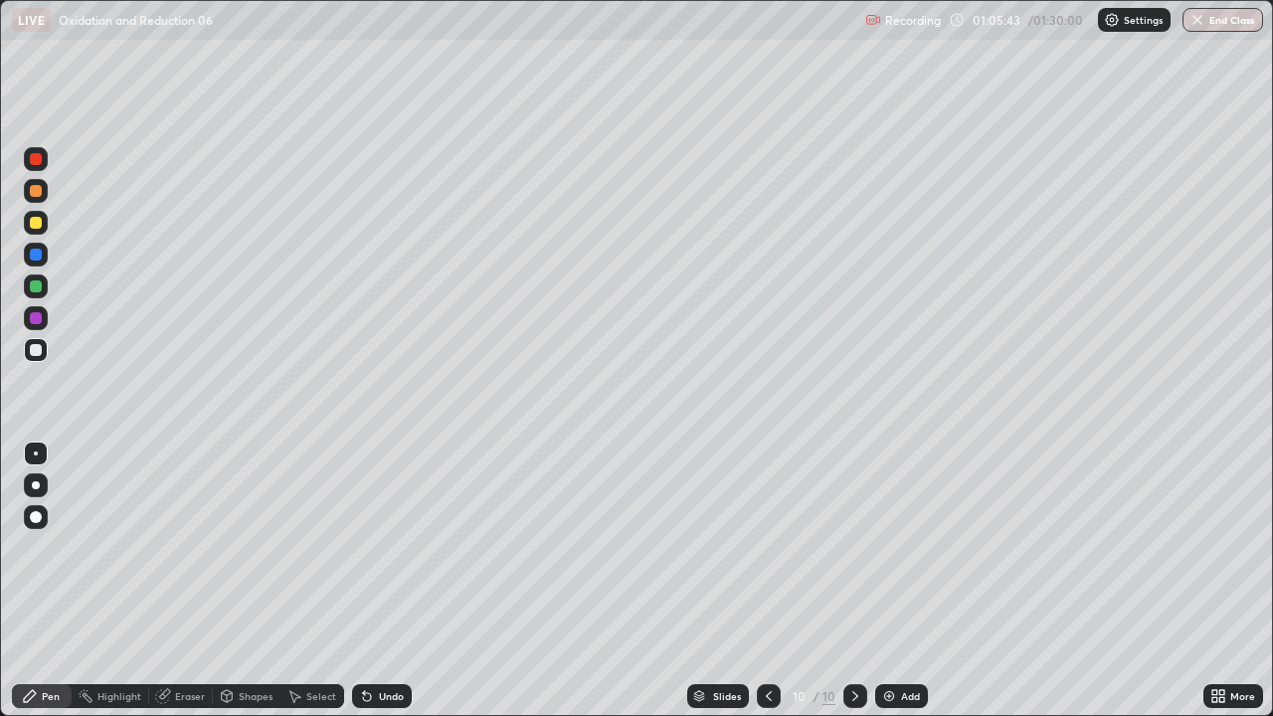
click at [366, 547] on icon at bounding box center [367, 697] width 8 height 8
click at [367, 547] on icon at bounding box center [367, 697] width 8 height 8
click at [373, 547] on div "Undo" at bounding box center [382, 696] width 60 height 24
click at [374, 547] on div "Undo" at bounding box center [382, 696] width 60 height 24
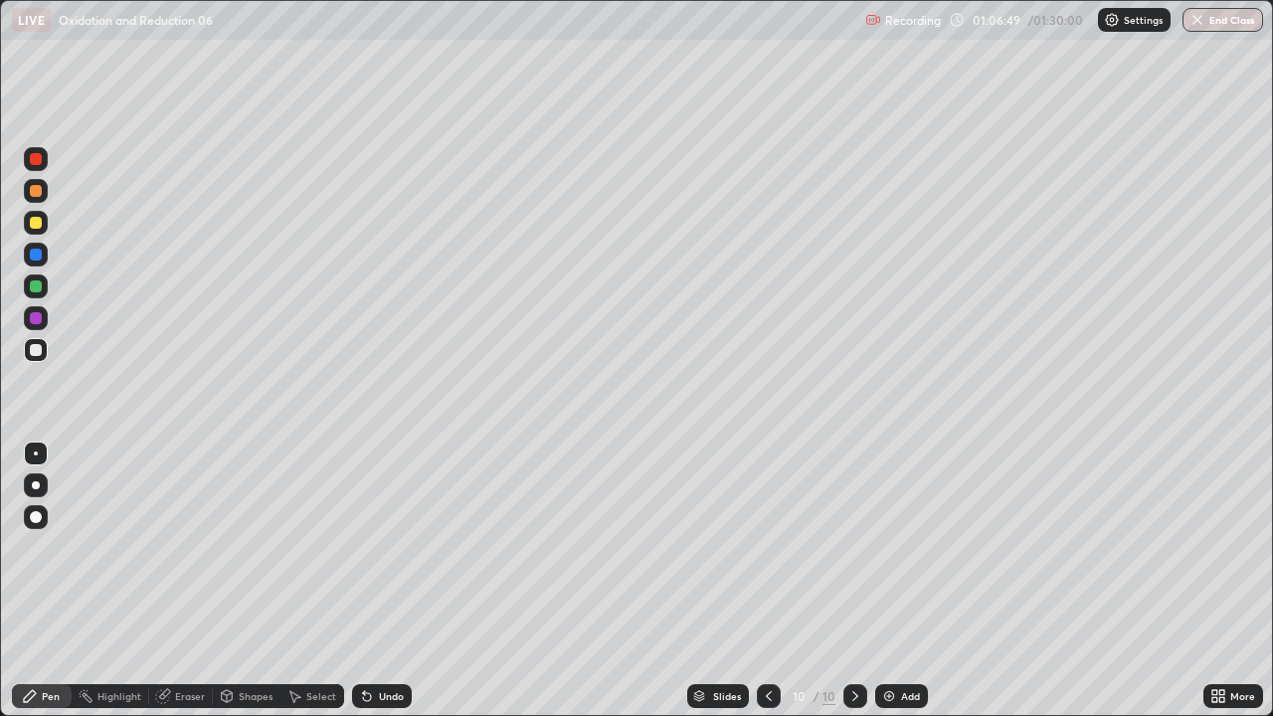
click at [184, 547] on div "Eraser" at bounding box center [190, 696] width 30 height 10
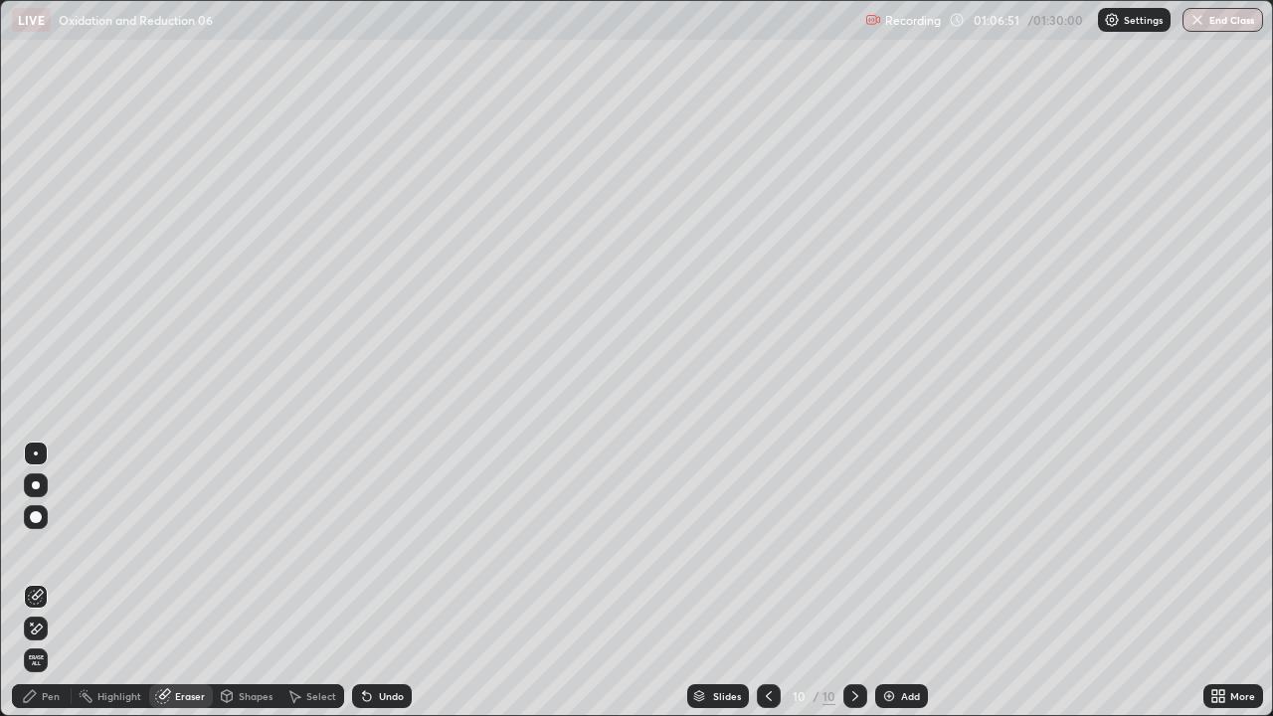
click at [52, 547] on div "Pen" at bounding box center [51, 696] width 18 height 10
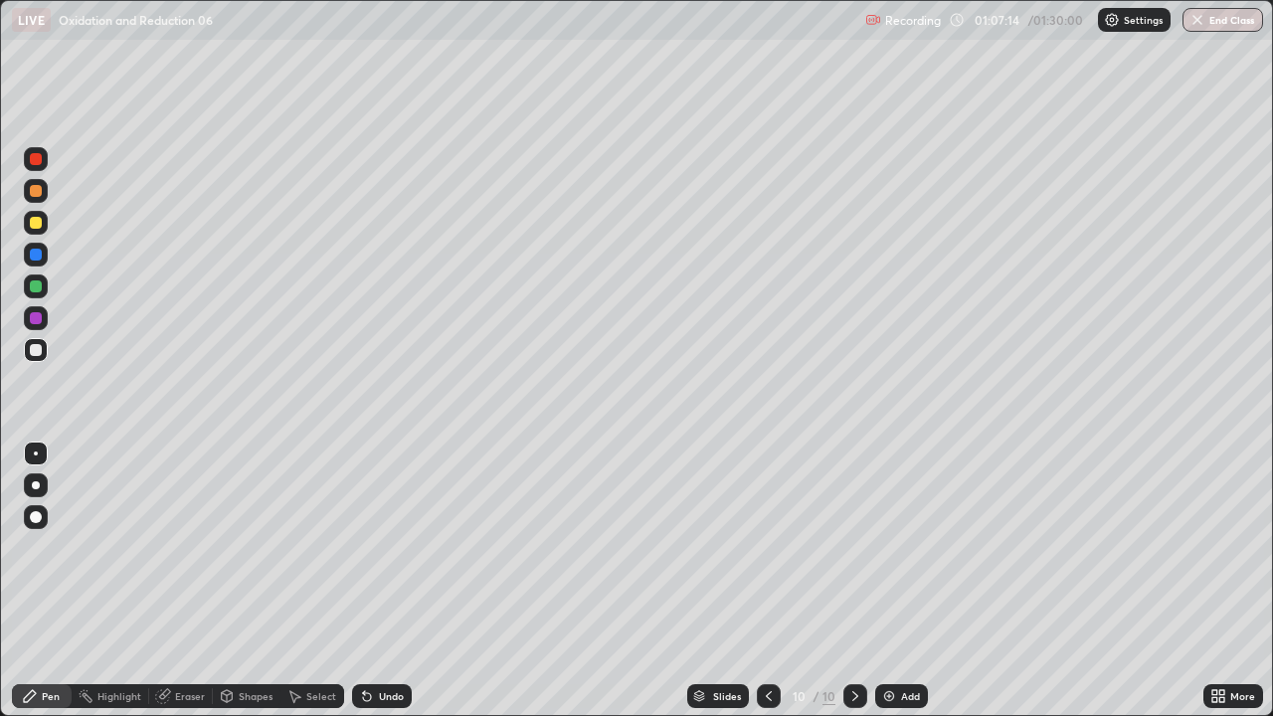
click at [388, 547] on div "Undo" at bounding box center [391, 696] width 25 height 10
click at [397, 547] on div "Undo" at bounding box center [391, 696] width 25 height 10
click at [182, 547] on div "Eraser" at bounding box center [190, 696] width 30 height 10
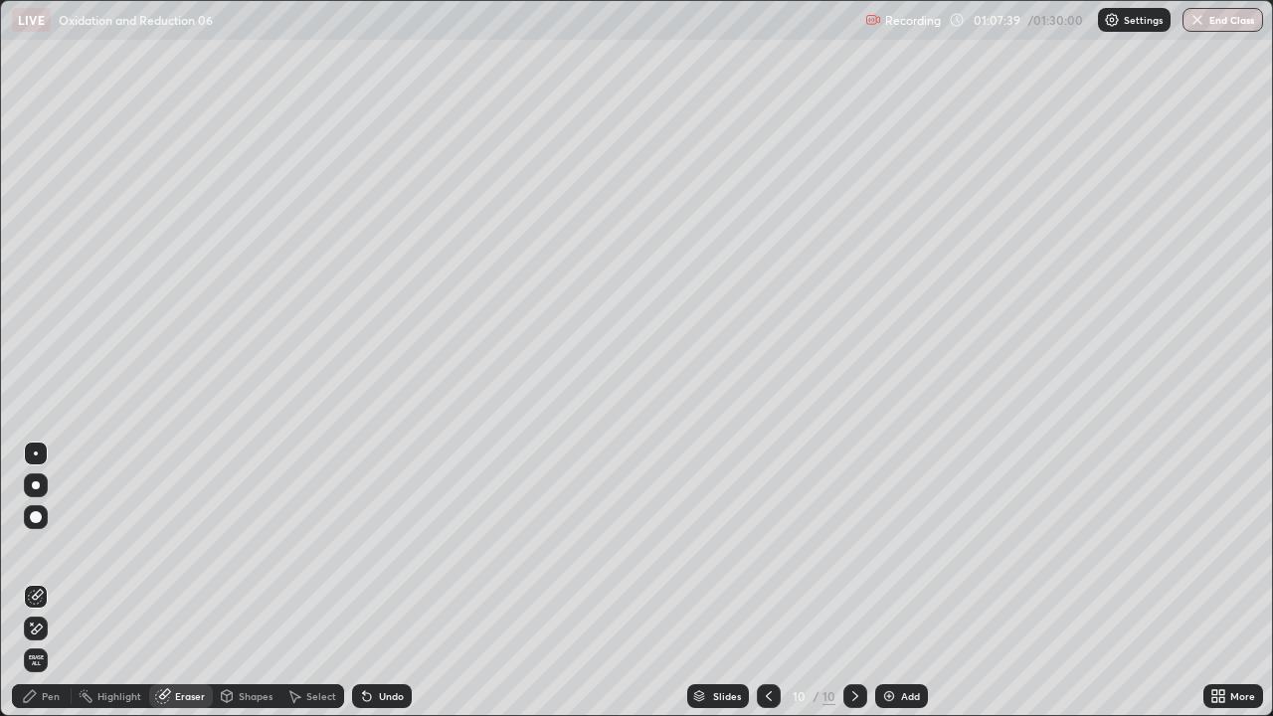
click at [40, 547] on div "Pen" at bounding box center [42, 696] width 60 height 24
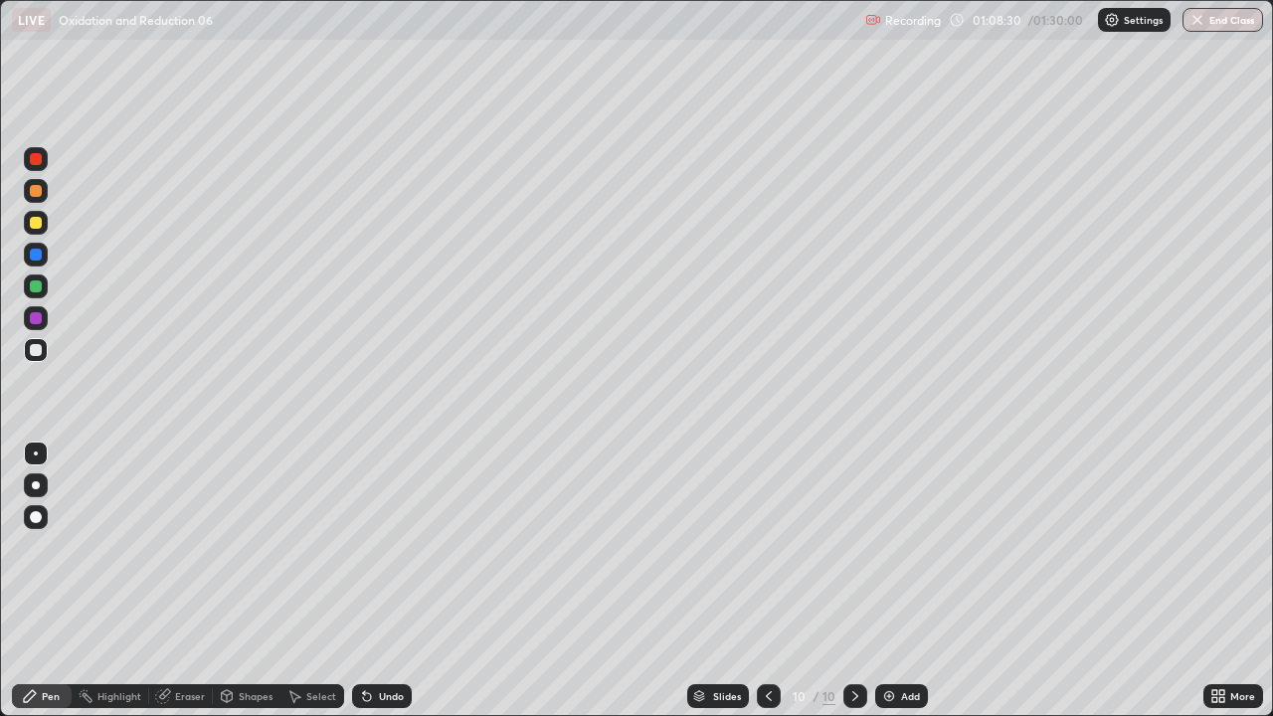
click at [33, 233] on div at bounding box center [36, 223] width 24 height 24
click at [36, 351] on div at bounding box center [36, 350] width 12 height 12
click at [31, 225] on div at bounding box center [36, 223] width 12 height 12
click at [198, 547] on div "Eraser" at bounding box center [190, 696] width 30 height 10
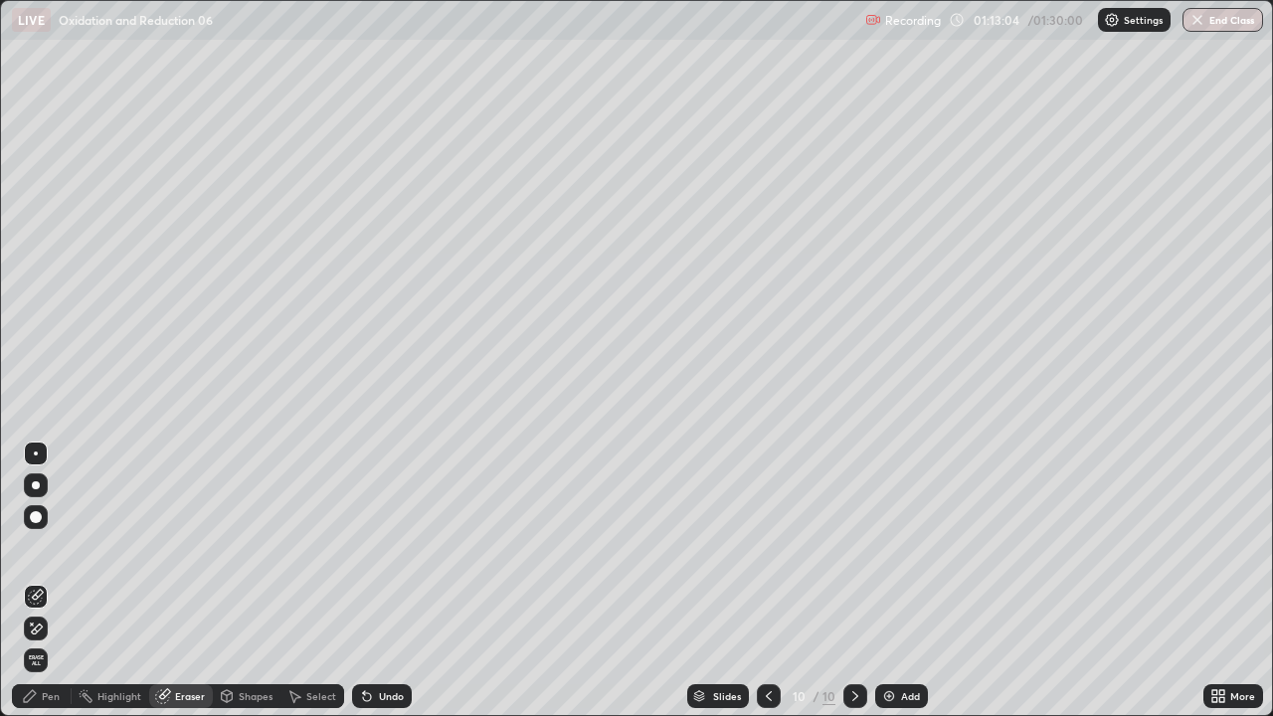
click at [51, 547] on div "Pen" at bounding box center [42, 696] width 60 height 24
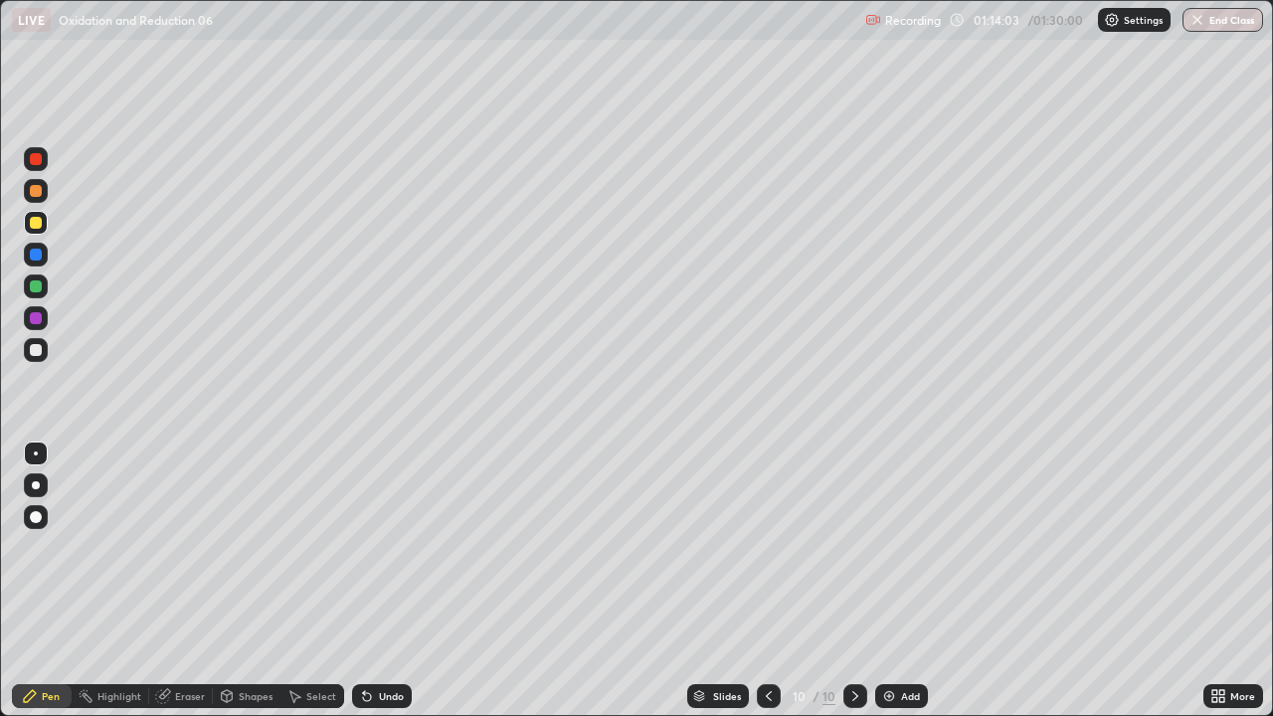
click at [768, 547] on icon at bounding box center [769, 696] width 16 height 16
click at [769, 547] on icon at bounding box center [769, 696] width 16 height 16
click at [848, 547] on icon at bounding box center [856, 696] width 16 height 16
click at [854, 547] on icon at bounding box center [856, 696] width 16 height 16
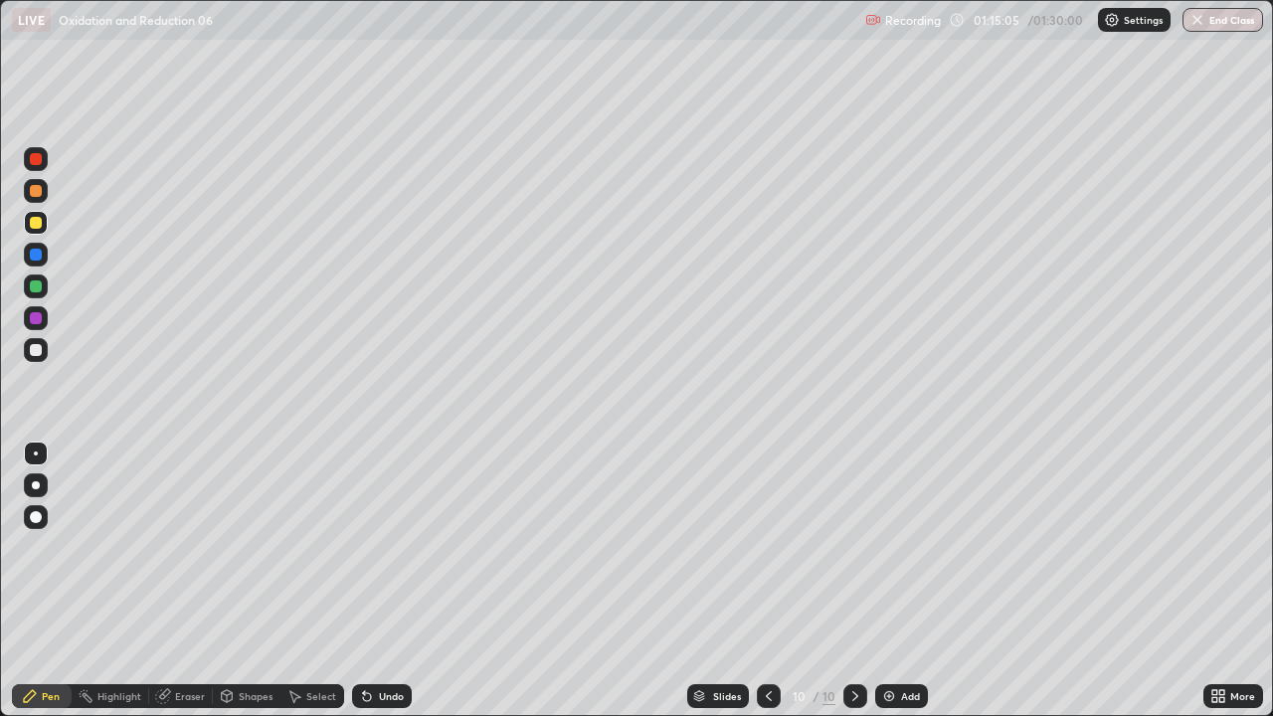
click at [767, 547] on icon at bounding box center [769, 696] width 16 height 16
click at [760, 547] on div at bounding box center [769, 696] width 24 height 24
click at [854, 547] on icon at bounding box center [856, 696] width 16 height 16
click at [853, 547] on icon at bounding box center [856, 696] width 16 height 16
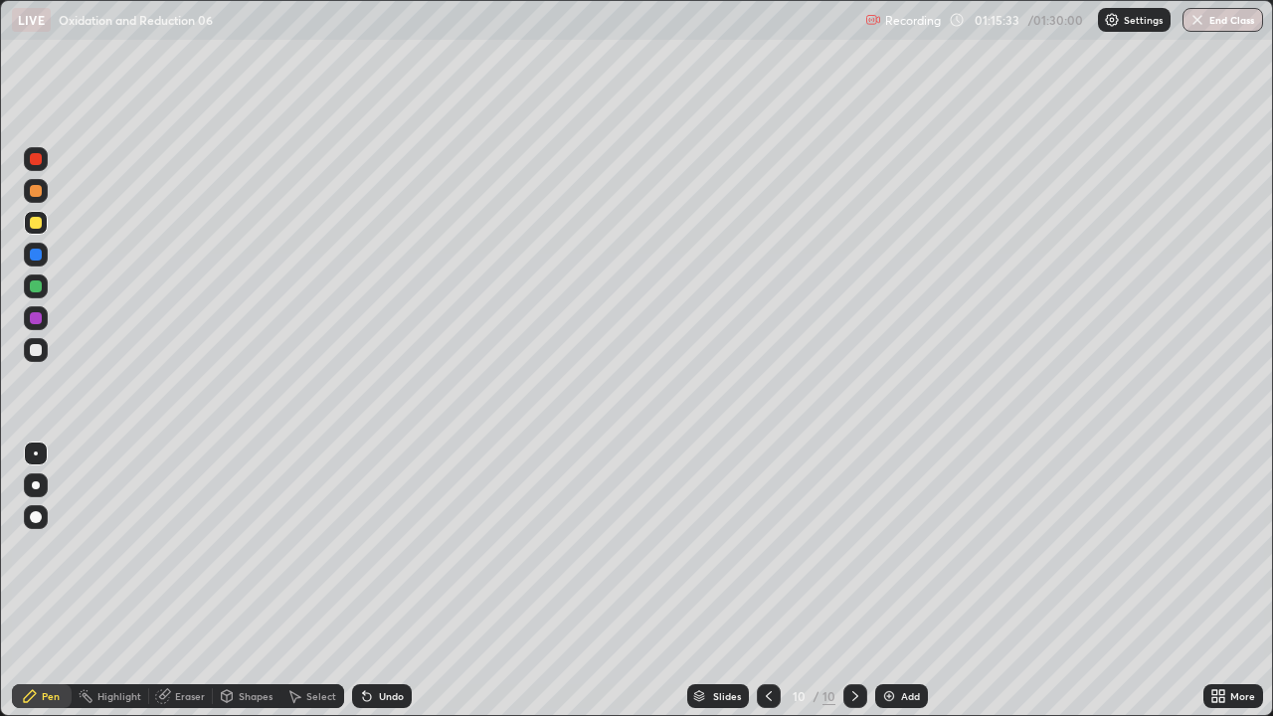
click at [854, 547] on icon at bounding box center [856, 696] width 16 height 16
click at [856, 547] on icon at bounding box center [856, 696] width 16 height 16
click at [903, 547] on div "Add" at bounding box center [901, 696] width 53 height 24
click at [758, 547] on div at bounding box center [770, 696] width 24 height 24
click at [323, 547] on div "Select" at bounding box center [321, 696] width 30 height 10
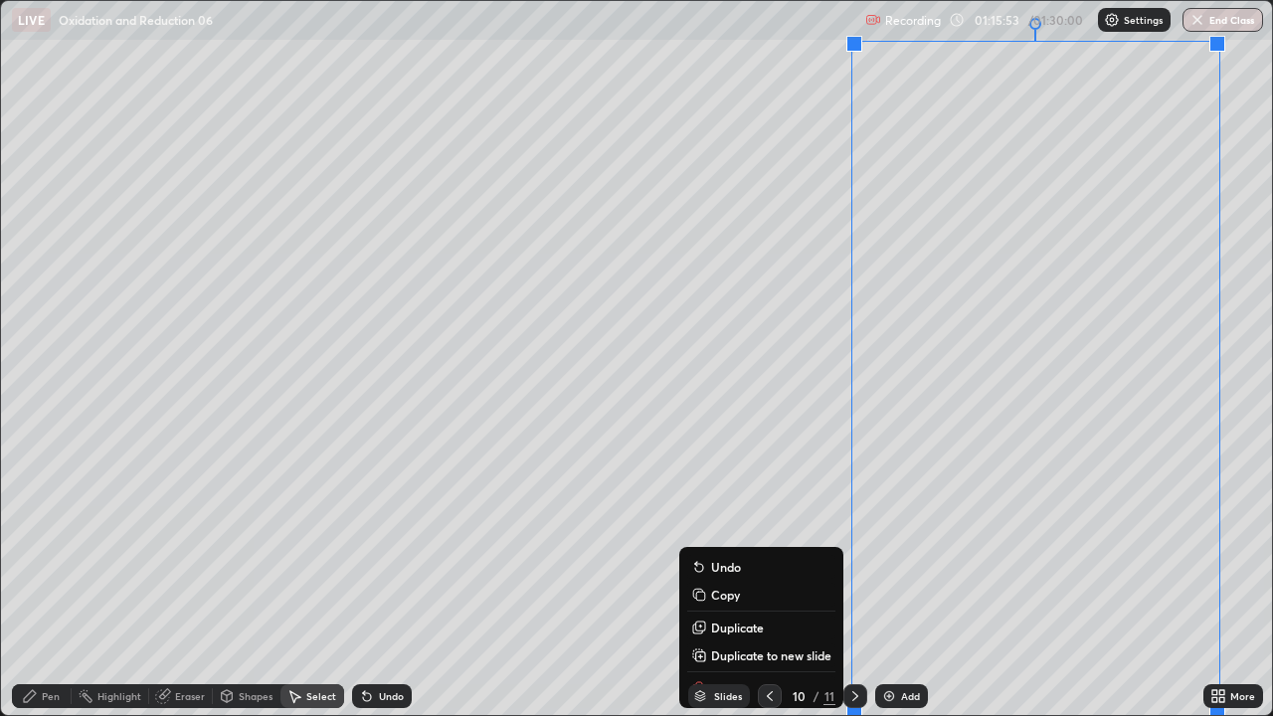
click at [768, 547] on p "Duplicate to new slide" at bounding box center [771, 656] width 120 height 16
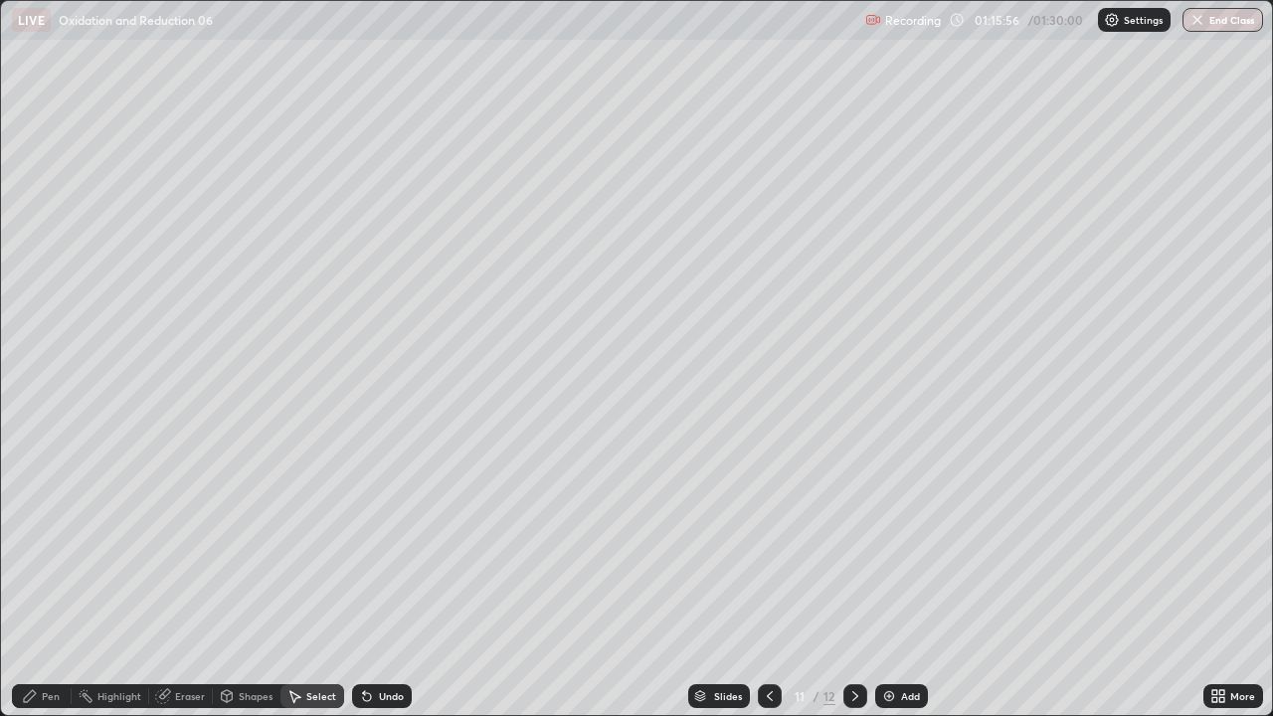
click at [31, 547] on div "Pen" at bounding box center [42, 696] width 60 height 24
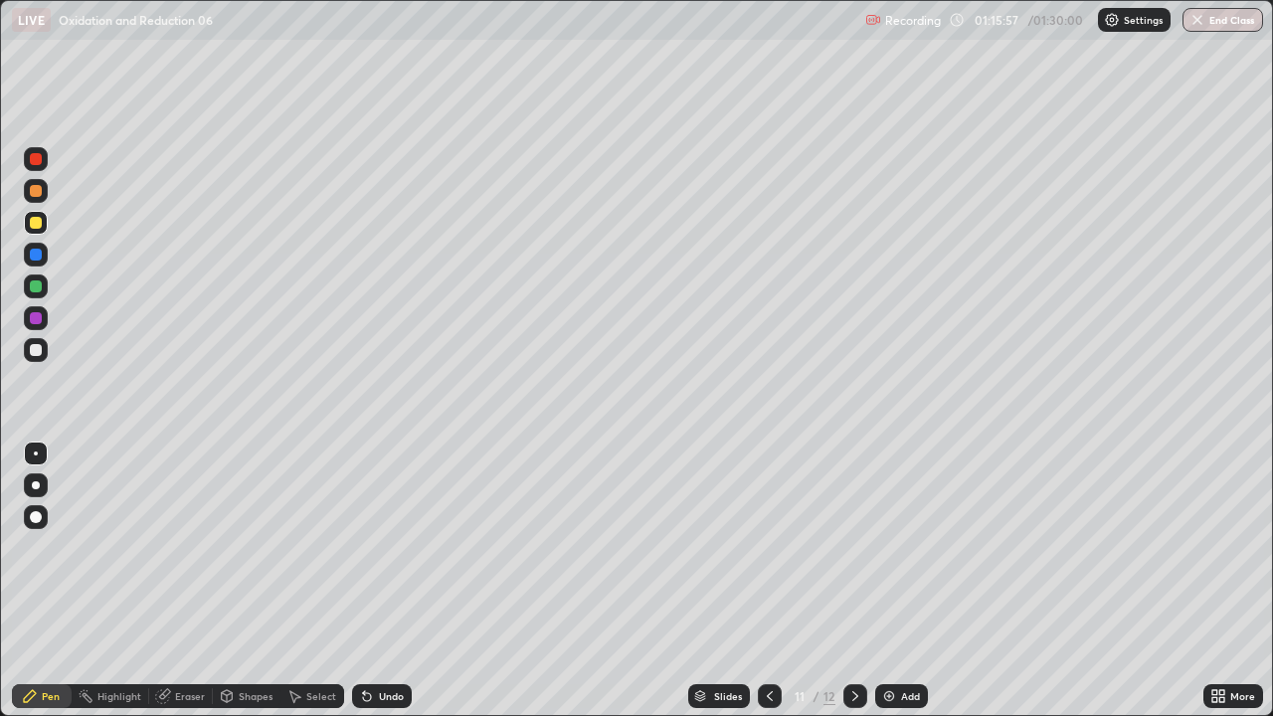
click at [37, 354] on div at bounding box center [36, 350] width 12 height 12
click at [38, 353] on div at bounding box center [36, 350] width 12 height 12
click at [41, 227] on div at bounding box center [36, 223] width 24 height 24
click at [43, 222] on div at bounding box center [36, 223] width 24 height 24
click at [317, 547] on div "Select" at bounding box center [321, 696] width 30 height 10
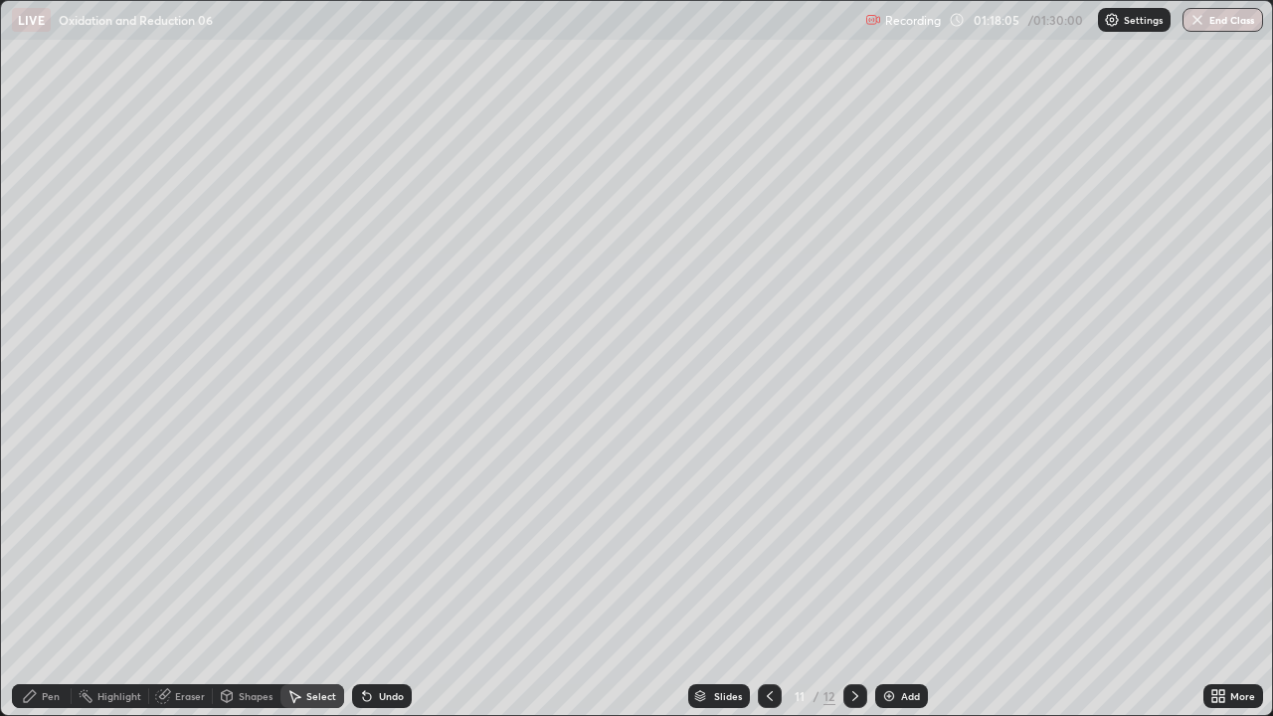
click at [185, 547] on div "Eraser" at bounding box center [190, 696] width 30 height 10
click at [52, 547] on div "Pen" at bounding box center [42, 696] width 60 height 24
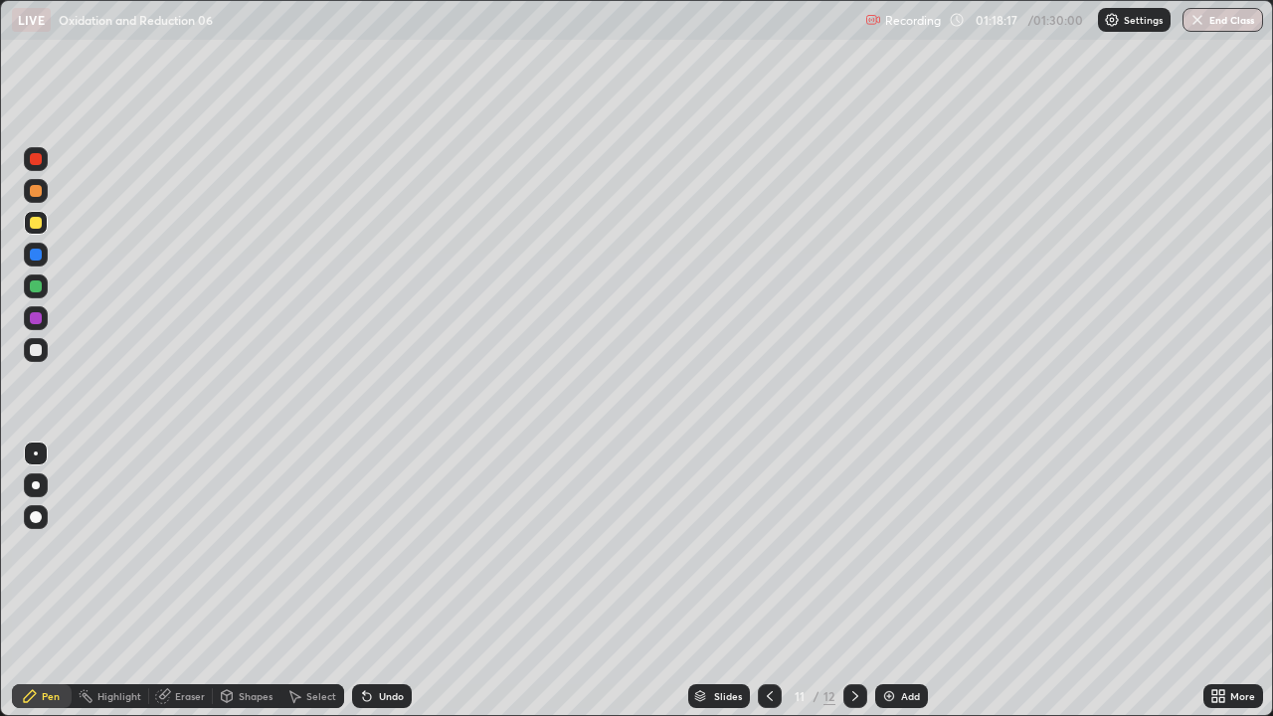
click at [63, 547] on div "Pen" at bounding box center [42, 696] width 60 height 24
click at [39, 290] on div at bounding box center [36, 287] width 12 height 12
click at [41, 360] on div at bounding box center [36, 350] width 24 height 24
click at [40, 357] on div at bounding box center [36, 350] width 24 height 24
click at [41, 226] on div at bounding box center [36, 223] width 24 height 24
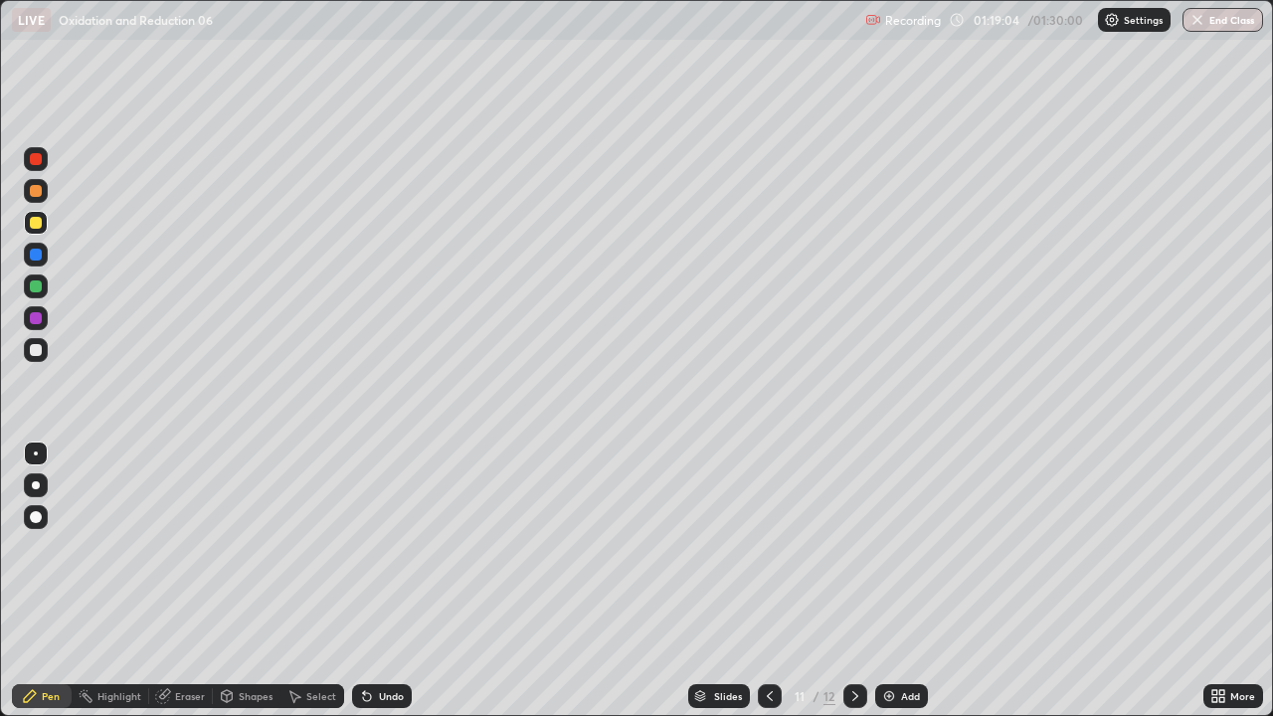
click at [41, 228] on div at bounding box center [36, 223] width 24 height 24
click at [365, 547] on icon at bounding box center [367, 697] width 8 height 8
click at [53, 547] on div "Pen" at bounding box center [42, 696] width 60 height 24
click at [41, 354] on div at bounding box center [36, 350] width 12 height 12
click at [36, 351] on div at bounding box center [36, 350] width 12 height 12
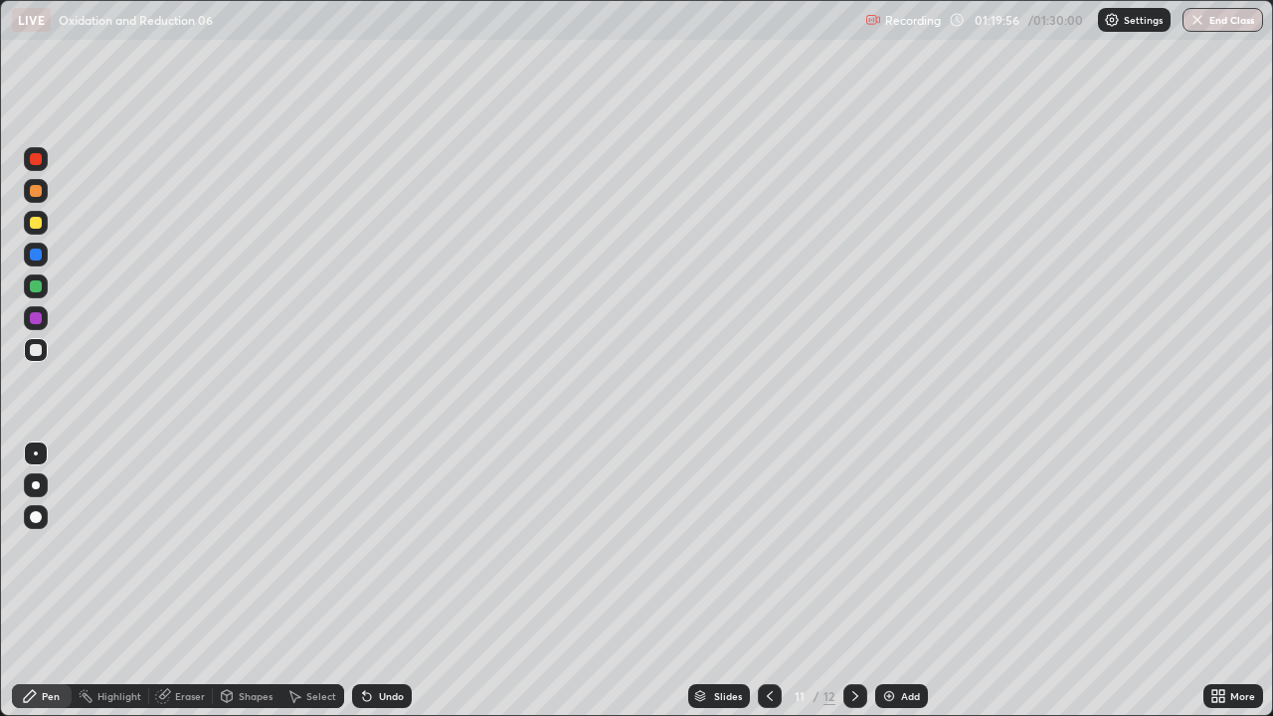
click at [39, 289] on div at bounding box center [36, 287] width 12 height 12
click at [40, 289] on div at bounding box center [36, 287] width 12 height 12
click at [360, 547] on icon at bounding box center [367, 696] width 16 height 16
click at [363, 547] on icon at bounding box center [367, 697] width 8 height 8
click at [370, 547] on icon at bounding box center [367, 696] width 16 height 16
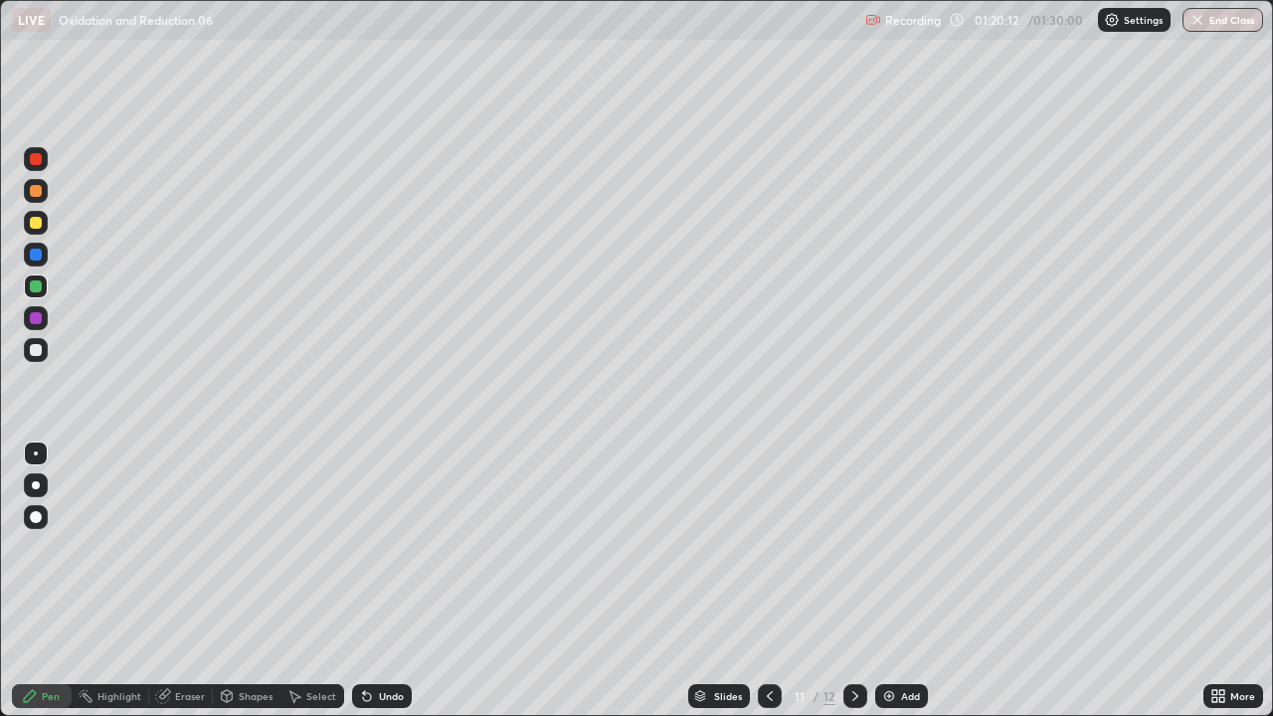
click at [371, 547] on icon at bounding box center [367, 696] width 16 height 16
click at [42, 359] on div at bounding box center [36, 350] width 24 height 24
click at [45, 356] on div at bounding box center [36, 350] width 24 height 24
click at [883, 547] on img at bounding box center [889, 696] width 16 height 16
click at [41, 547] on div "Pen" at bounding box center [42, 696] width 60 height 24
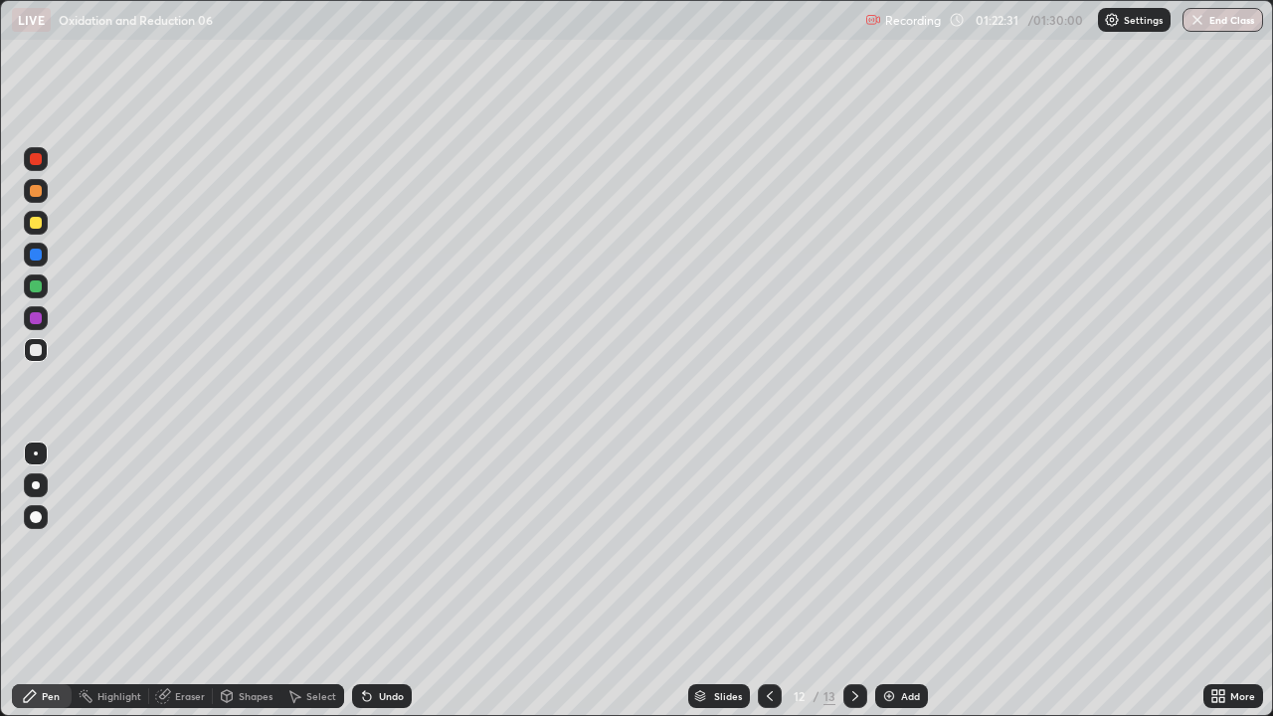
click at [37, 353] on div at bounding box center [36, 350] width 12 height 12
click at [36, 351] on div at bounding box center [36, 350] width 12 height 12
click at [37, 351] on div at bounding box center [36, 350] width 12 height 12
click at [36, 352] on div at bounding box center [36, 350] width 12 height 12
click at [37, 291] on div at bounding box center [36, 287] width 12 height 12
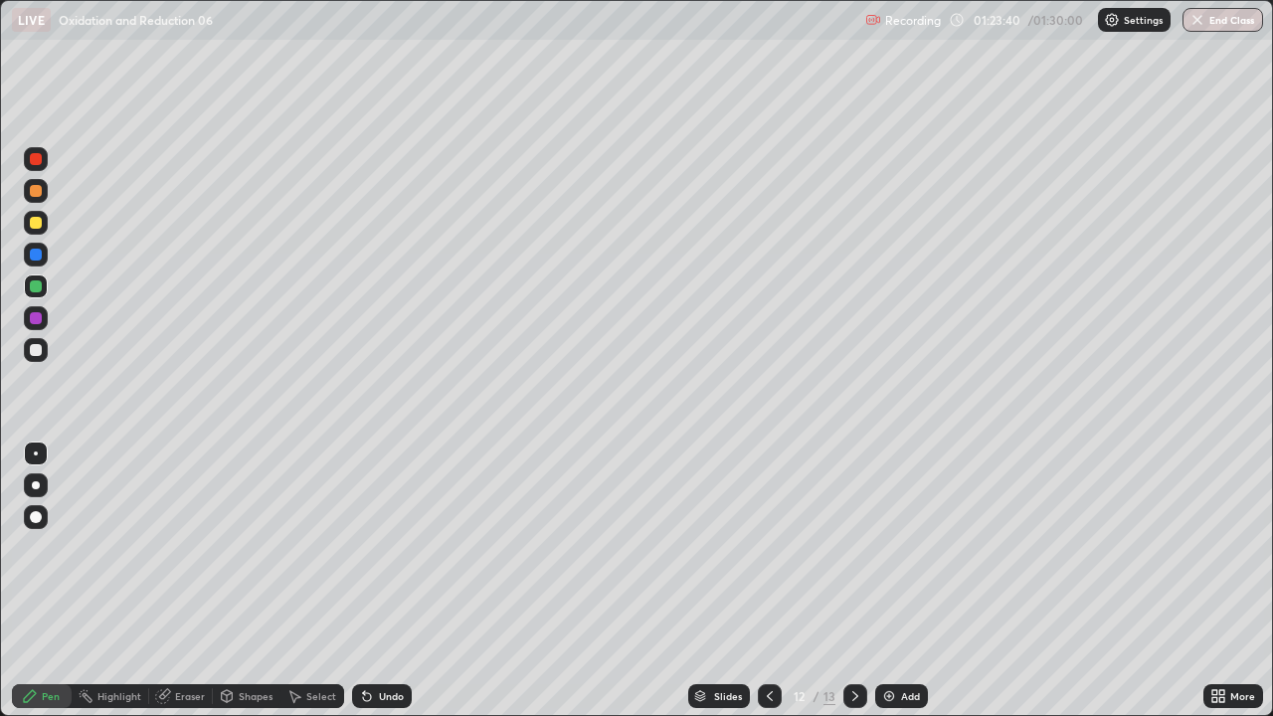
click at [39, 289] on div at bounding box center [36, 287] width 12 height 12
click at [34, 357] on div at bounding box center [36, 350] width 24 height 24
click at [36, 351] on div at bounding box center [36, 350] width 12 height 12
click at [364, 547] on icon at bounding box center [367, 697] width 8 height 8
click at [40, 224] on div at bounding box center [36, 223] width 12 height 12
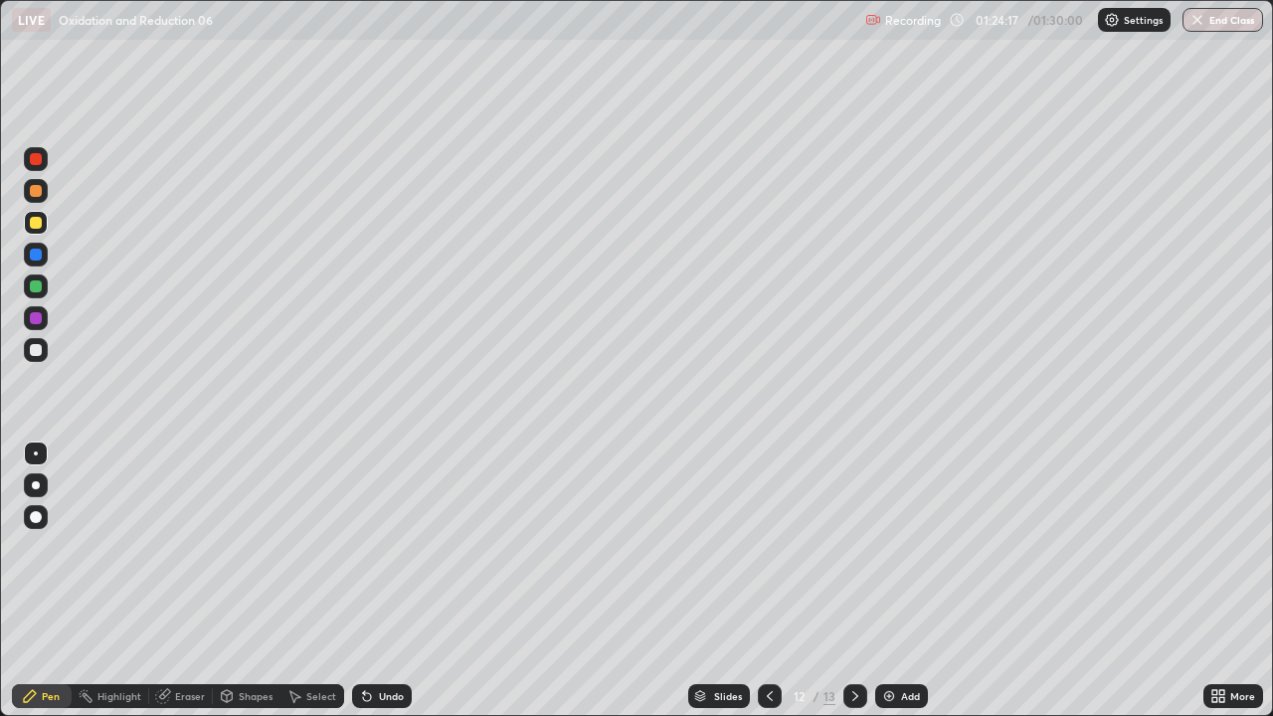
click at [37, 223] on div at bounding box center [36, 223] width 12 height 12
click at [182, 547] on div "Eraser" at bounding box center [181, 696] width 64 height 24
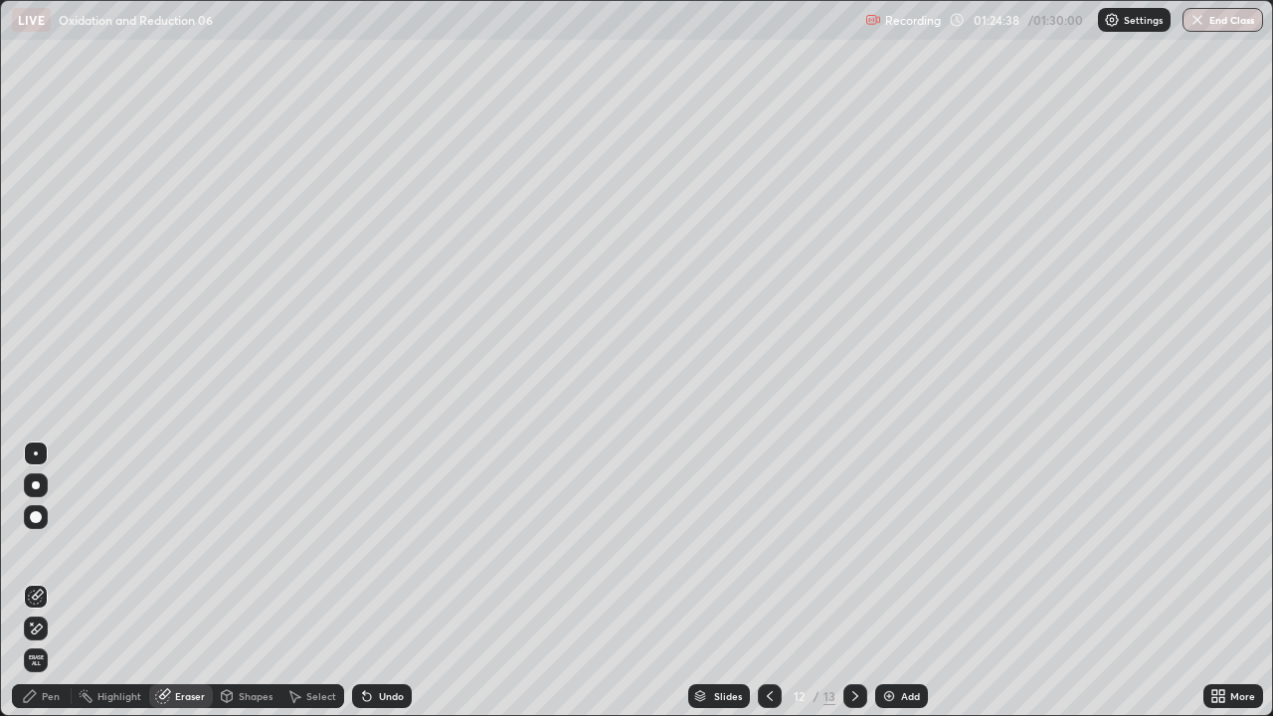
click at [46, 547] on div "Pen" at bounding box center [51, 696] width 18 height 10
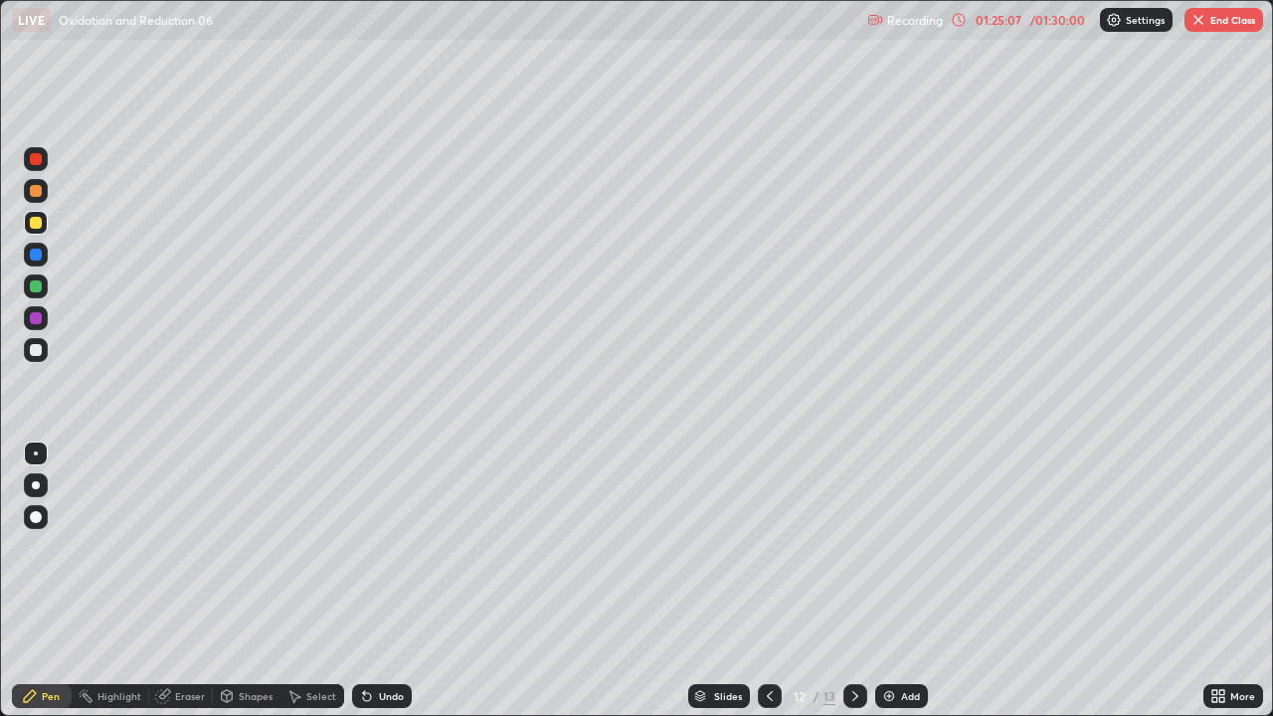
click at [768, 547] on icon at bounding box center [770, 696] width 16 height 16
click at [852, 547] on icon at bounding box center [856, 696] width 16 height 16
click at [854, 547] on icon at bounding box center [856, 696] width 6 height 10
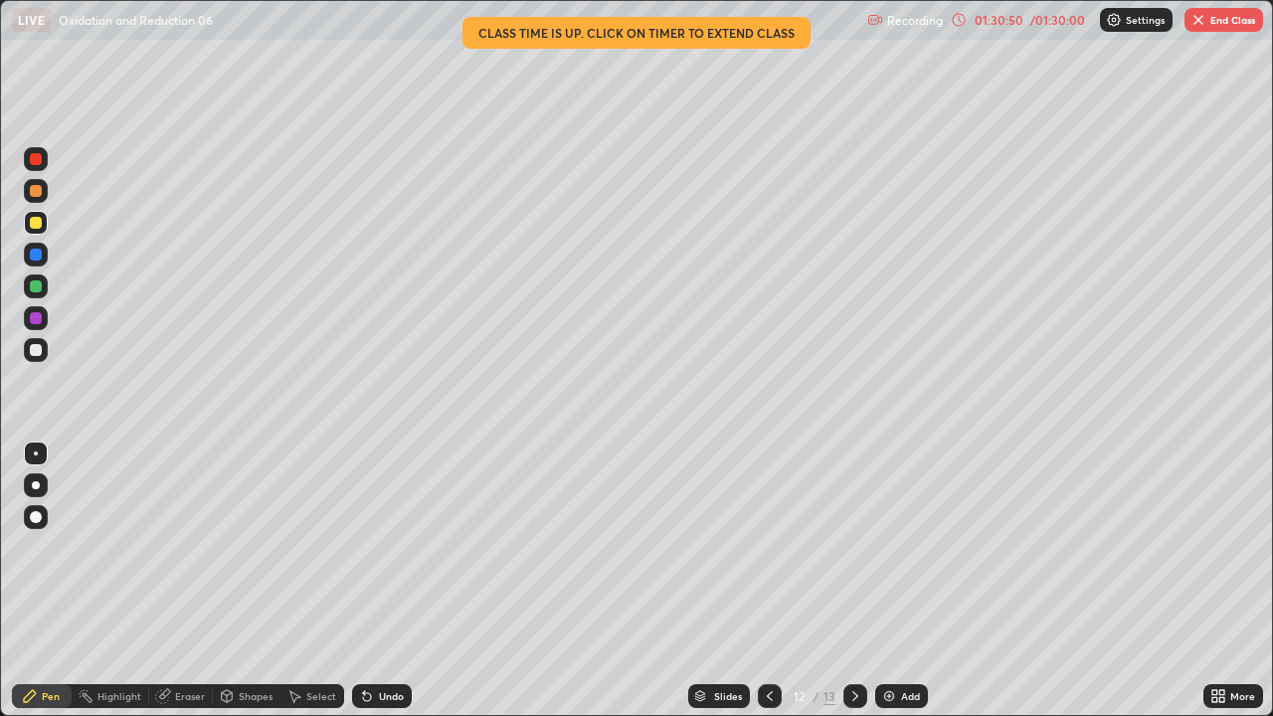
click at [854, 547] on icon at bounding box center [856, 696] width 16 height 16
click at [769, 547] on icon at bounding box center [770, 696] width 16 height 16
click at [1228, 21] on button "End Class" at bounding box center [1224, 20] width 79 height 24
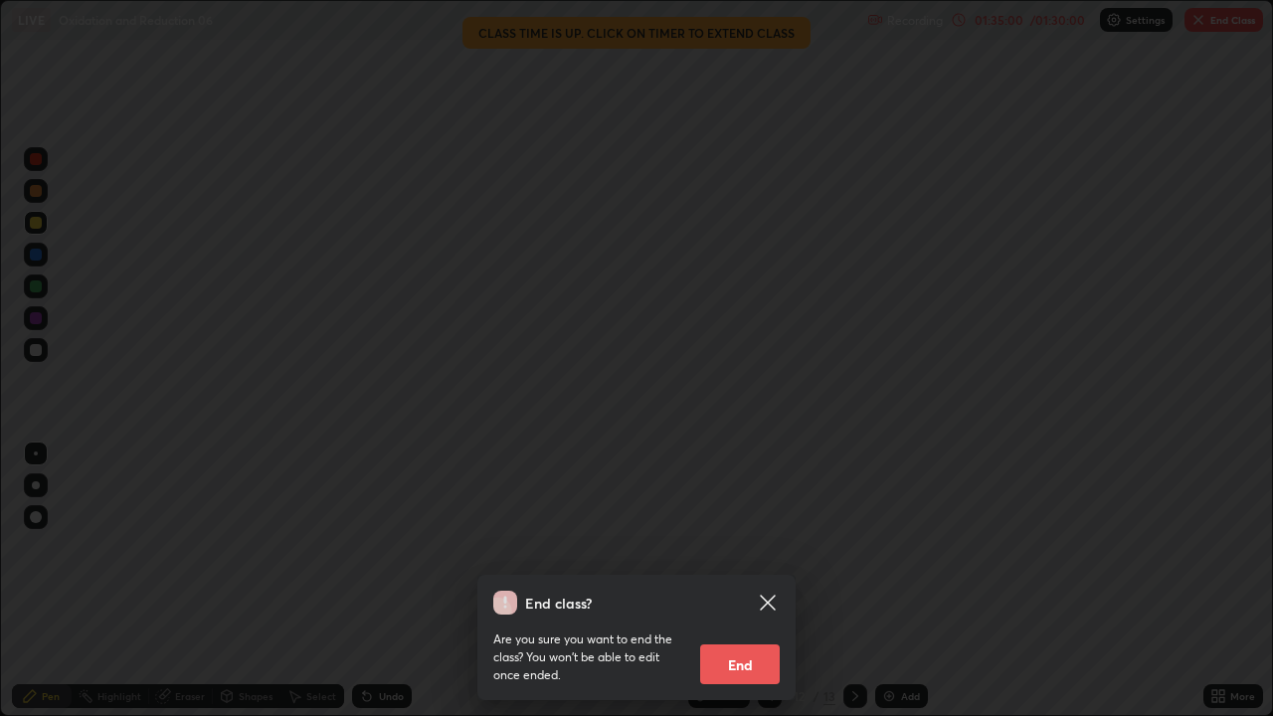
click at [675, 547] on p "Are you sure you want to end the class? You won’t be able to edit once ended." at bounding box center [588, 658] width 191 height 54
click at [751, 547] on button "End" at bounding box center [740, 665] width 80 height 40
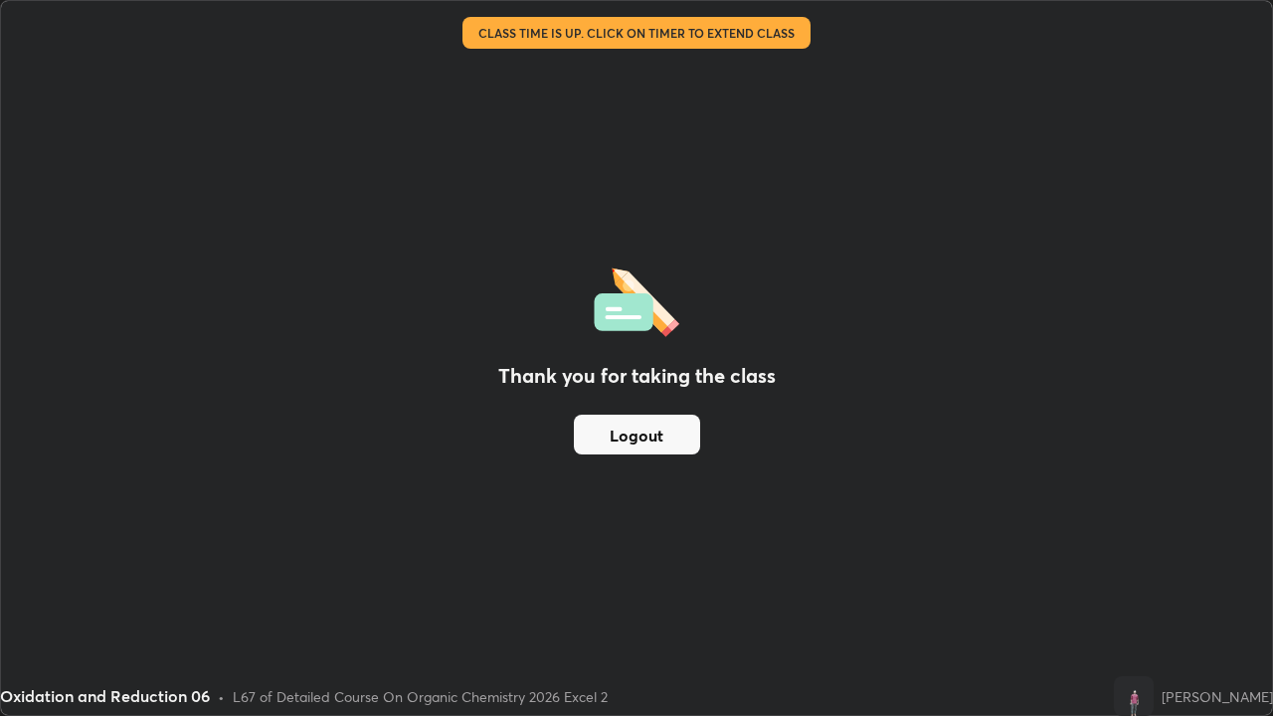
click at [652, 433] on button "Logout" at bounding box center [637, 435] width 126 height 40
click at [653, 439] on button "Logout" at bounding box center [637, 435] width 126 height 40
click at [655, 438] on button "Logout" at bounding box center [637, 435] width 126 height 40
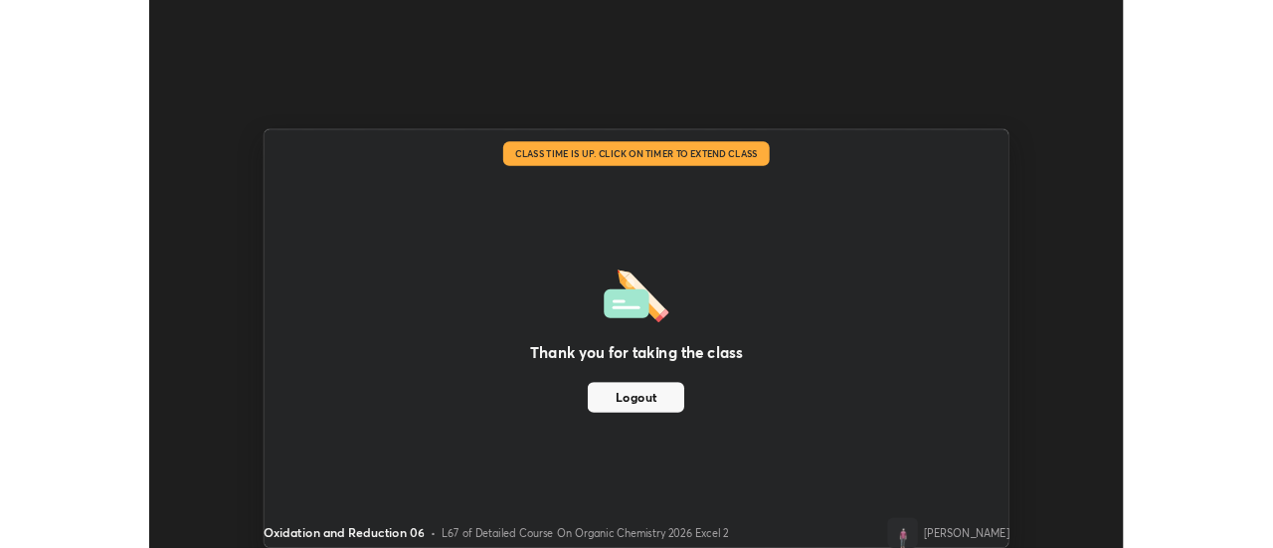
scroll to position [98937, 98212]
